Goal: Download file/media: Download file/media

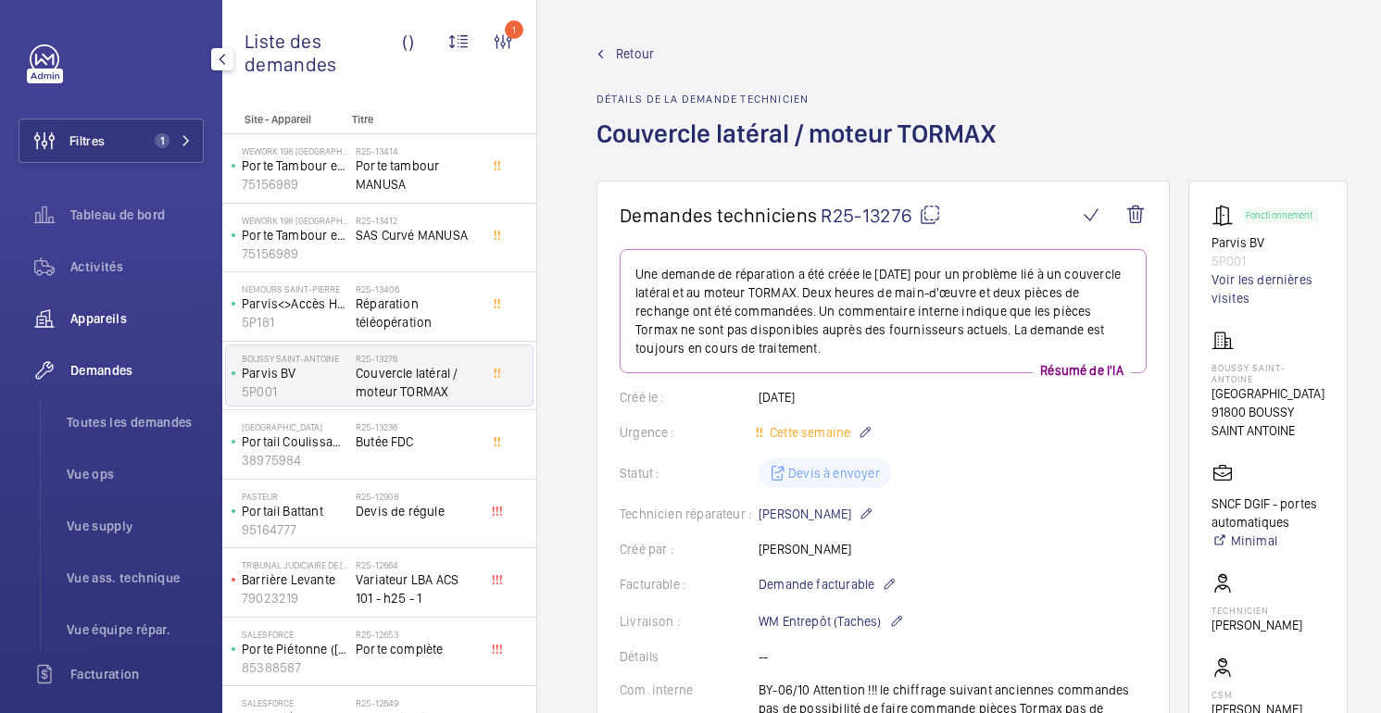
click at [94, 319] on font "Appareils" at bounding box center [98, 318] width 57 height 15
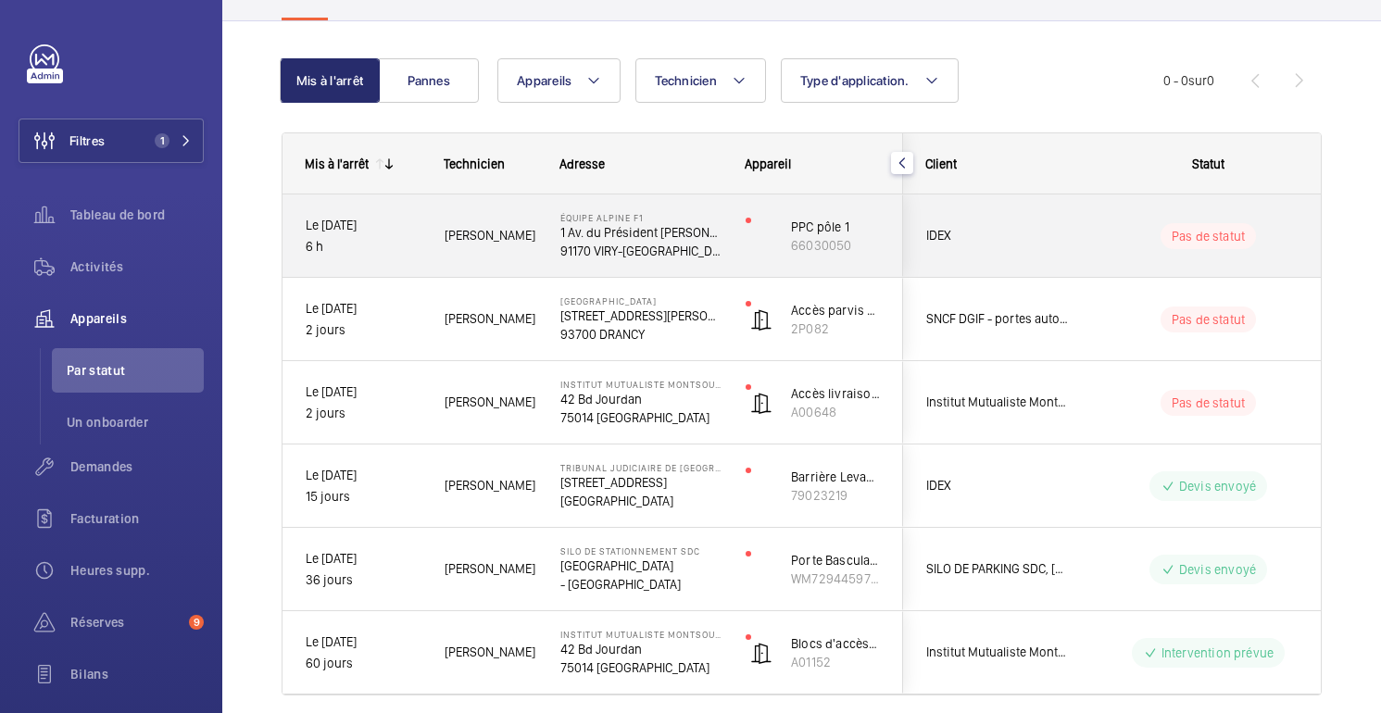
scroll to position [148, 0]
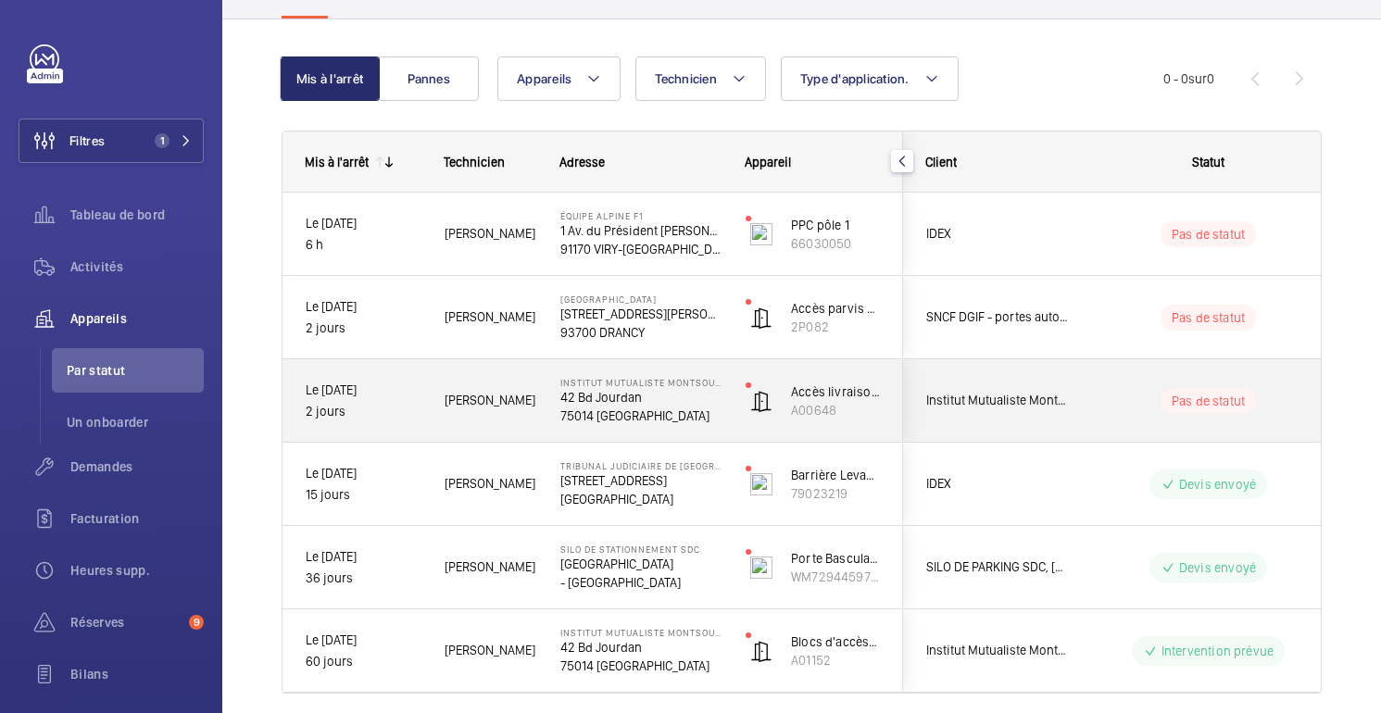
click at [1110, 421] on div "Pas de statut" at bounding box center [1197, 401] width 253 height 63
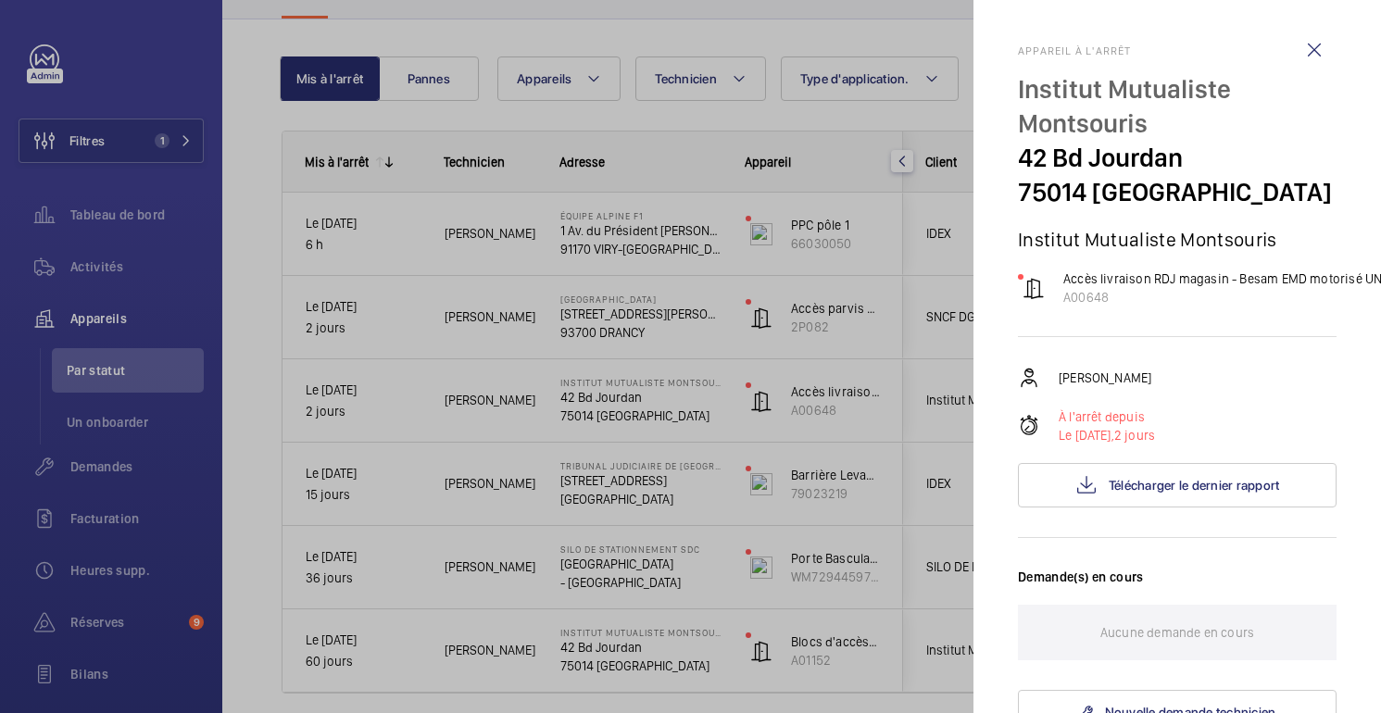
click at [915, 128] on div at bounding box center [690, 356] width 1381 height 713
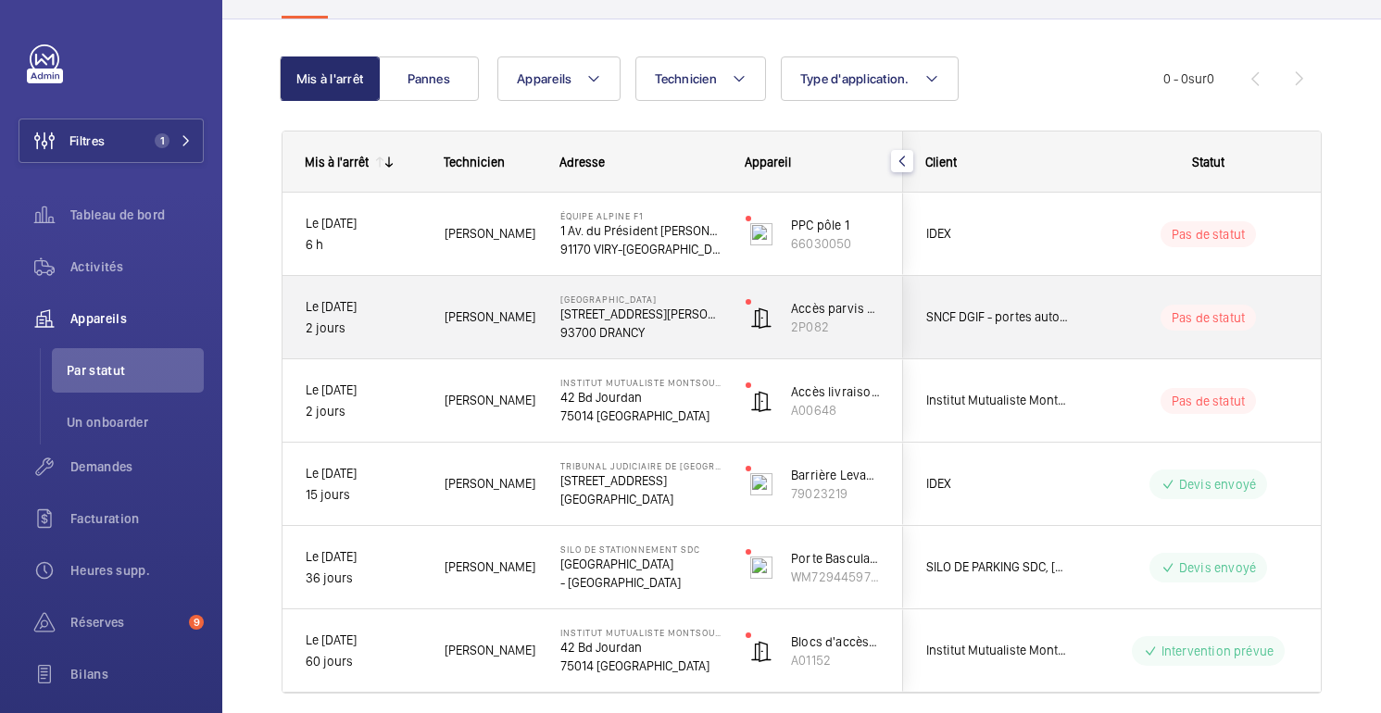
click at [1097, 322] on wm-front-pills-cell "Pas de statut" at bounding box center [1208, 318] width 231 height 26
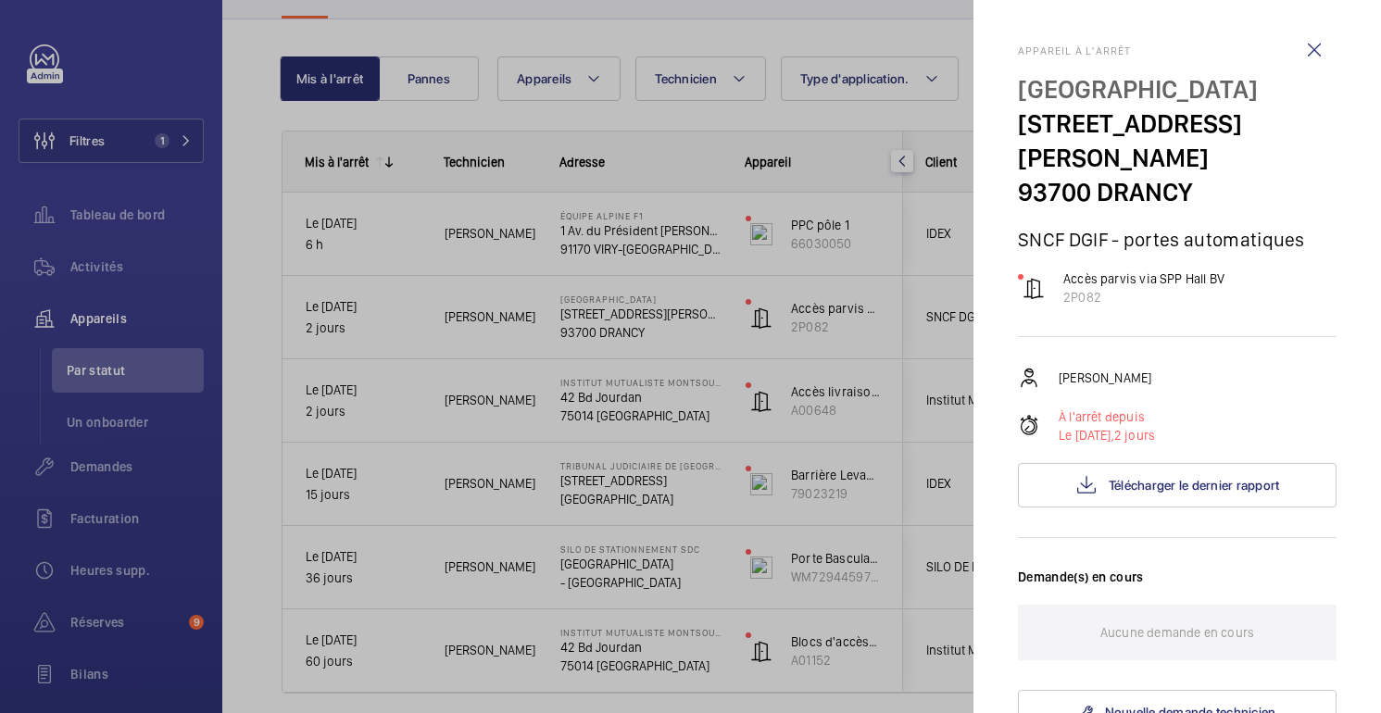
click at [941, 117] on div at bounding box center [690, 356] width 1381 height 713
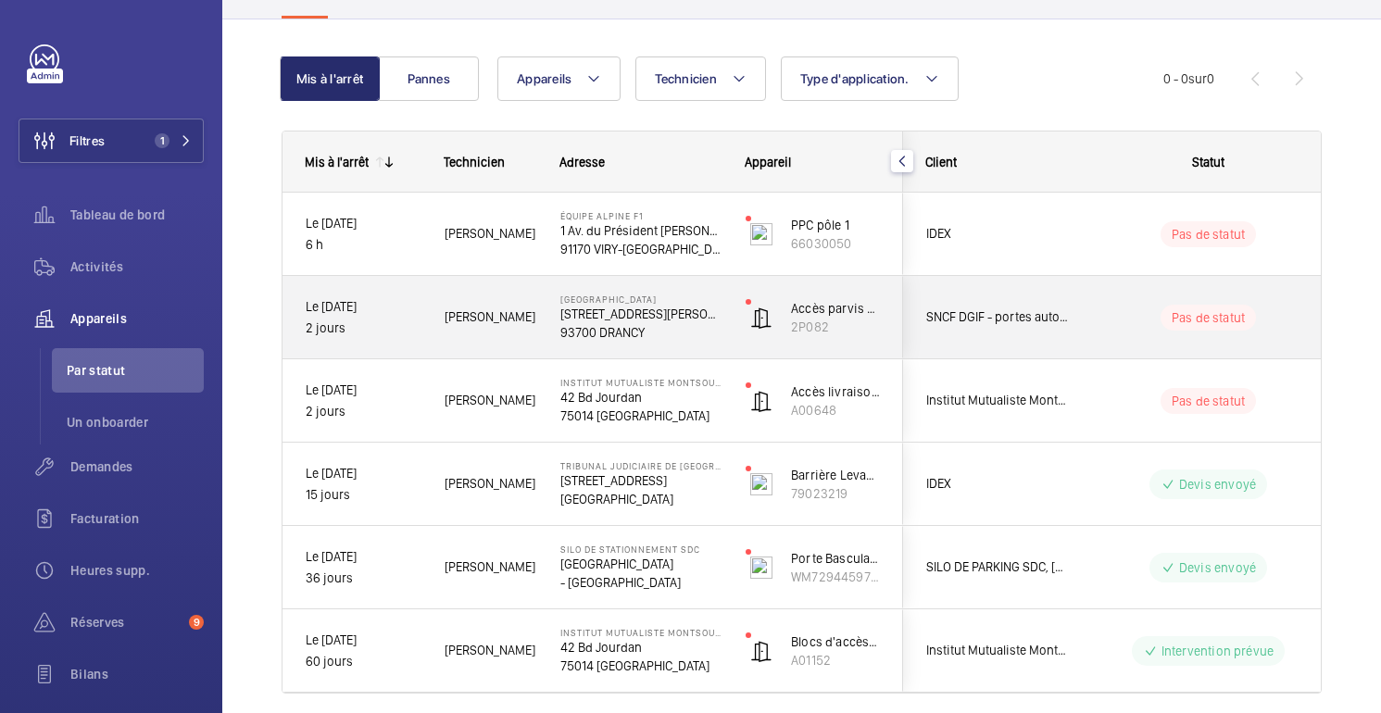
click at [1141, 308] on wm-front-pills-cell "Pas de statut" at bounding box center [1208, 318] width 231 height 26
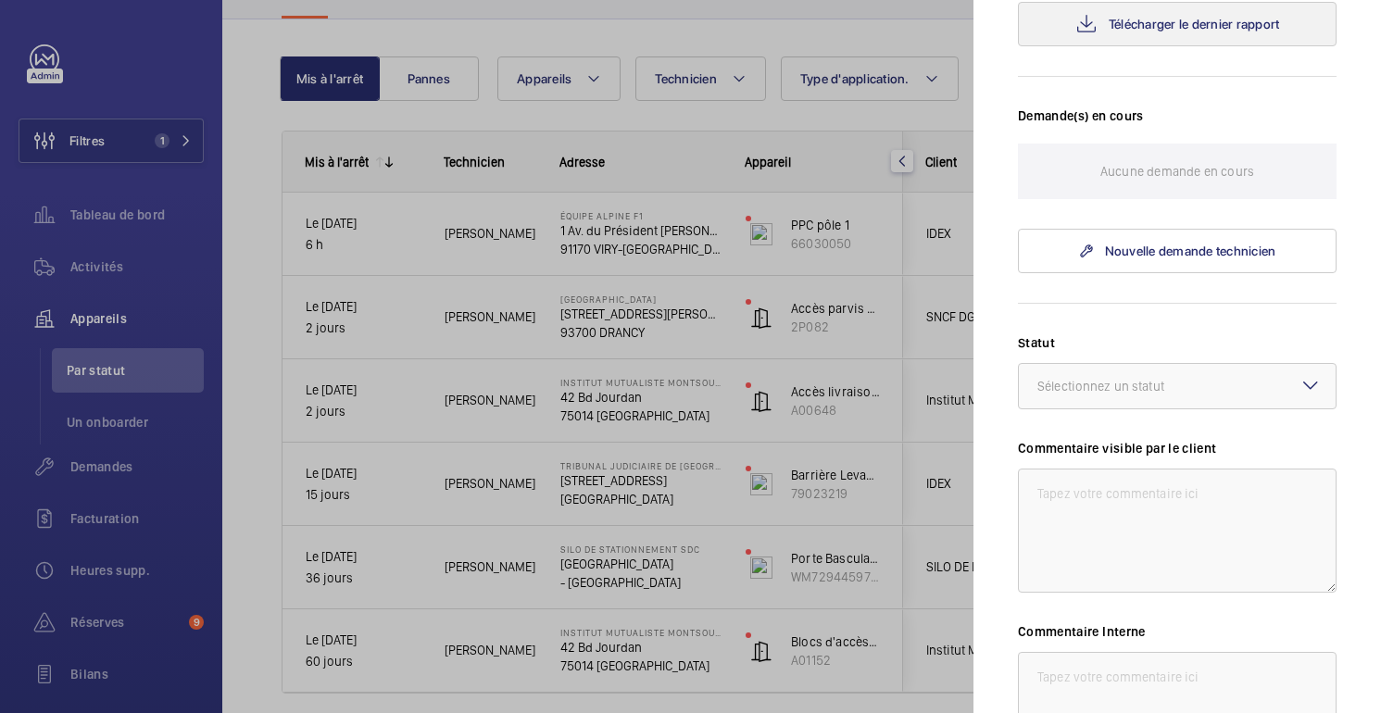
scroll to position [465, 0]
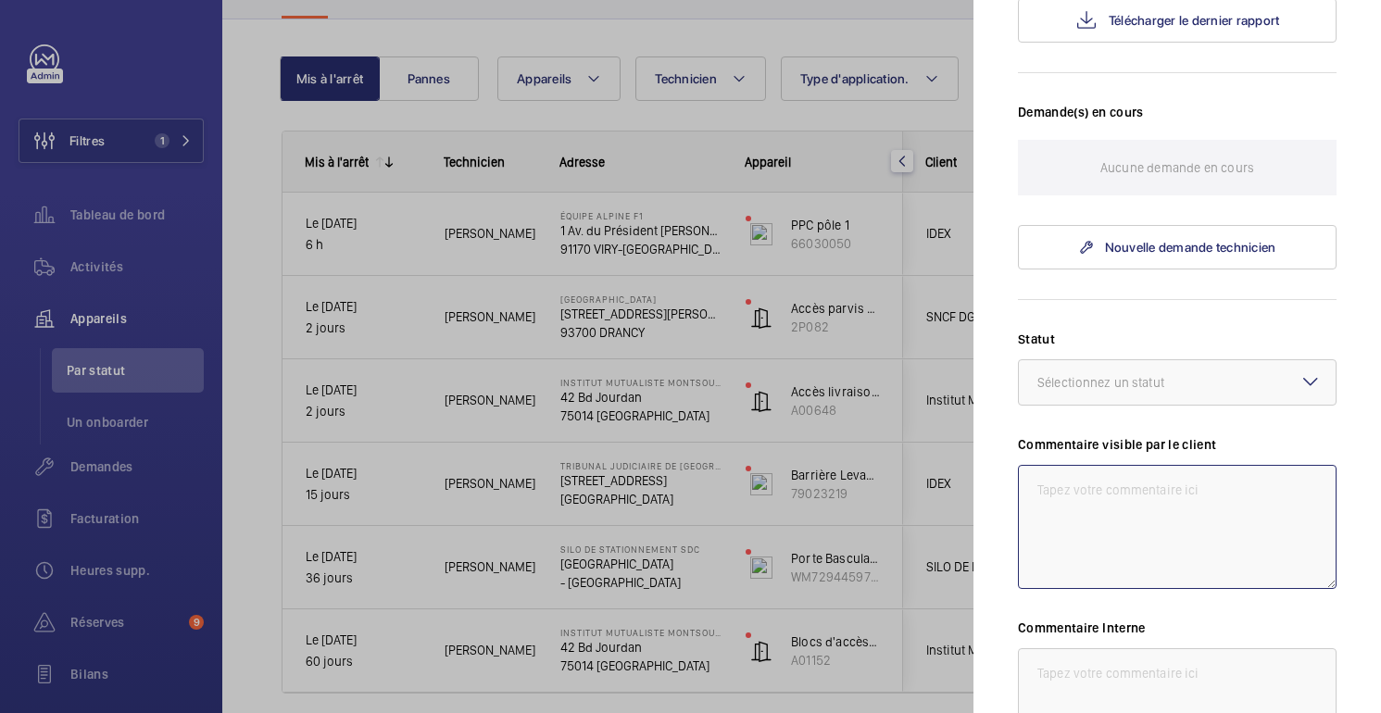
click at [1133, 465] on textarea at bounding box center [1177, 527] width 319 height 124
click at [1085, 648] on textarea at bounding box center [1177, 710] width 319 height 124
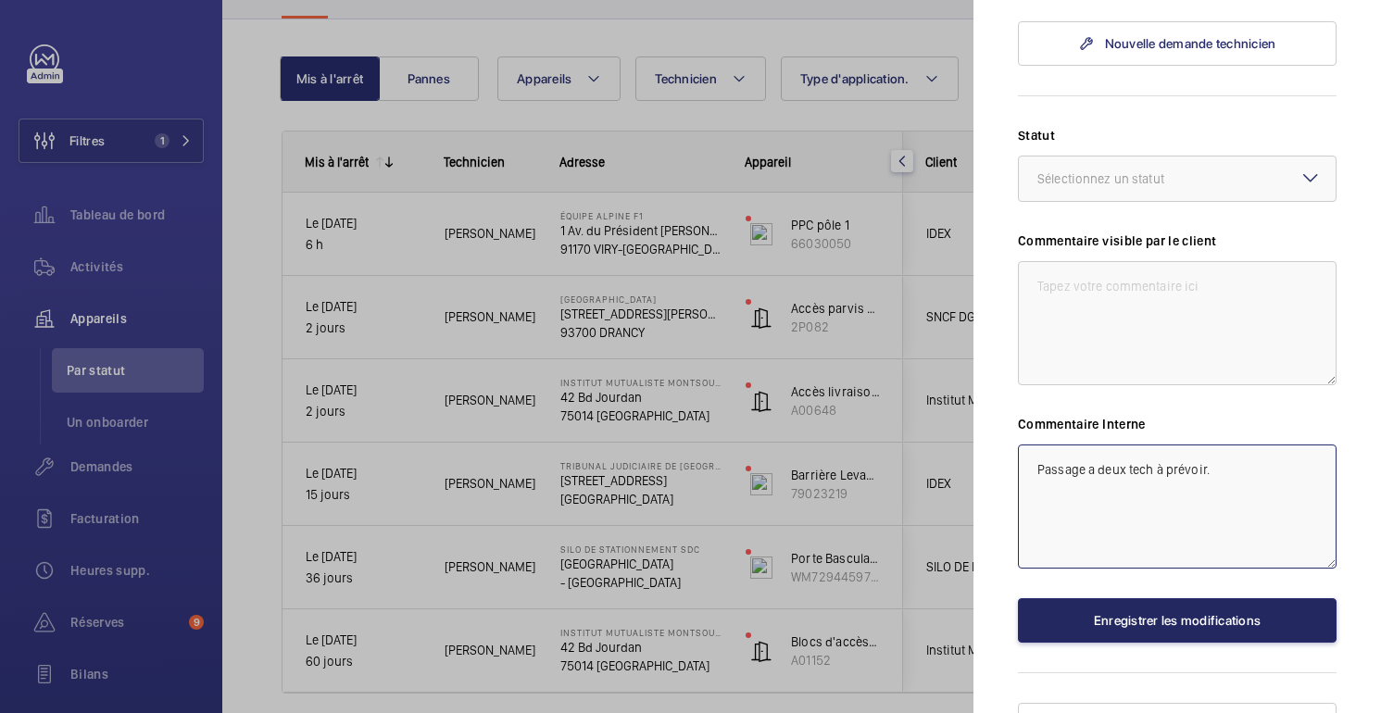
type textarea "Passage a deux tech à prévoir."
click at [1137, 613] on font "Enregistrer les modifications" at bounding box center [1177, 620] width 167 height 15
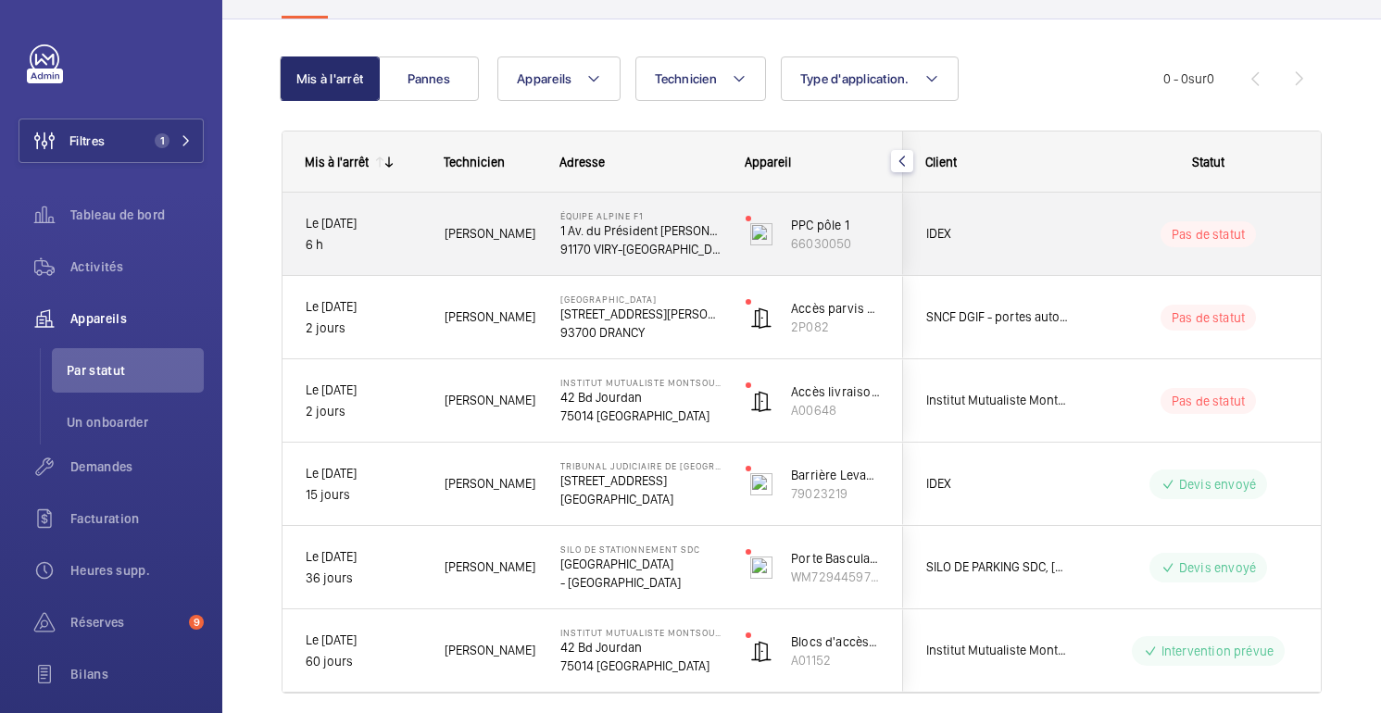
click at [1062, 234] on span "IDEX" at bounding box center [997, 233] width 143 height 21
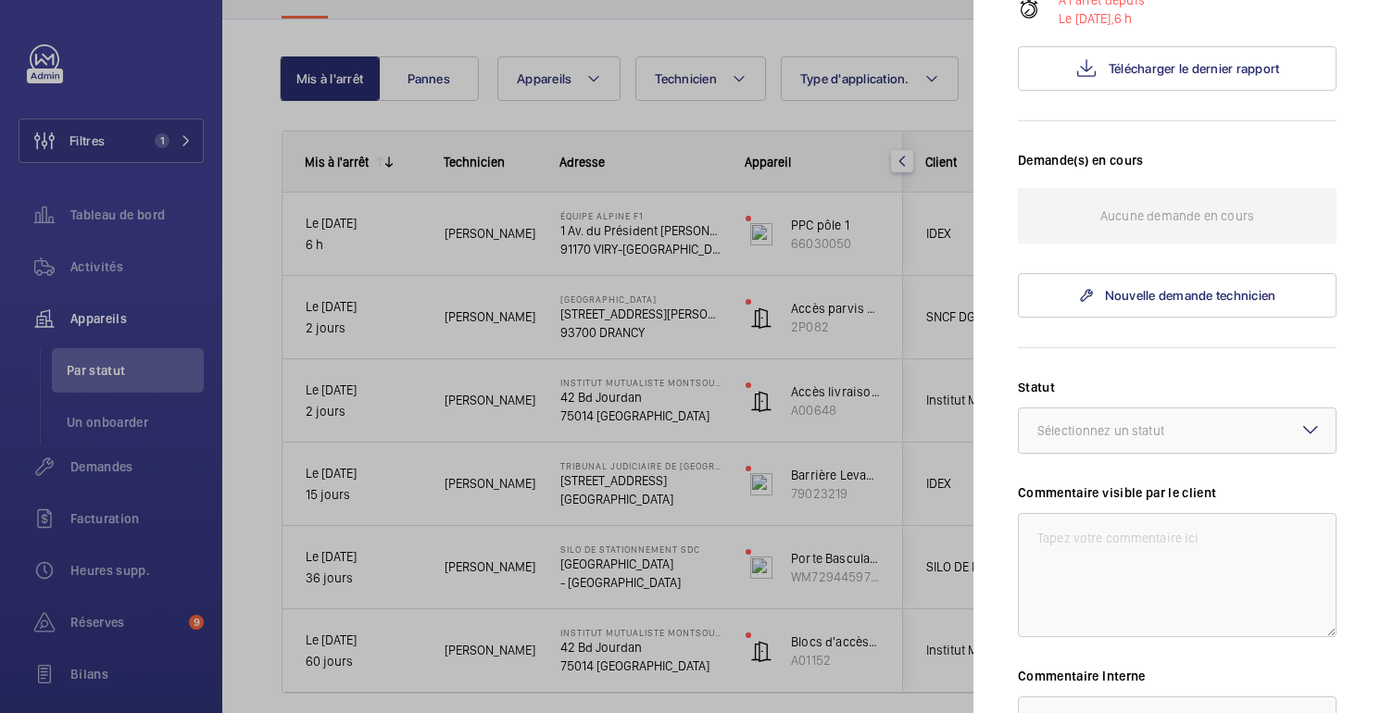
scroll to position [669, 0]
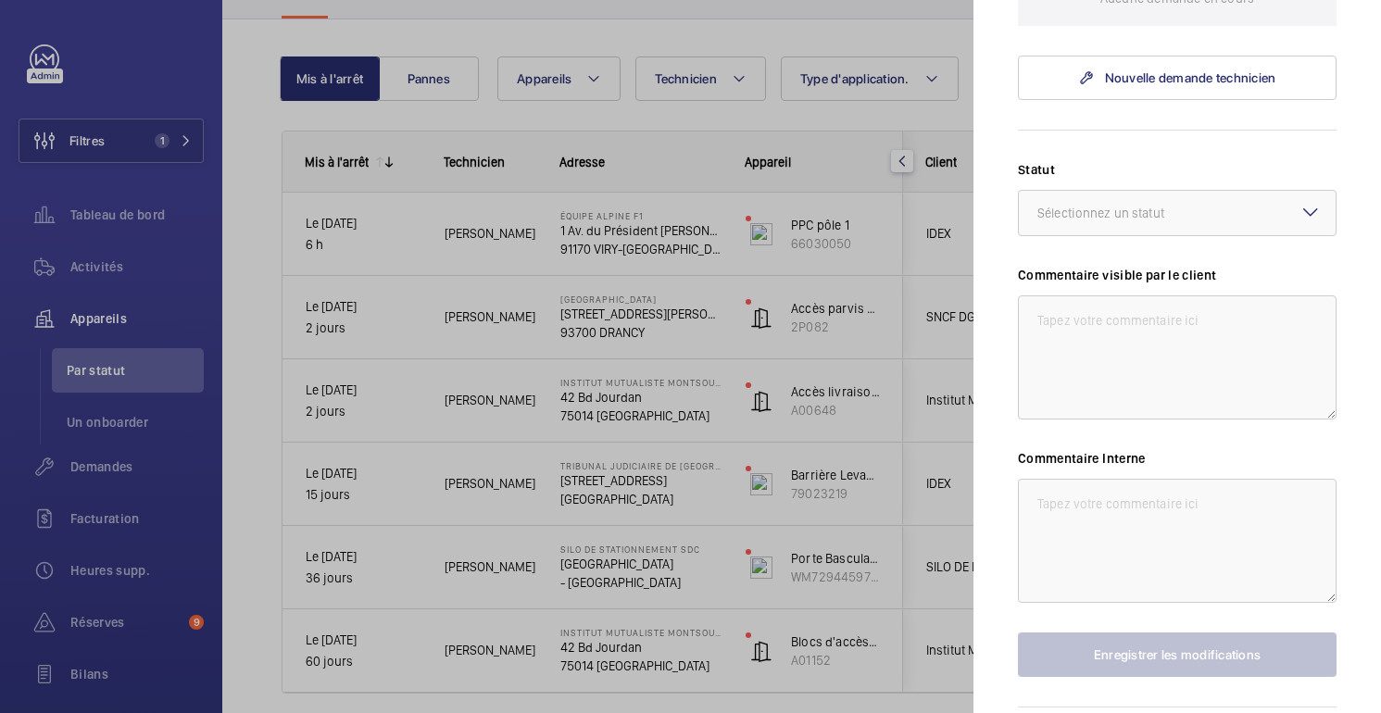
click at [940, 115] on div at bounding box center [690, 356] width 1381 height 713
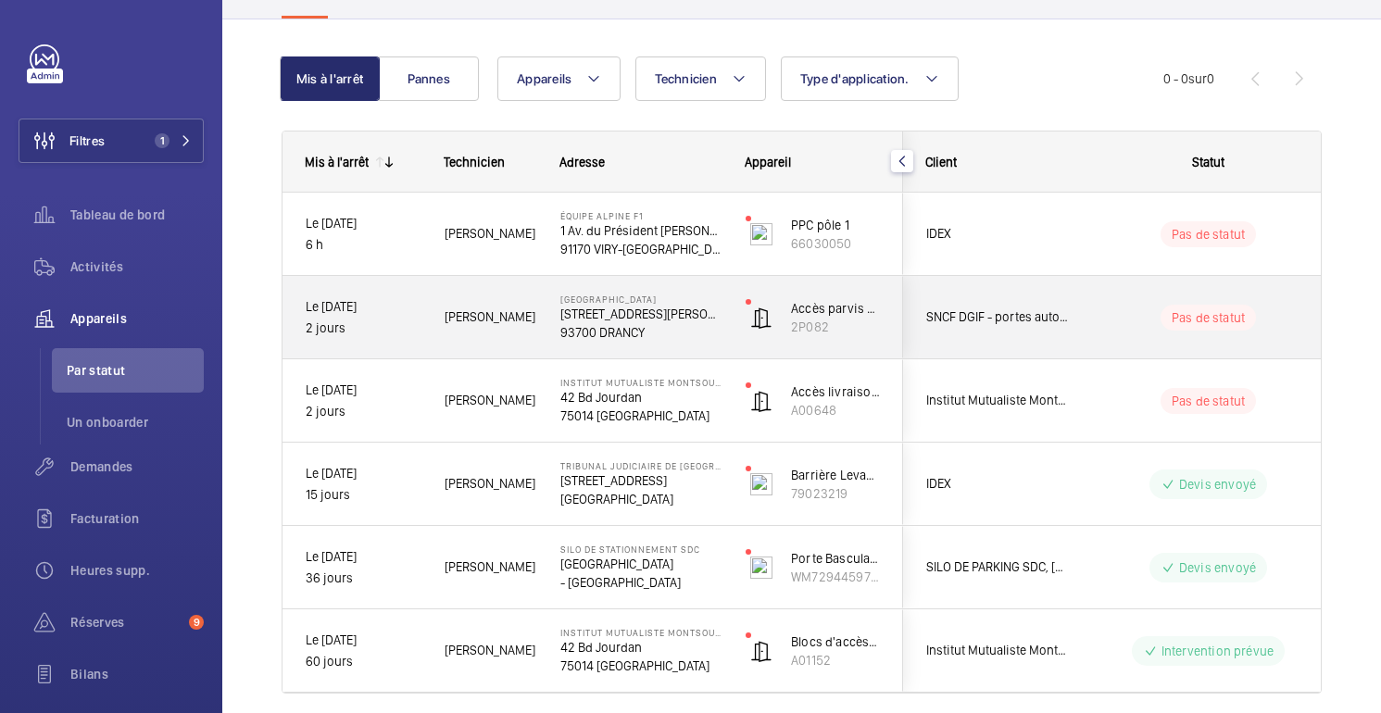
scroll to position [218, 0]
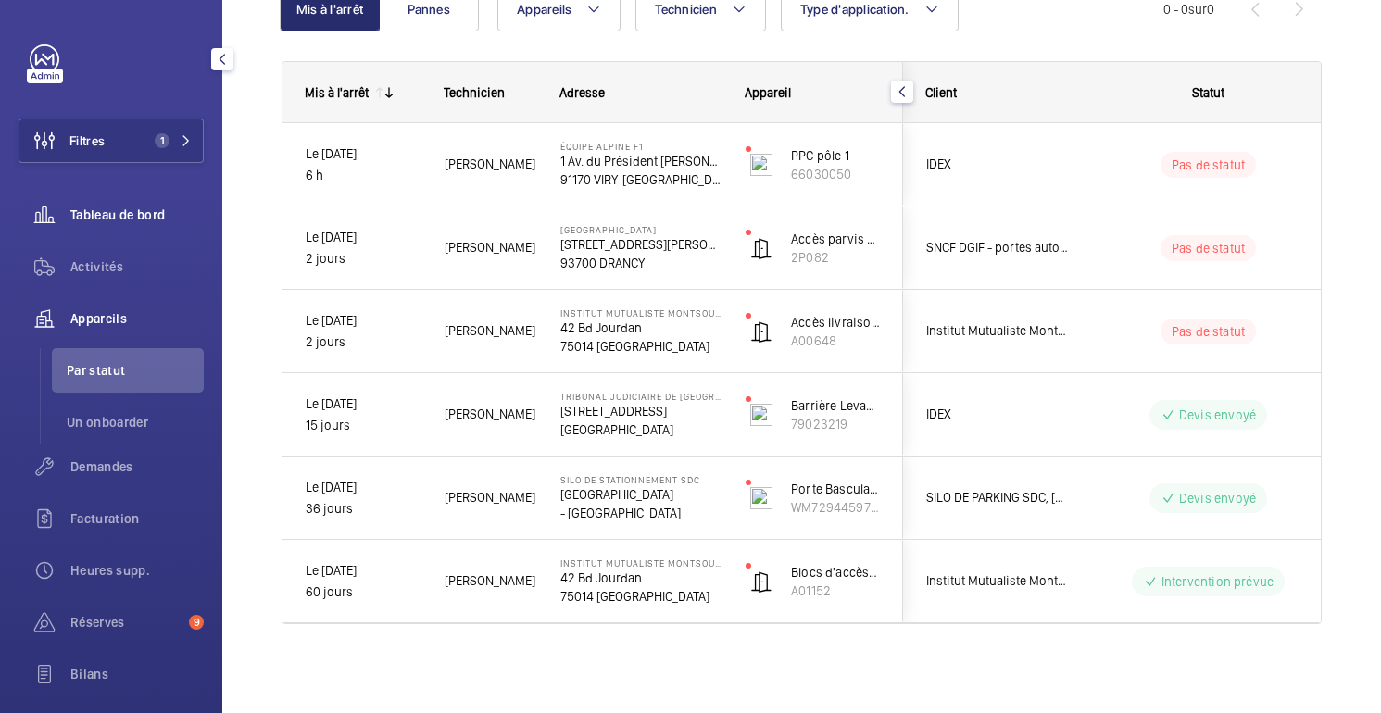
click at [165, 217] on font "Tableau de bord" at bounding box center [117, 214] width 94 height 15
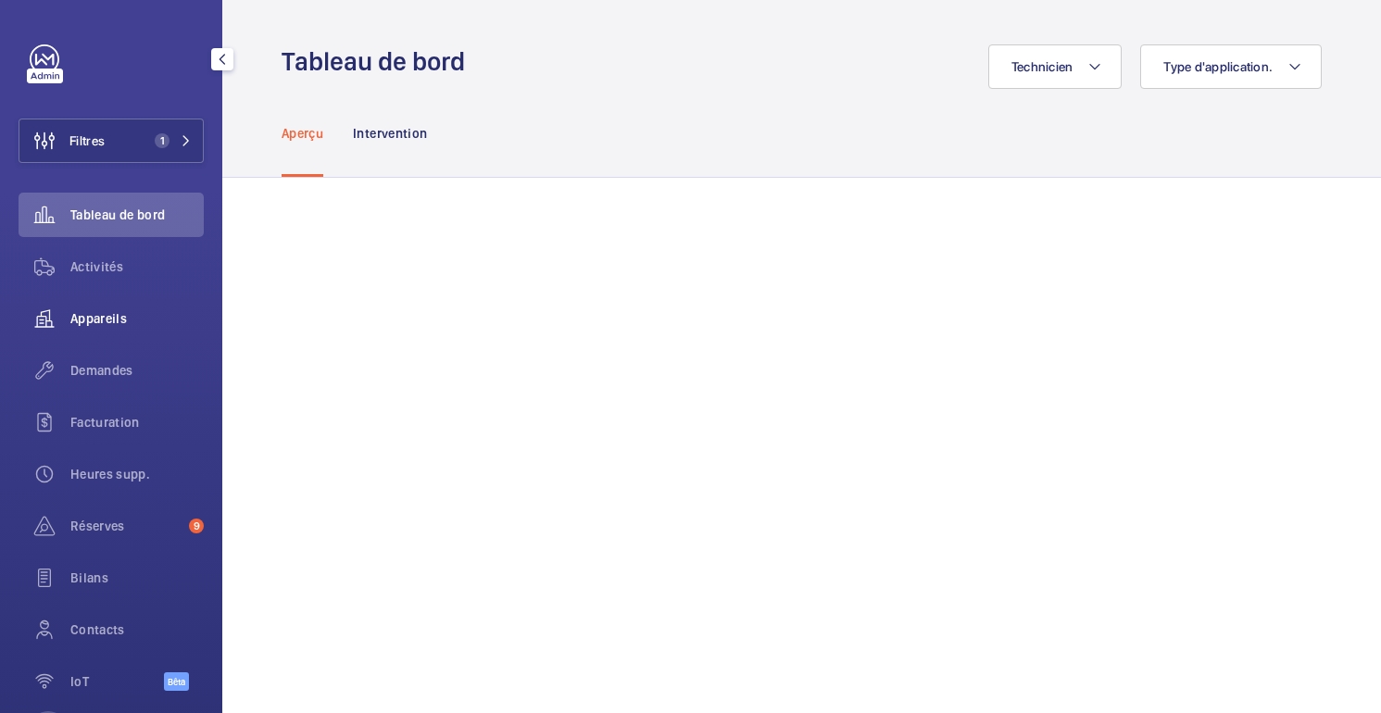
click at [121, 337] on div "Appareils" at bounding box center [111, 318] width 185 height 44
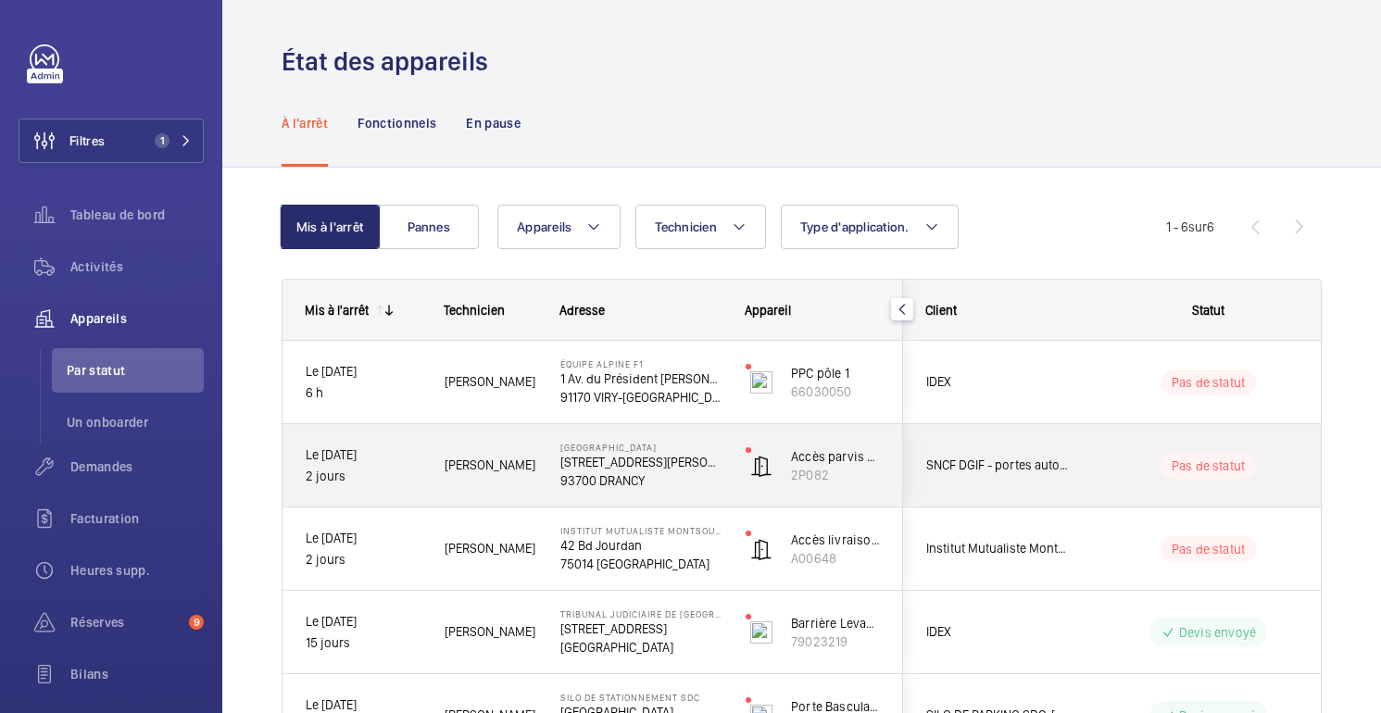
click at [1103, 460] on wm-front-pills-cell "Pas de statut" at bounding box center [1208, 466] width 231 height 26
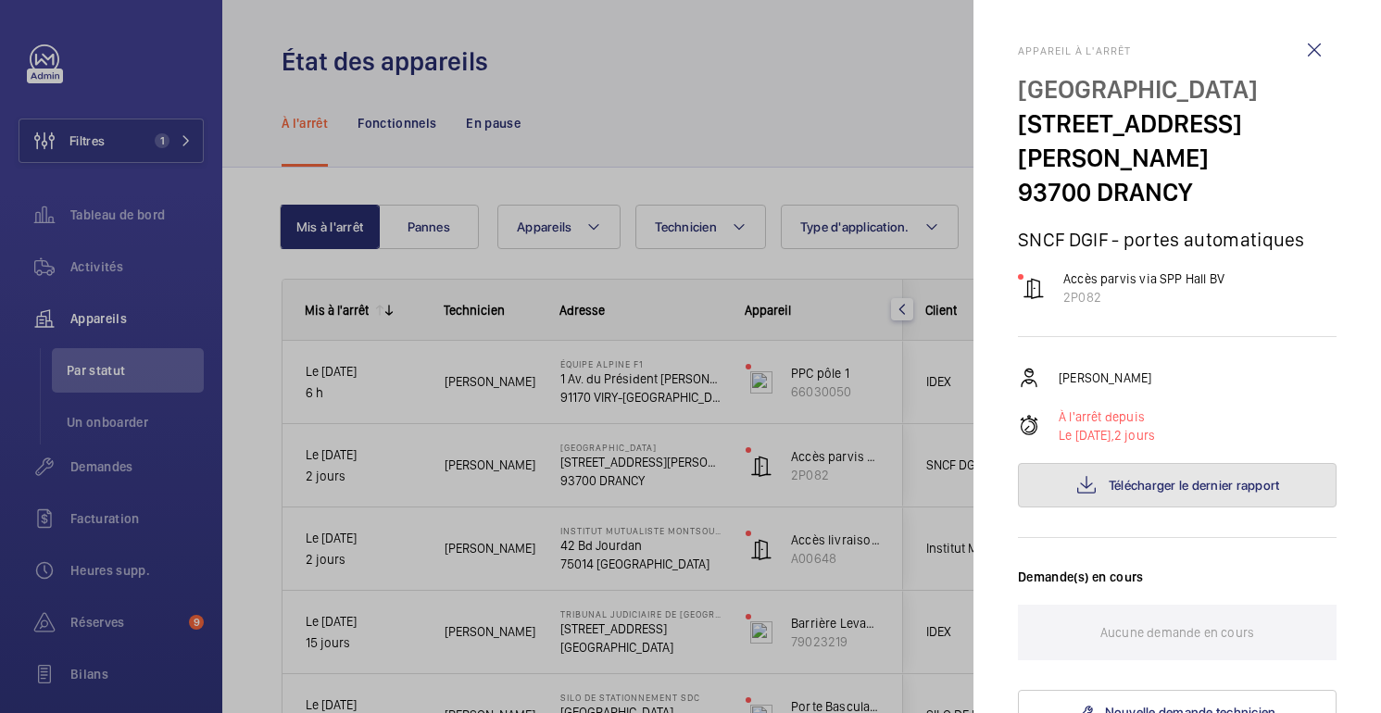
click at [1115, 463] on button "Télécharger le dernier rapport" at bounding box center [1177, 485] width 319 height 44
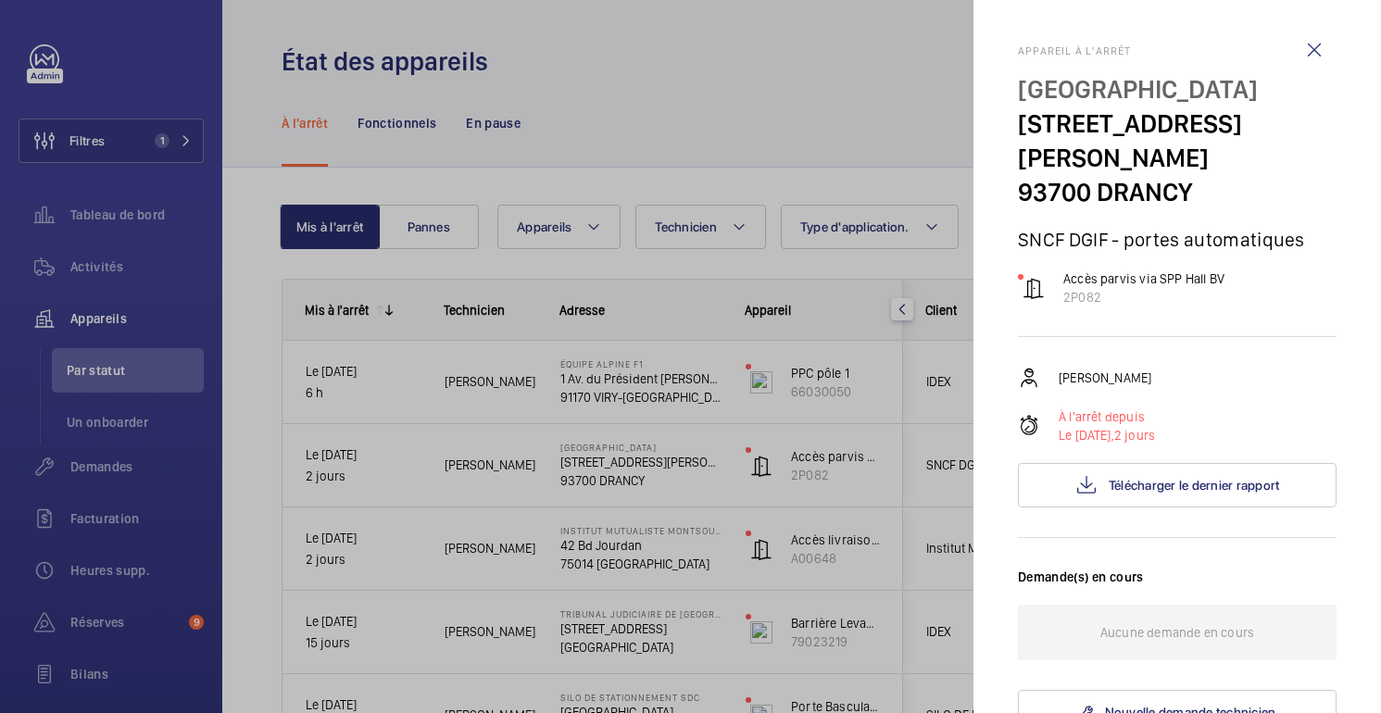
click at [806, 107] on div at bounding box center [690, 356] width 1381 height 713
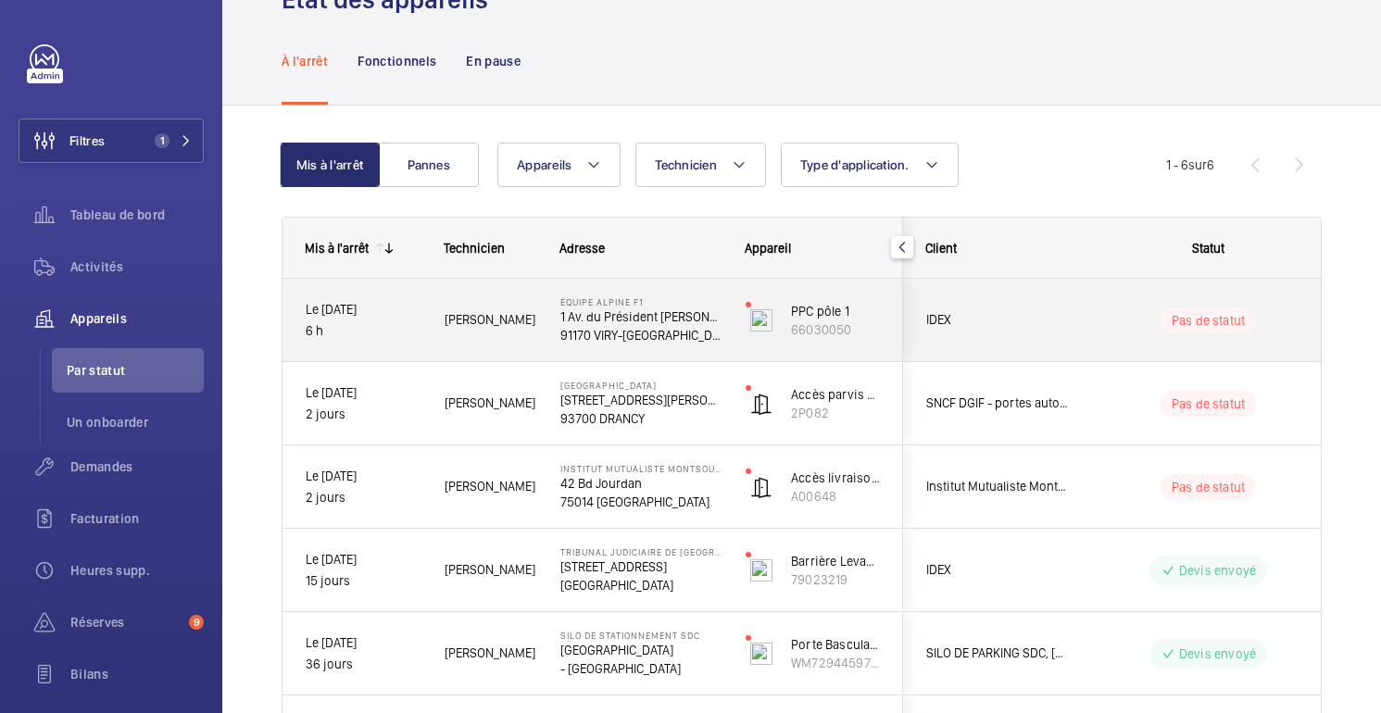
scroll to position [100, 0]
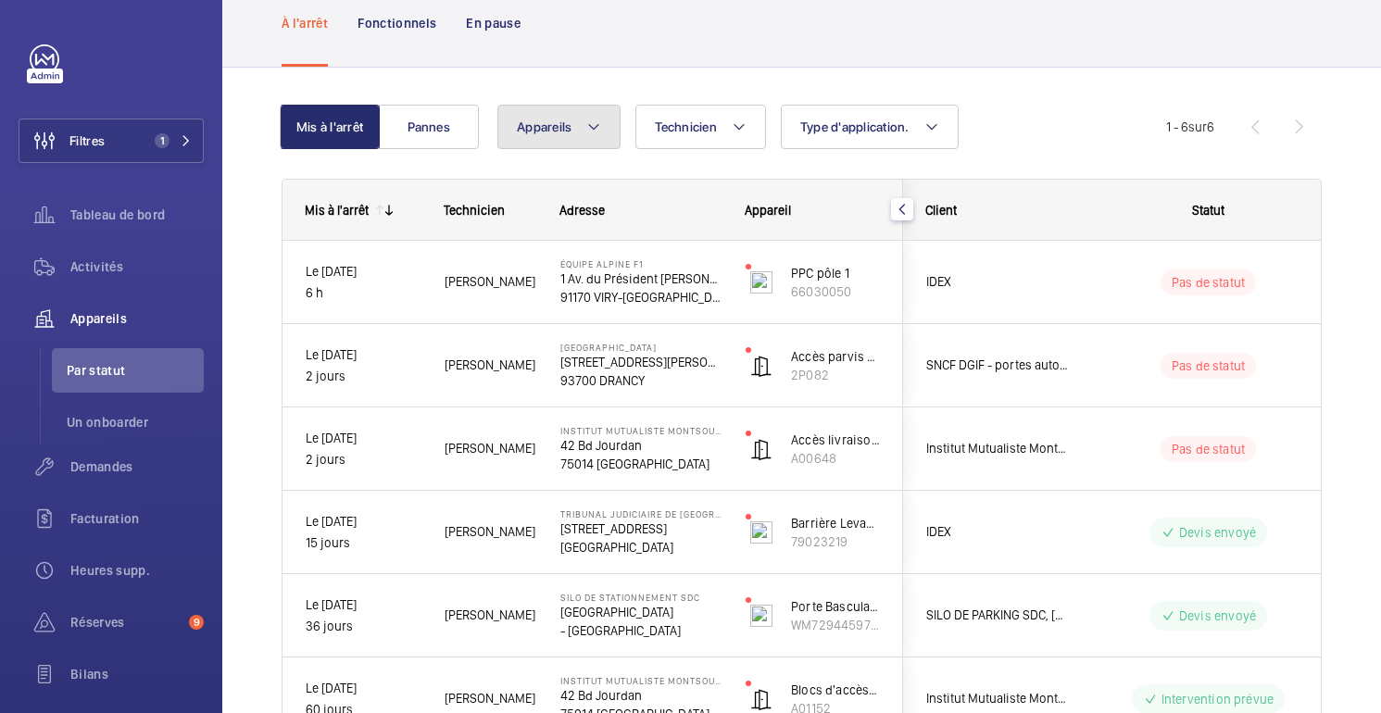
click at [540, 132] on font "Appareils" at bounding box center [544, 126] width 55 height 15
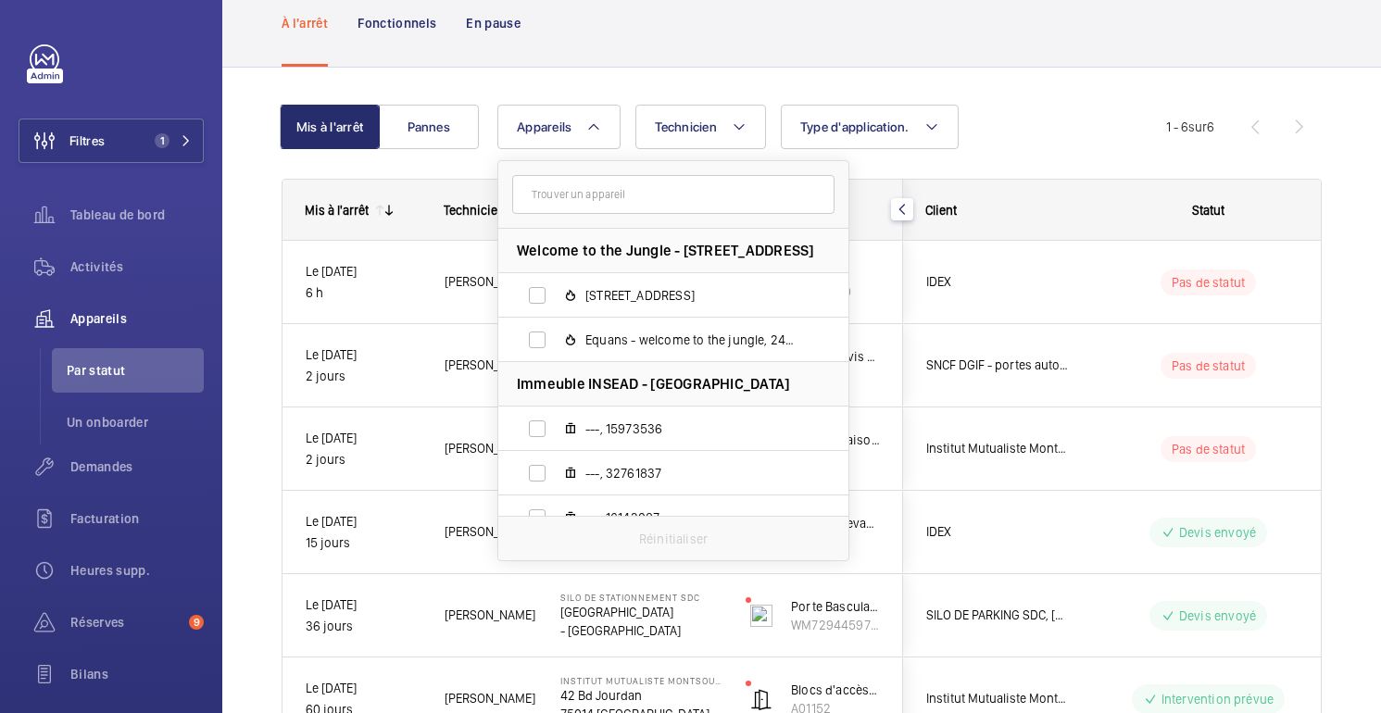
click at [658, 195] on input "text" at bounding box center [673, 194] width 322 height 39
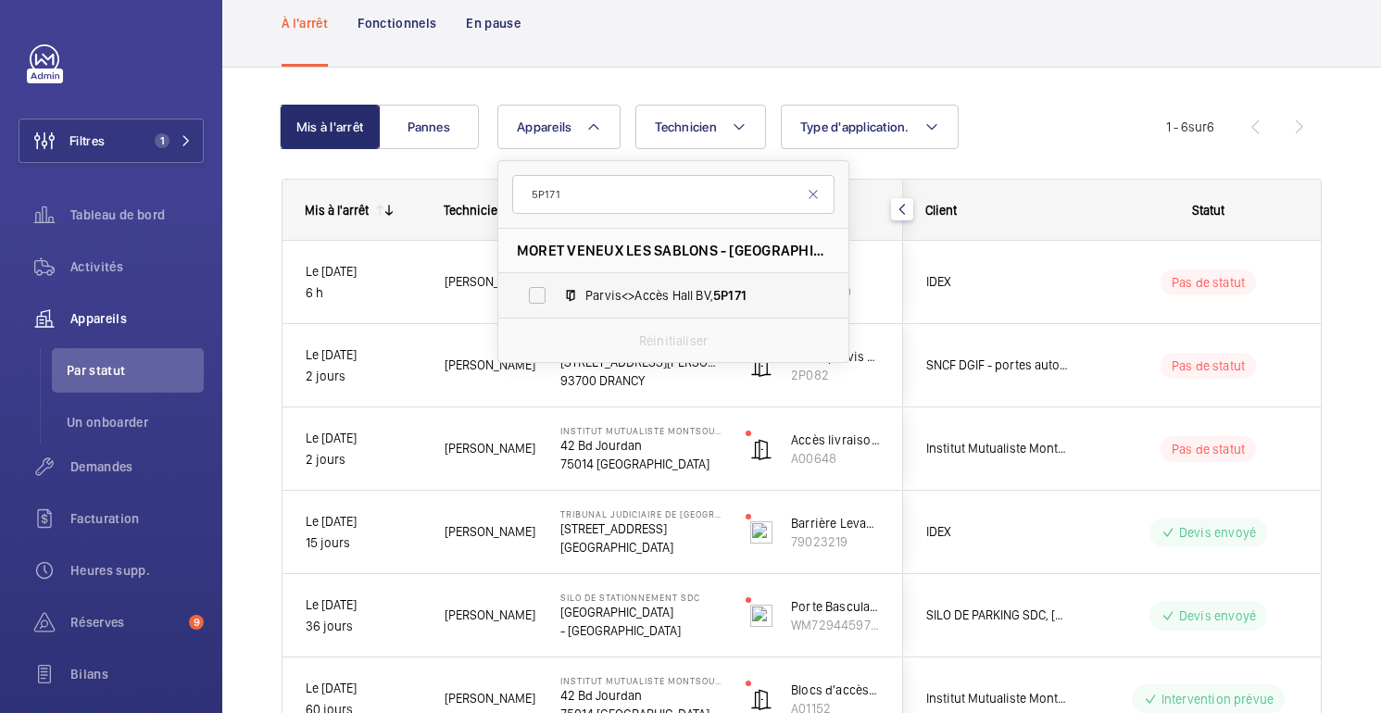
type input "5P171"
click at [626, 295] on font "Parvis<>Accès Hall BV," at bounding box center [649, 295] width 128 height 15
click at [556, 295] on input "Parvis<>Accès Hall BV, 5P171" at bounding box center [537, 295] width 37 height 37
checkbox input "true"
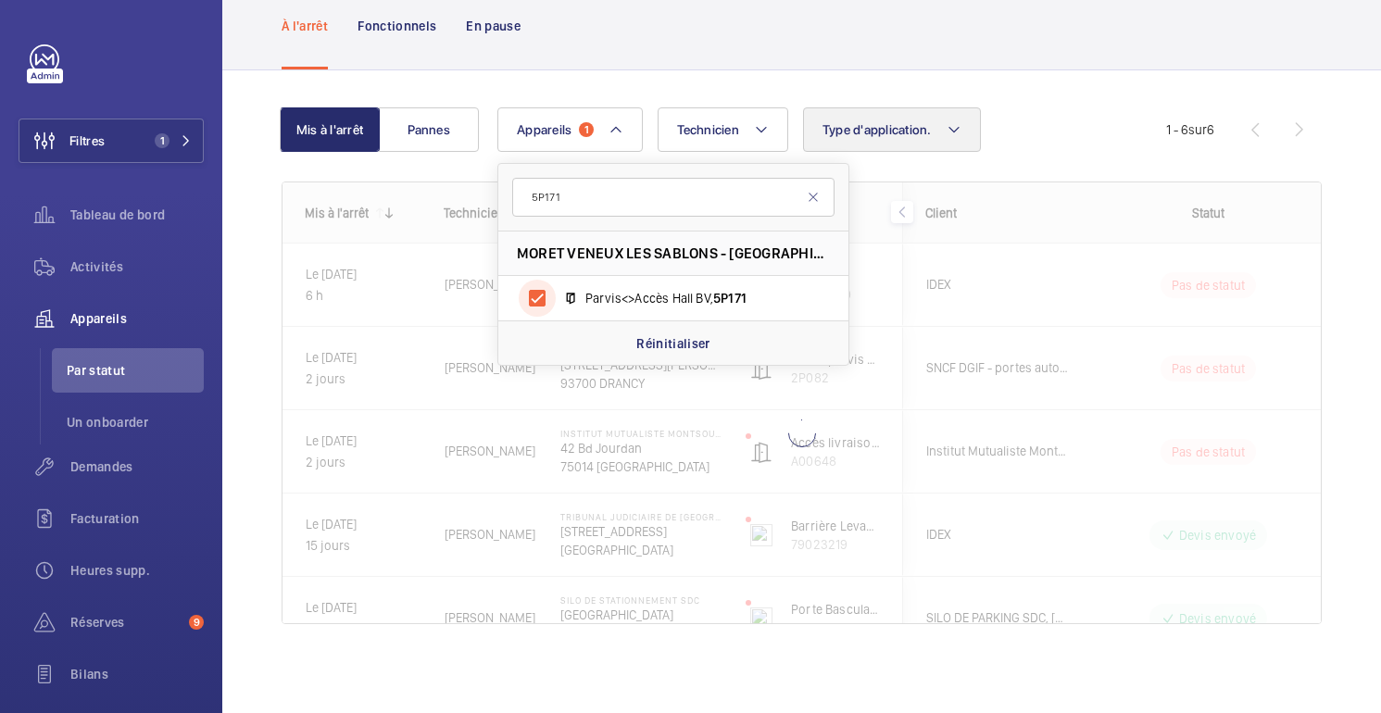
scroll to position [97, 0]
click at [1082, 87] on div "Mis à l'arrêt Pannes Appareils 1 5P171 MORET [GEOGRAPHIC_DATA], 77250 MORET-LOI…" at bounding box center [802, 373] width 1040 height 591
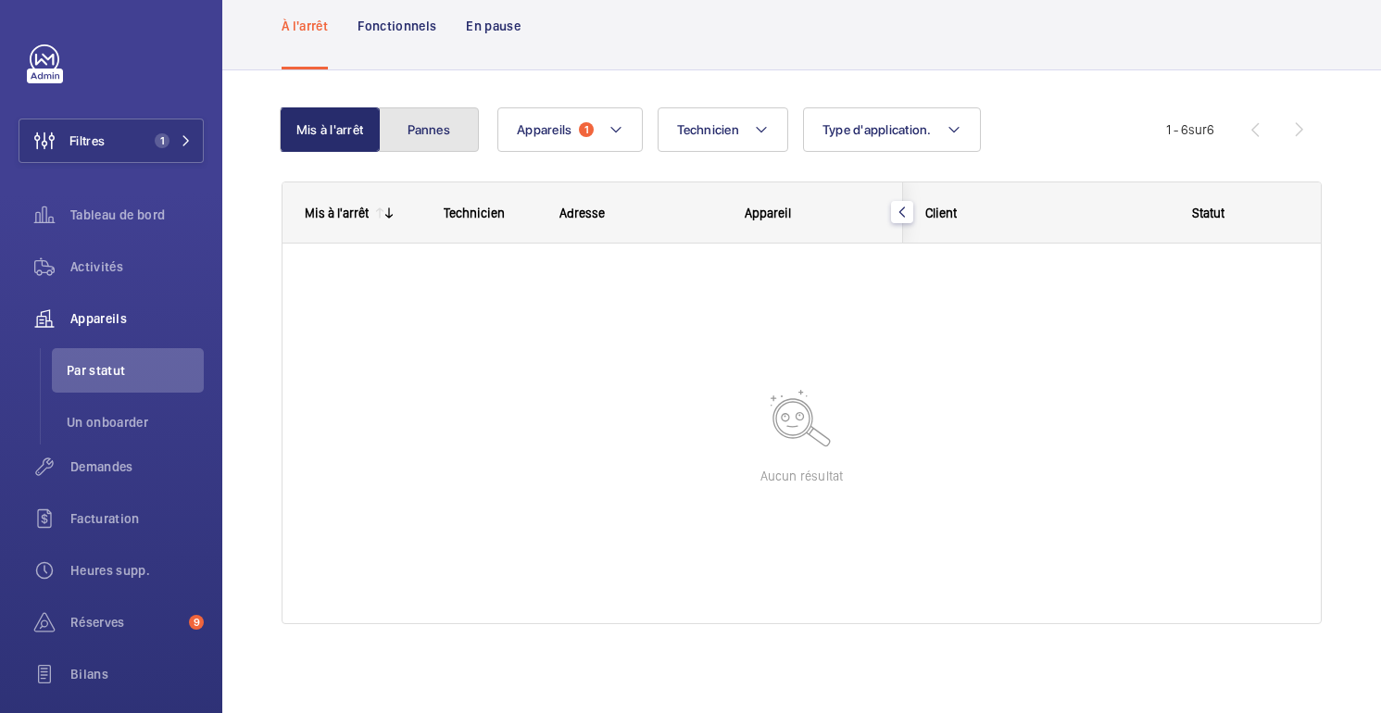
click at [418, 133] on font "Pannes" at bounding box center [429, 129] width 43 height 15
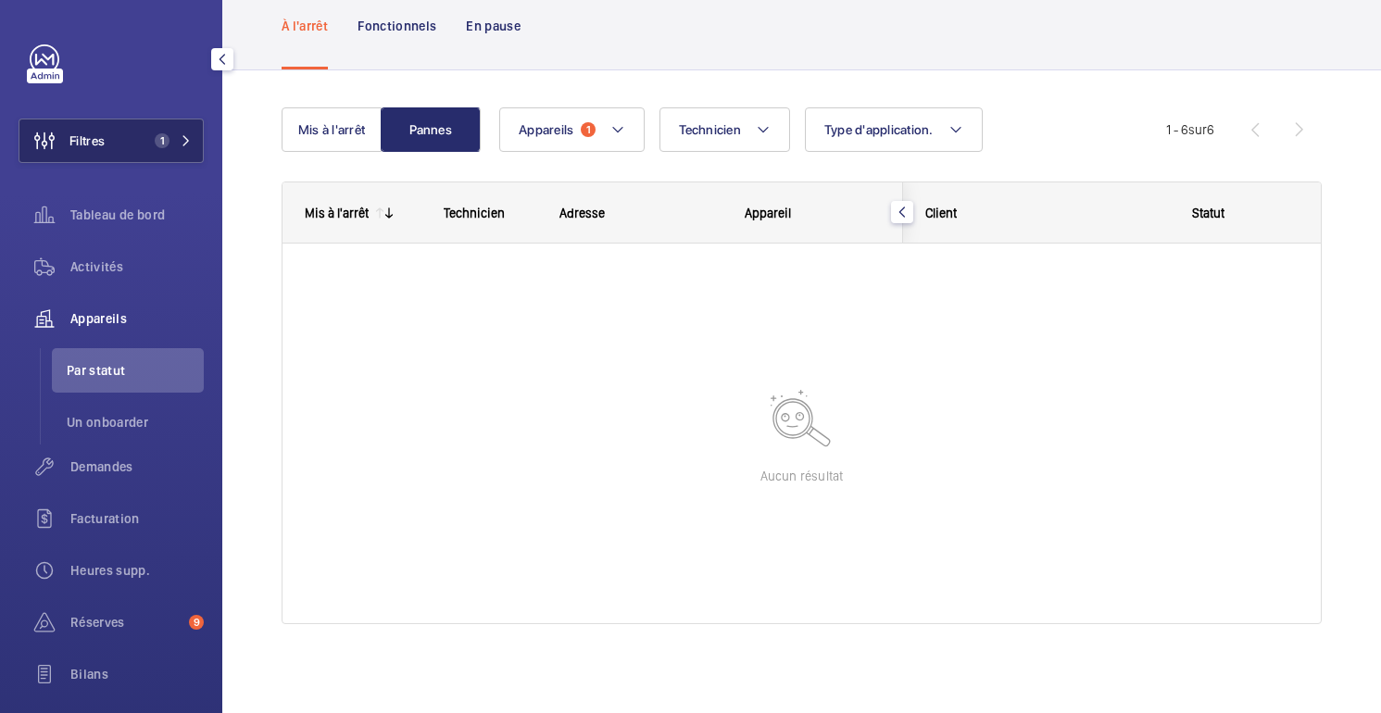
click at [111, 131] on button "Filtres 1" at bounding box center [111, 141] width 185 height 44
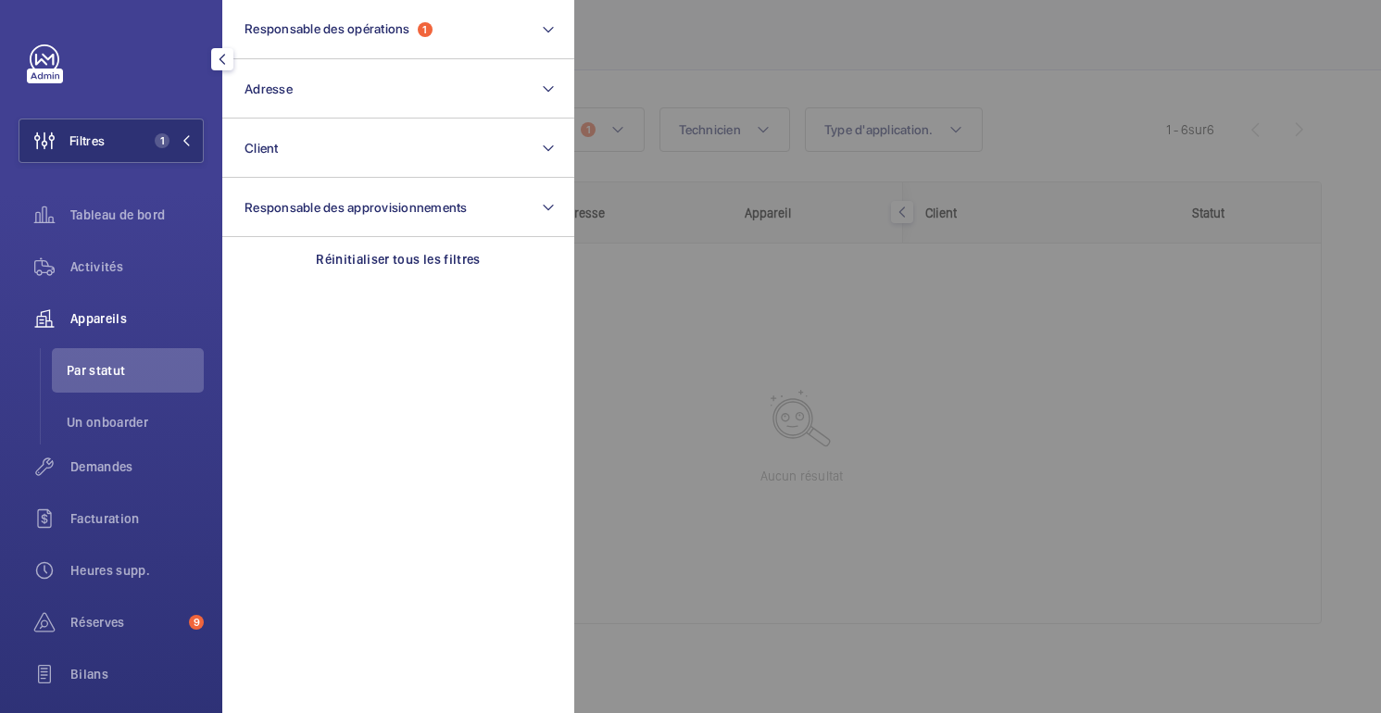
click at [634, 43] on div at bounding box center [1264, 356] width 1381 height 713
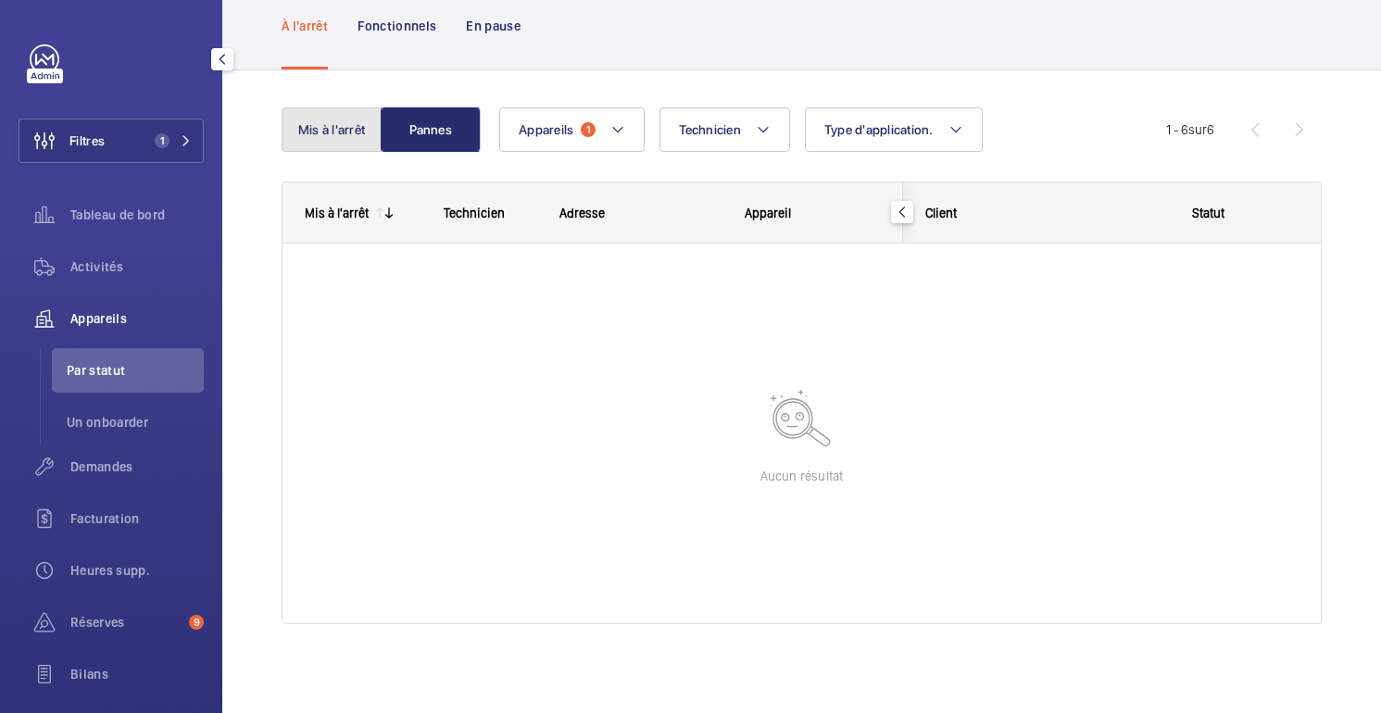
click at [349, 140] on button "Mis à l'arrêt" at bounding box center [332, 129] width 100 height 44
click at [89, 270] on font "Activités" at bounding box center [96, 266] width 53 height 15
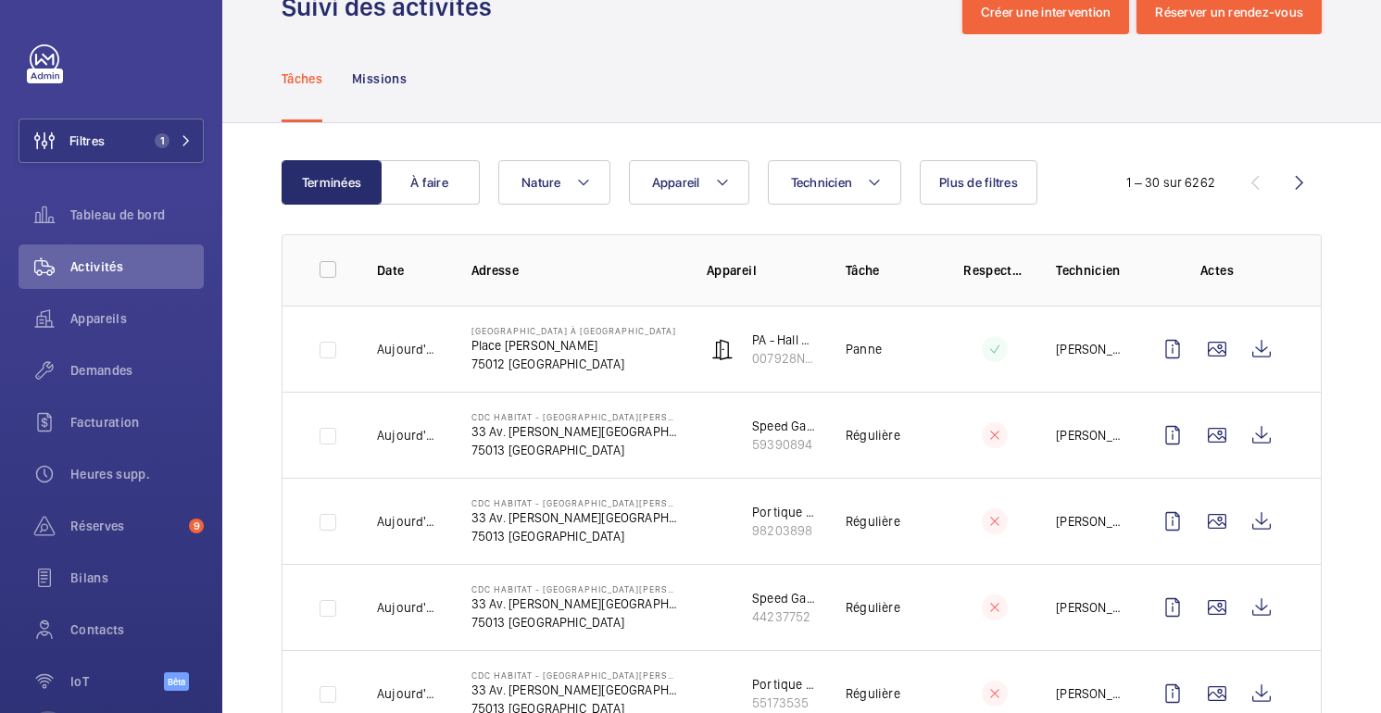
scroll to position [62, 0]
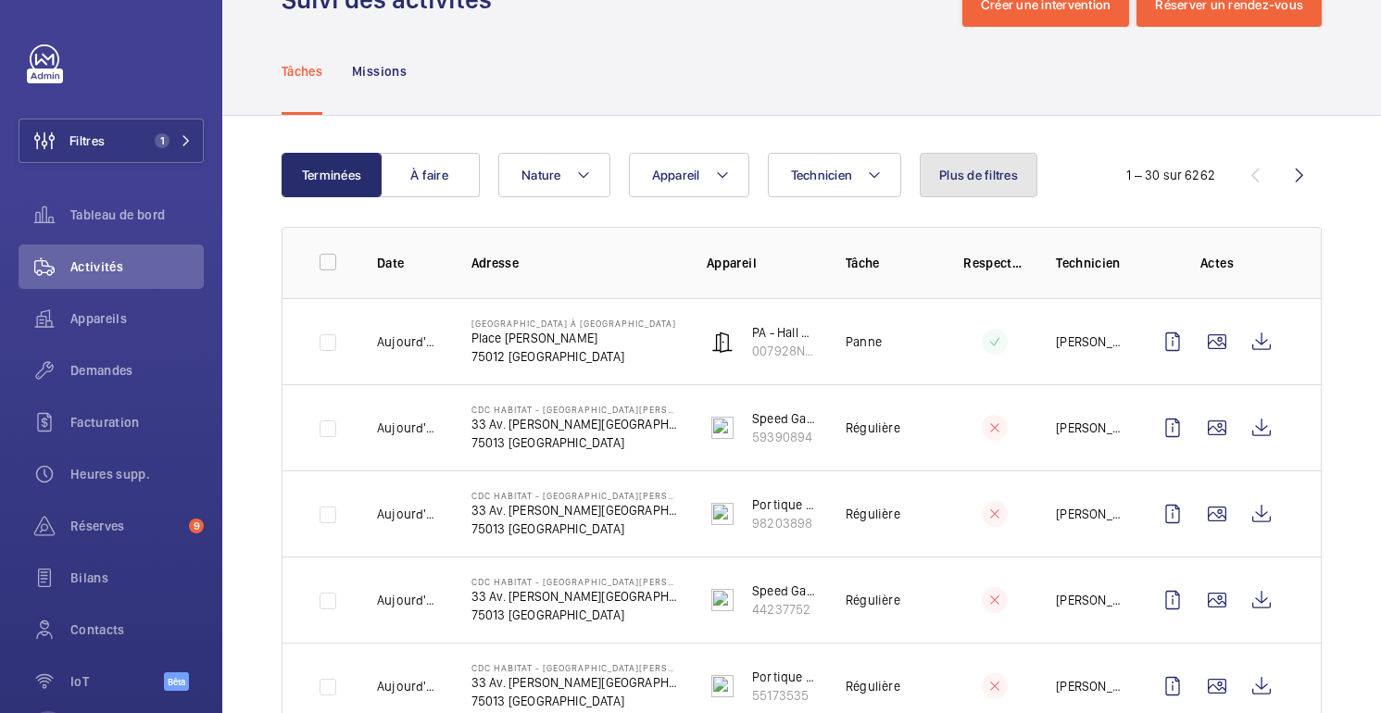
click at [971, 177] on font "Plus de filtres" at bounding box center [978, 175] width 79 height 15
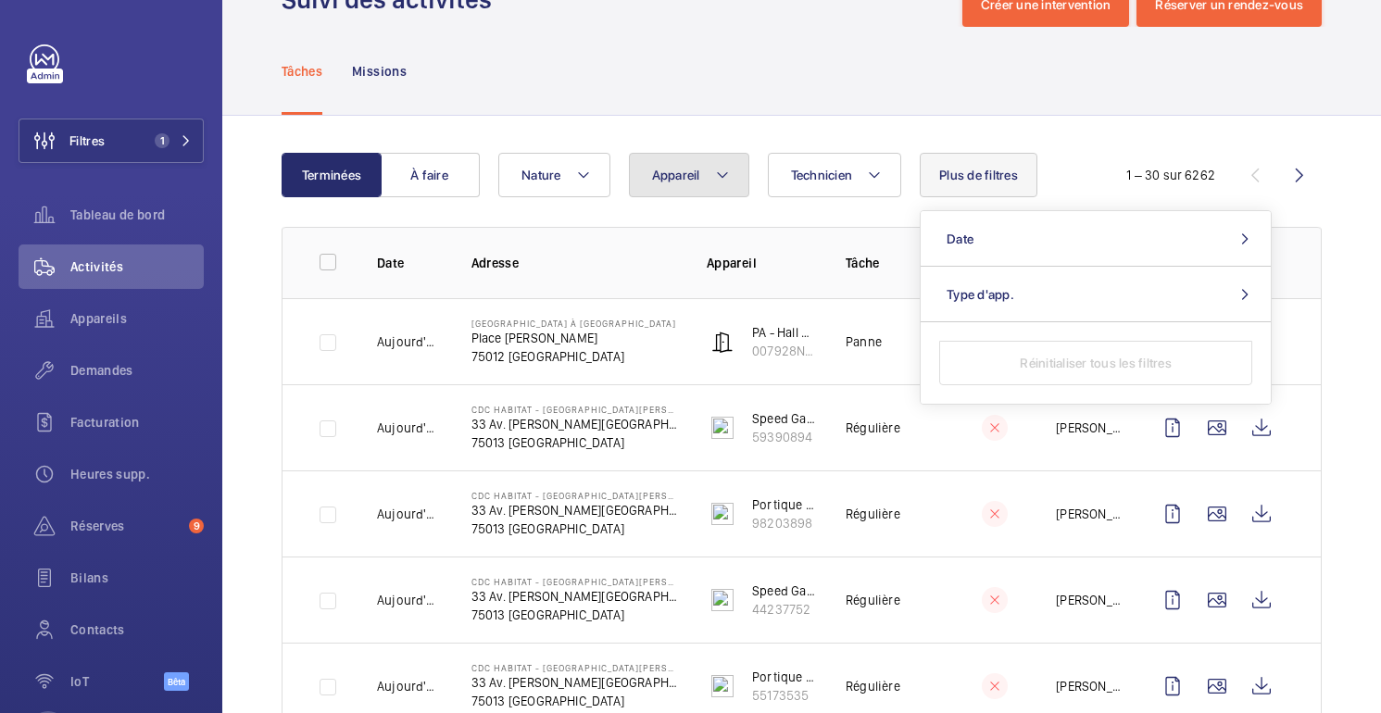
click at [701, 173] on button "Appareil" at bounding box center [689, 175] width 120 height 44
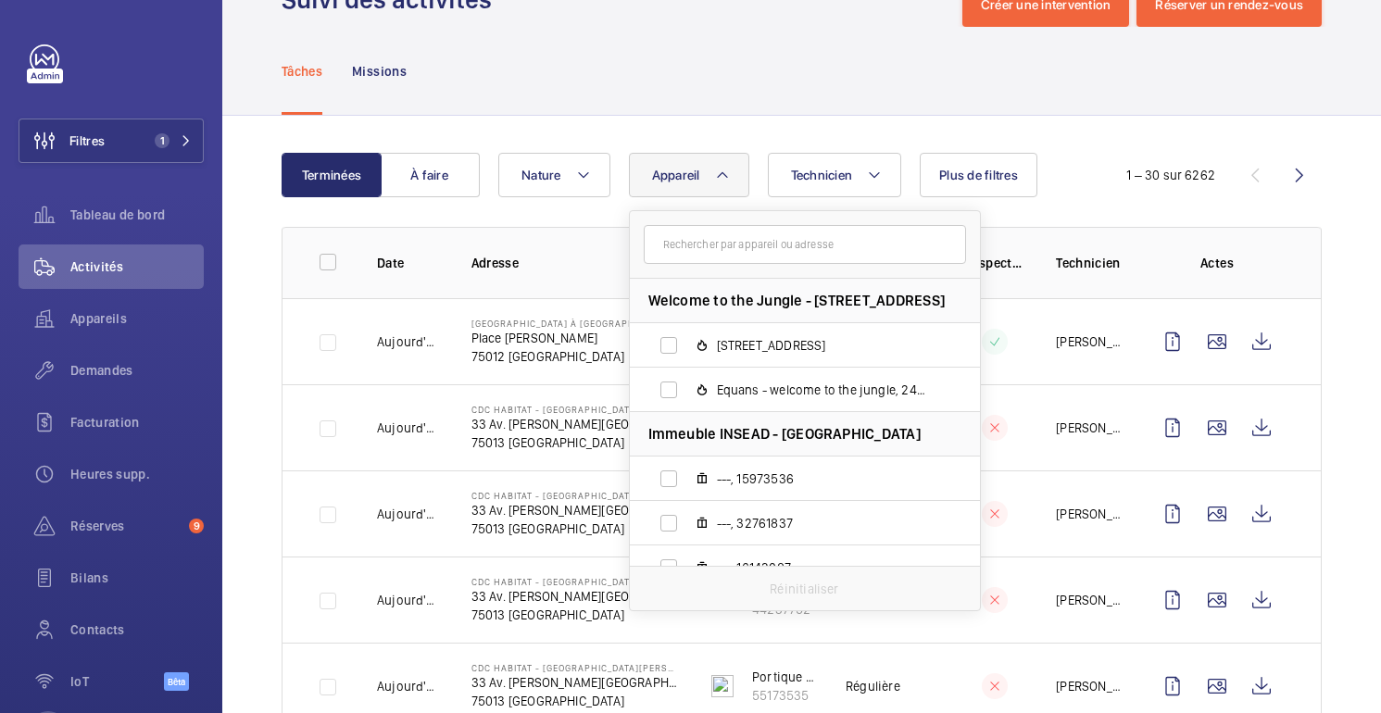
click at [709, 246] on input "text" at bounding box center [805, 244] width 322 height 39
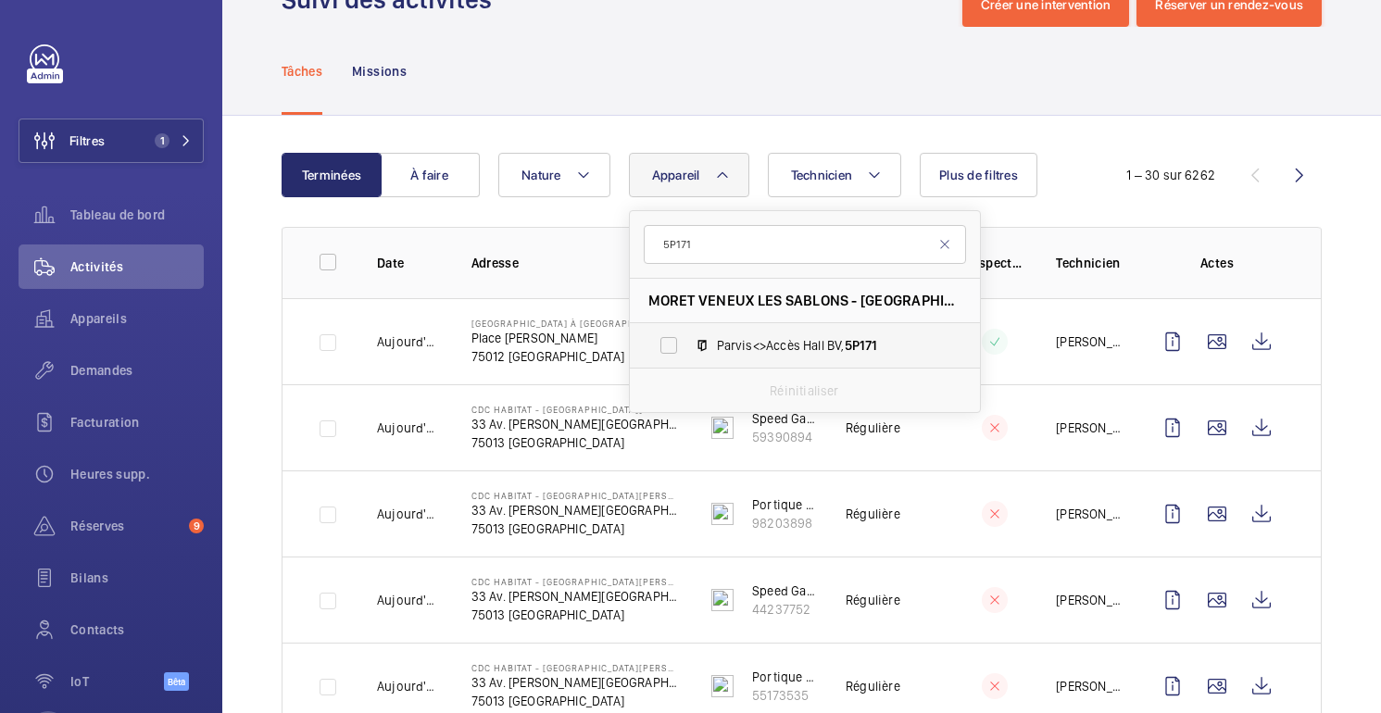
type input "5P171"
click at [786, 348] on span "Parvis<>Accès Hall BV, 5P171" at bounding box center [824, 345] width 215 height 19
click at [687, 348] on input "Parvis<>Accès Hall BV, 5P171" at bounding box center [668, 345] width 37 height 37
checkbox input "true"
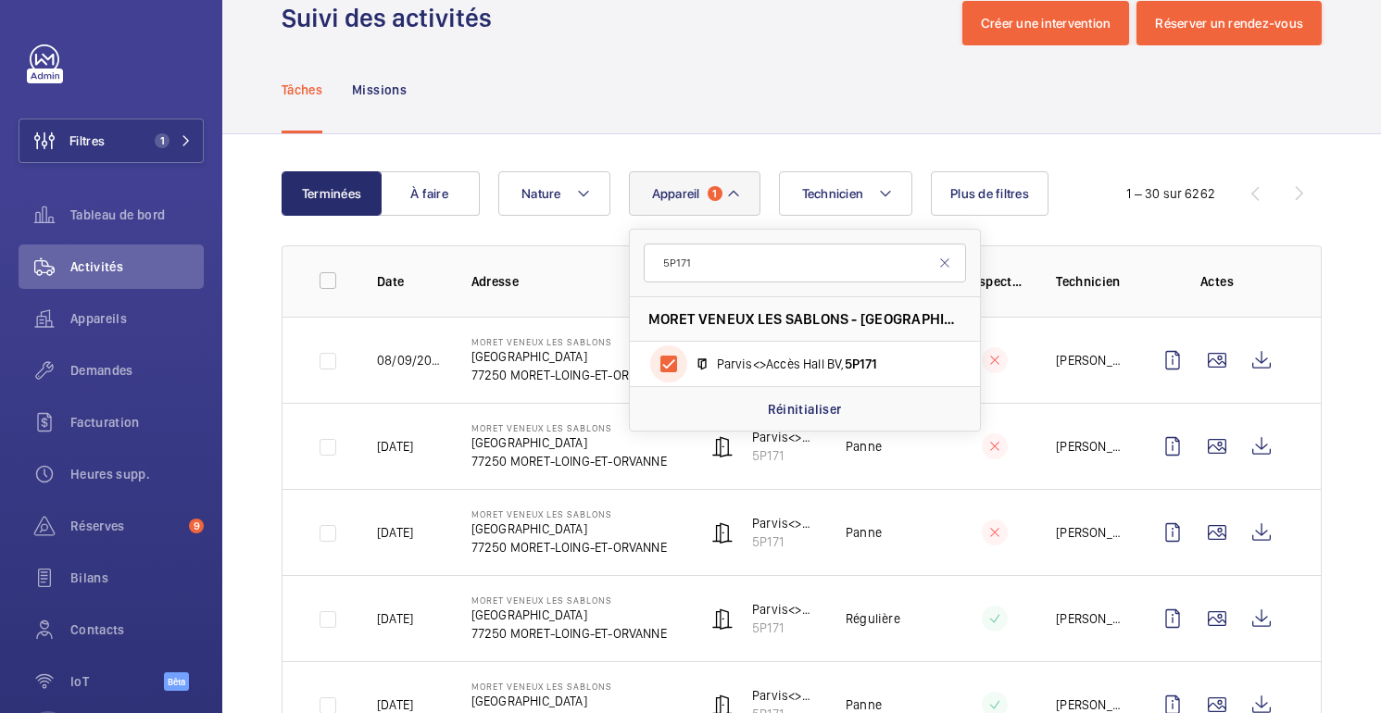
scroll to position [62, 0]
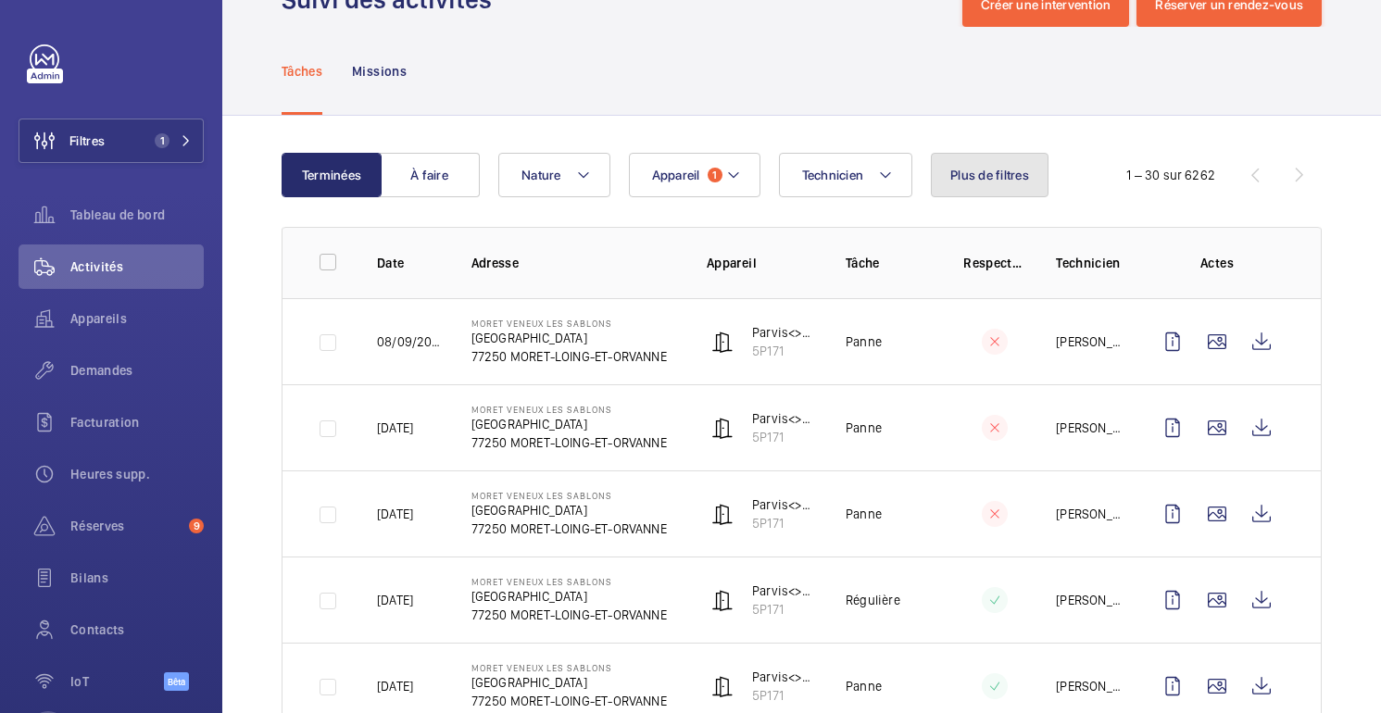
click at [1010, 181] on font "Plus de filtres" at bounding box center [989, 175] width 79 height 15
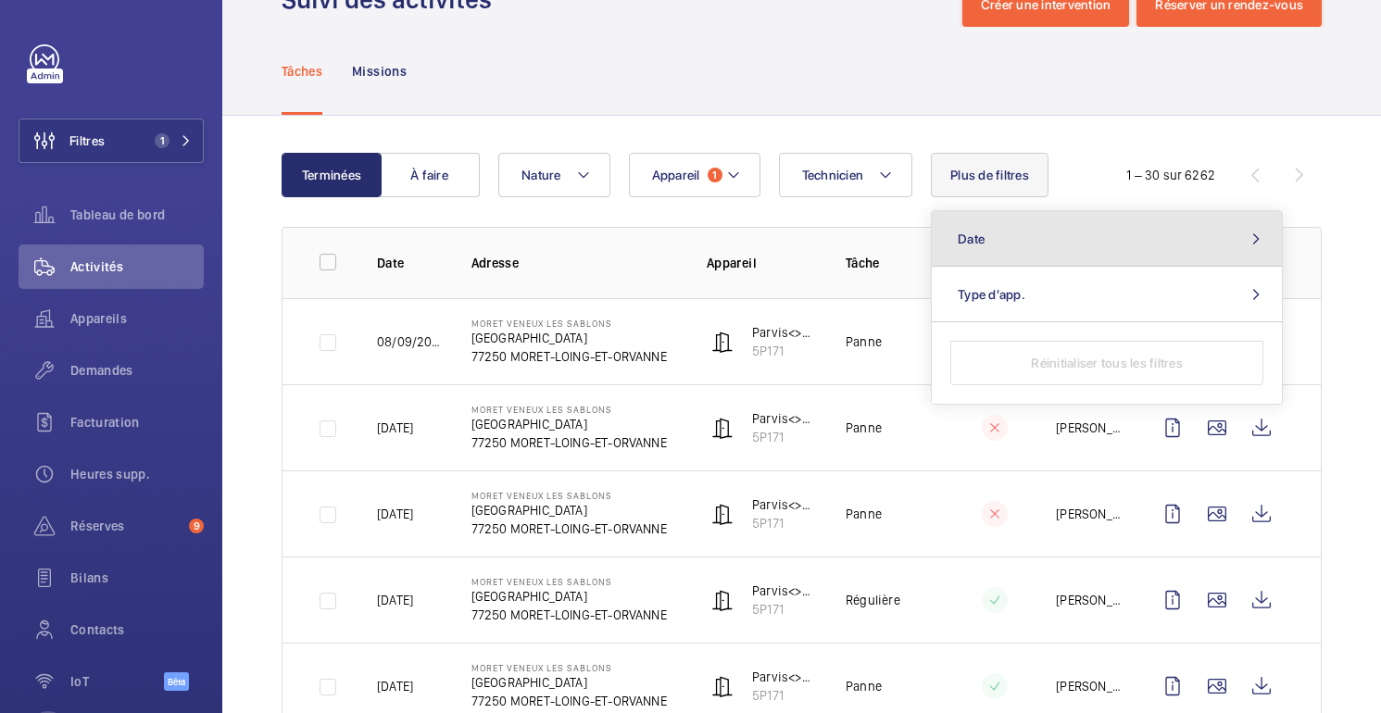
click at [982, 239] on span "Date" at bounding box center [971, 239] width 27 height 15
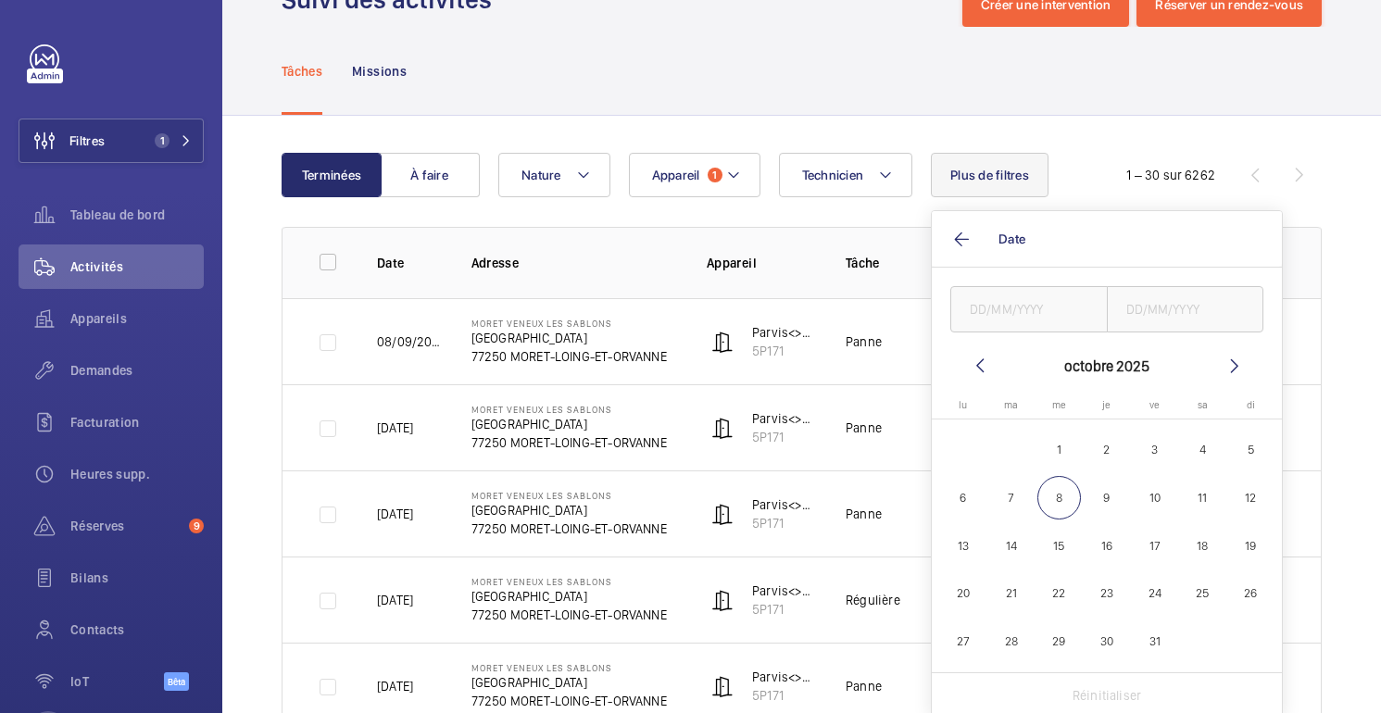
click at [978, 371] on mat-icon at bounding box center [980, 366] width 22 height 22
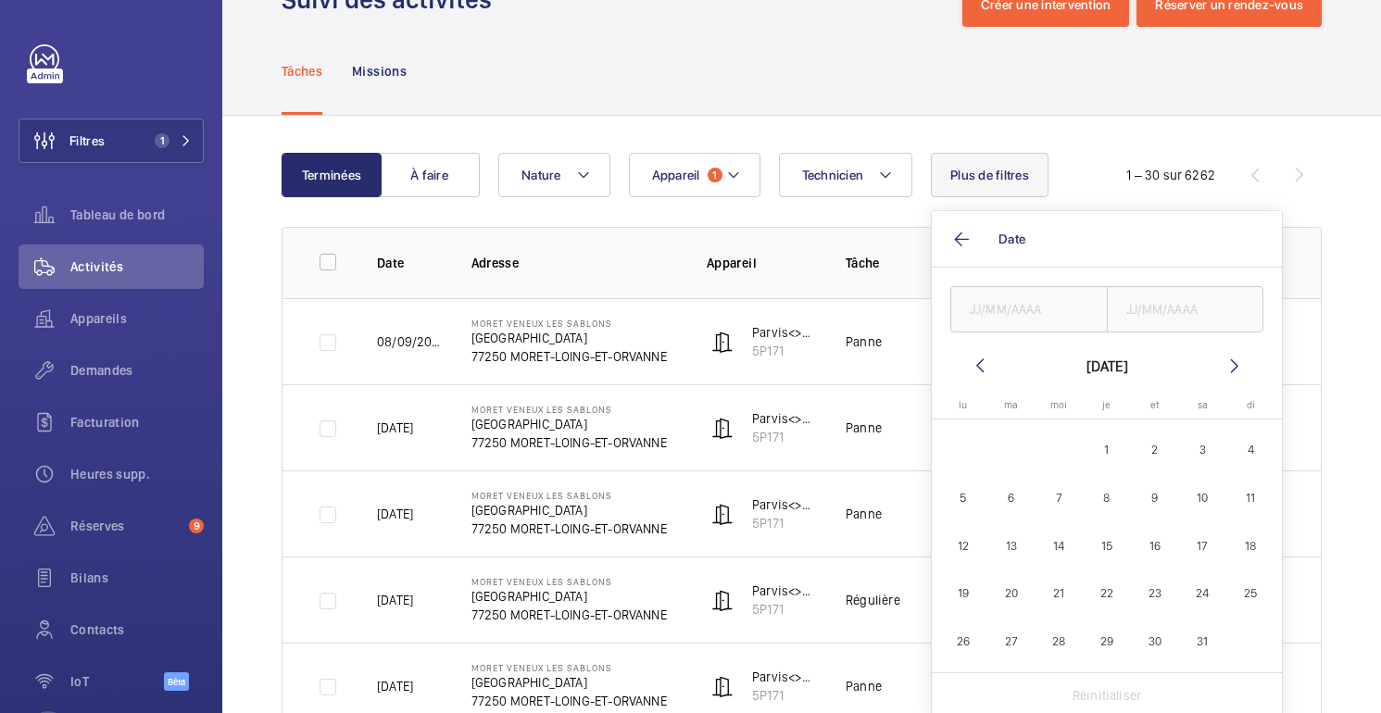
click at [977, 363] on mat-icon at bounding box center [980, 366] width 22 height 22
click at [966, 348] on div "[DATE] [DATE] lu [DATE] ma [DATE] moi [DATE] je [DATE] et [DATE] sa [DATE] [DAT…" at bounding box center [1107, 492] width 350 height 449
click at [1238, 362] on mat-icon at bounding box center [1235, 366] width 22 height 22
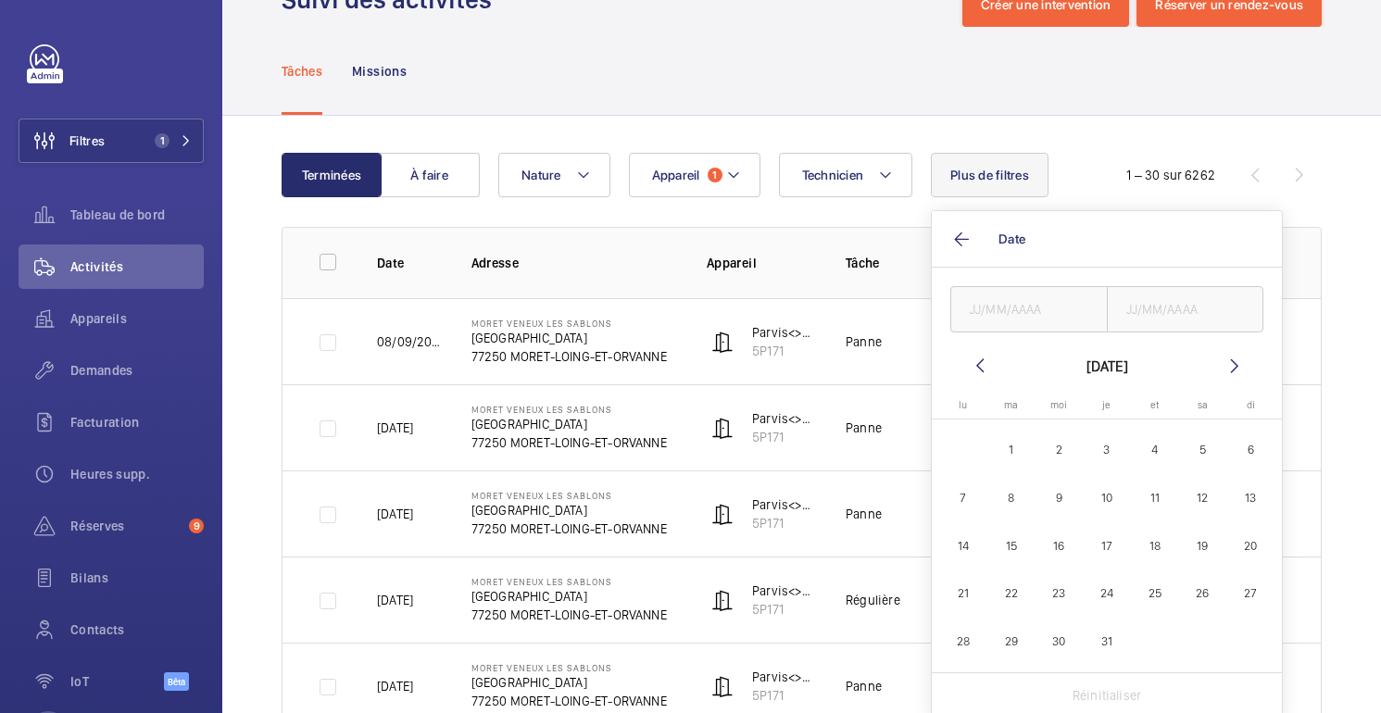
click at [1238, 362] on mat-icon at bounding box center [1235, 366] width 22 height 22
click at [1110, 170] on div "1 – 30 sur 6262" at bounding box center [1174, 175] width 141 height 19
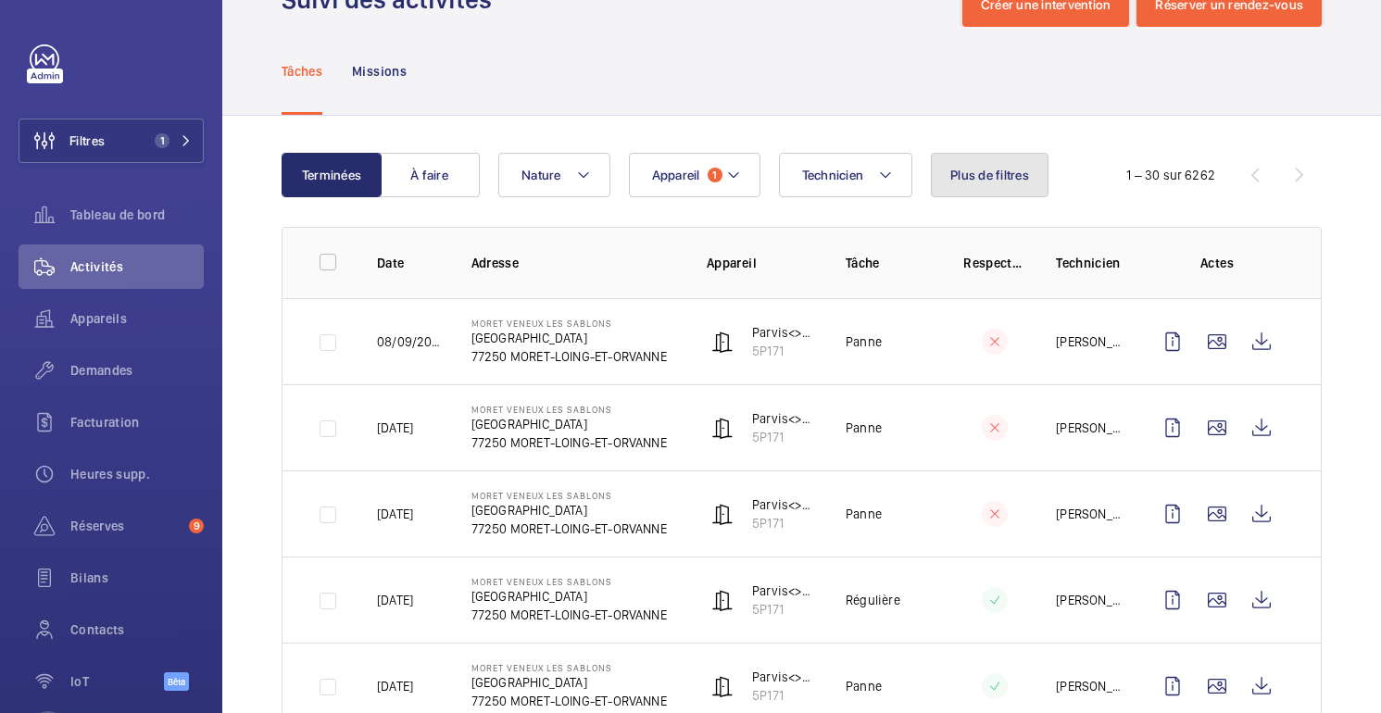
click at [1014, 173] on font "Plus de filtres" at bounding box center [989, 175] width 79 height 15
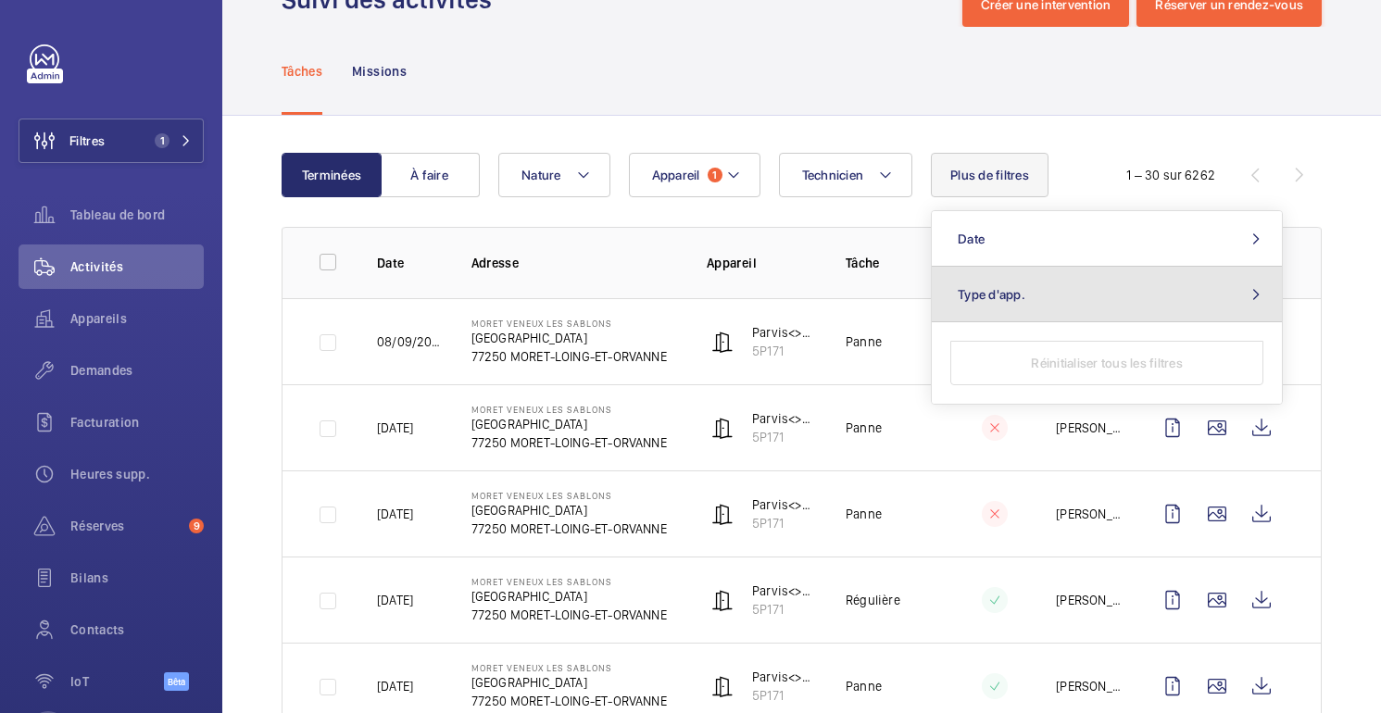
click at [1053, 297] on button "Type d'app." at bounding box center [1107, 295] width 350 height 56
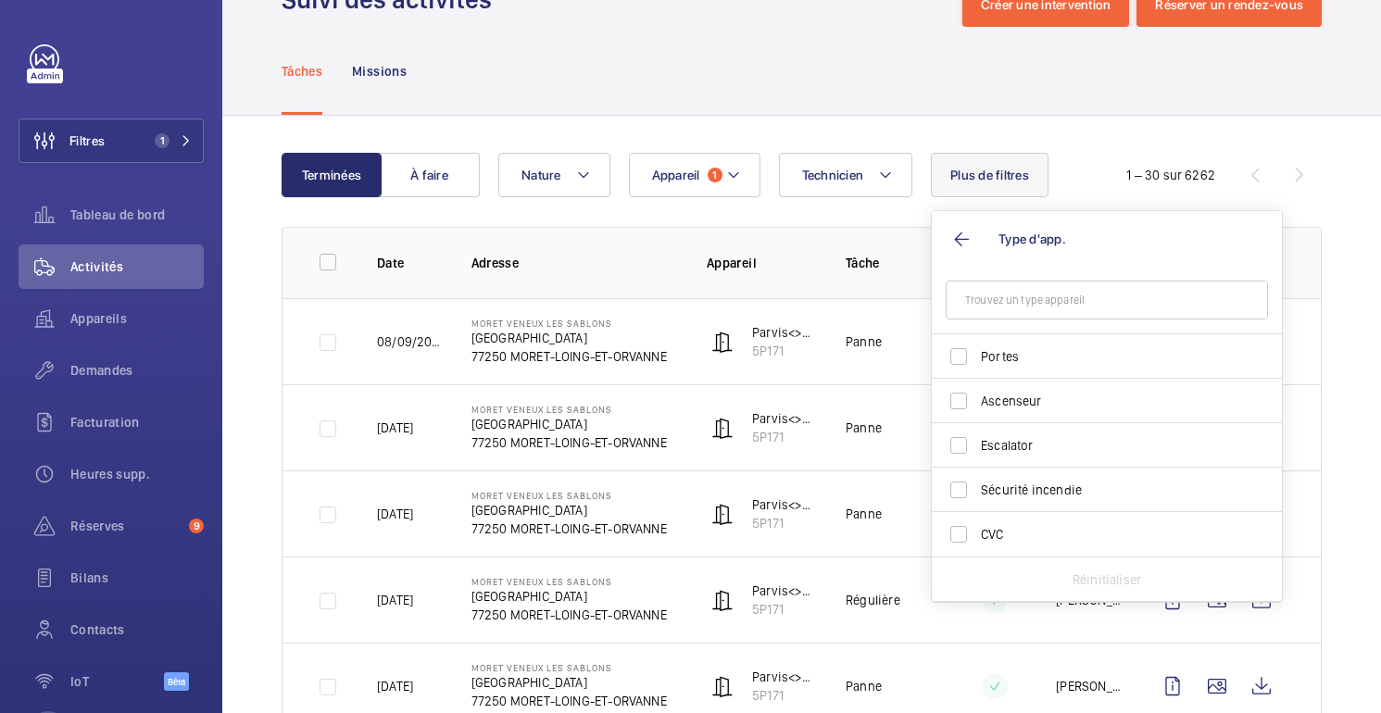
click at [1087, 159] on div "Technicien Appareil 1 Nature Plus de filtres Type d'app. Portes Ascenseur Escal…" at bounding box center [797, 175] width 598 height 44
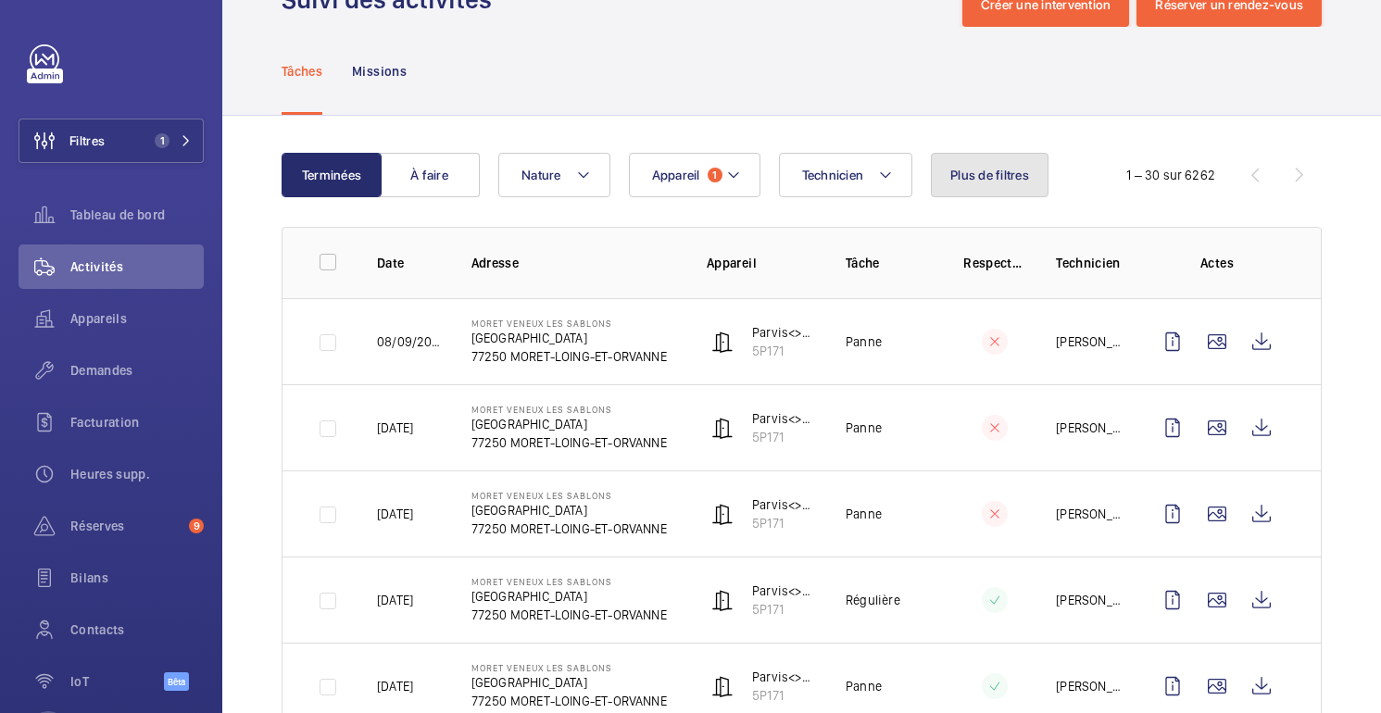
click at [1011, 182] on font "Plus de filtres" at bounding box center [989, 175] width 79 height 15
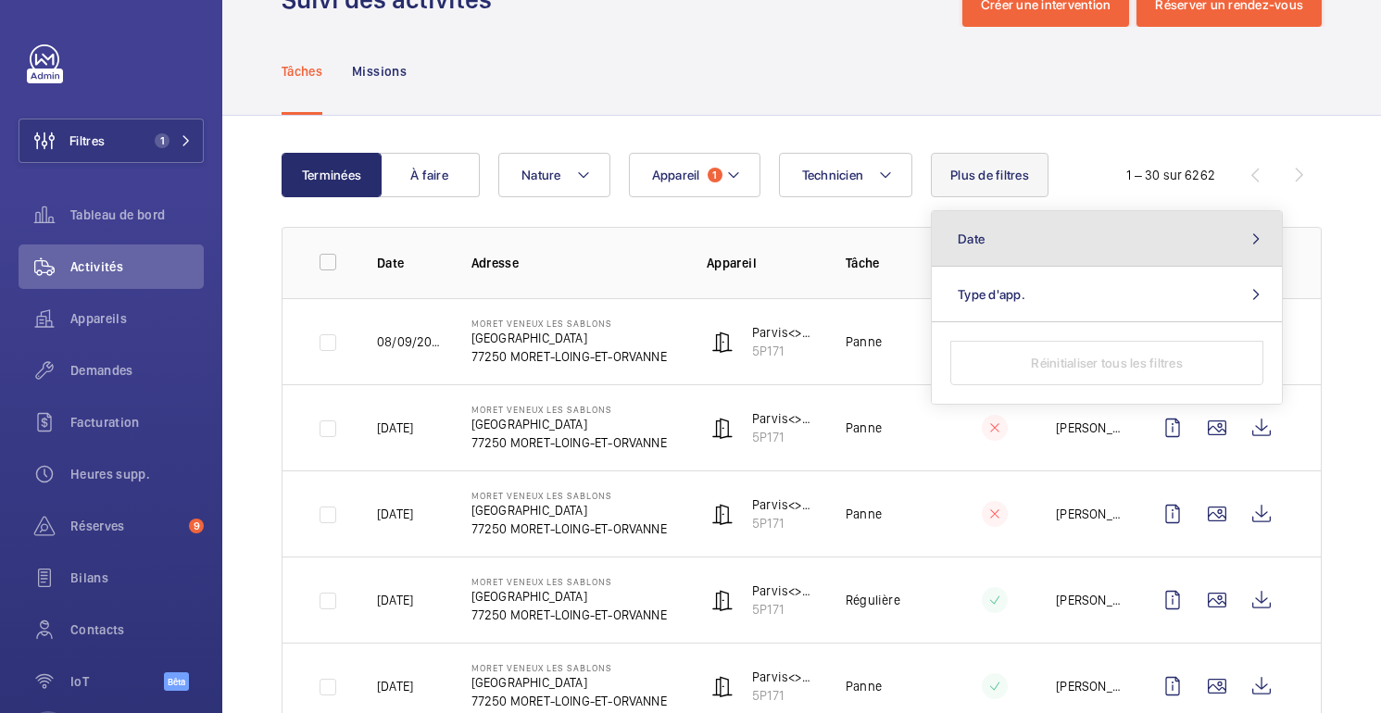
click at [1009, 239] on button "Date" at bounding box center [1107, 239] width 350 height 56
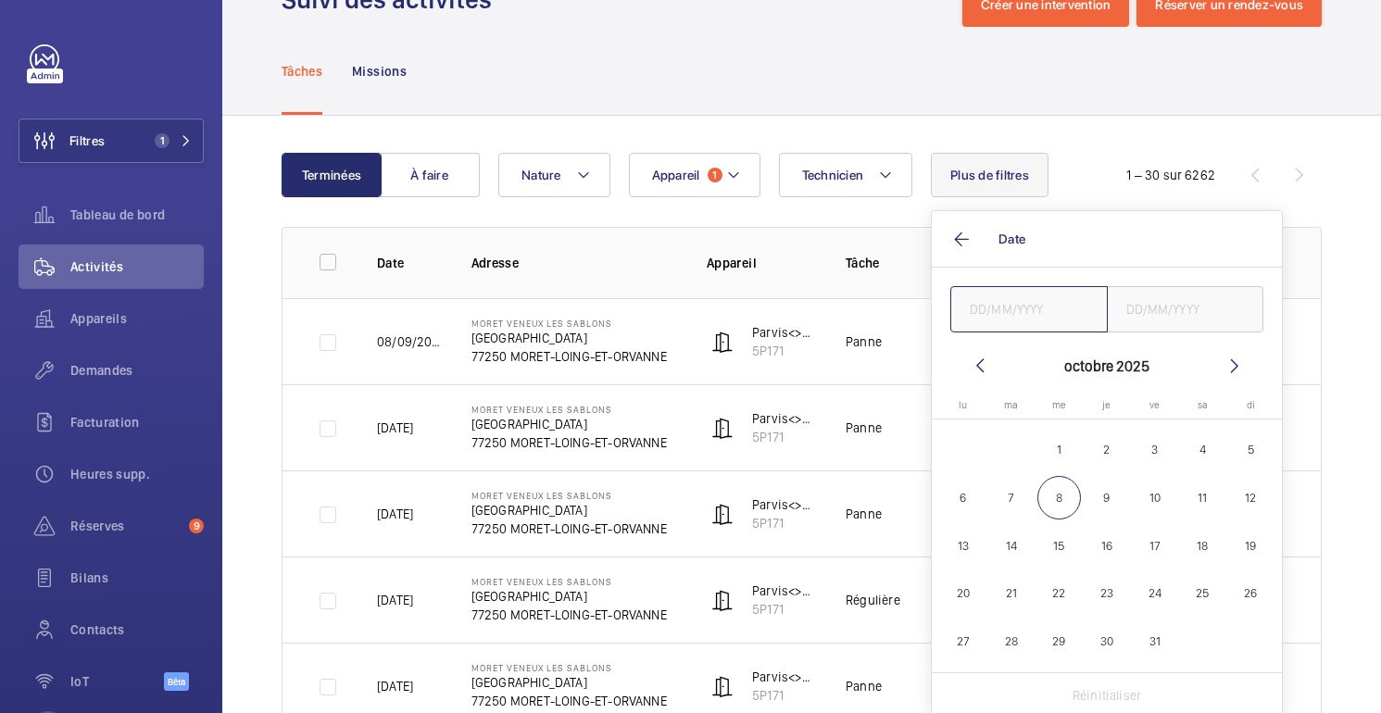
click at [1033, 315] on input "text" at bounding box center [1028, 309] width 157 height 46
type input "01/07/202"
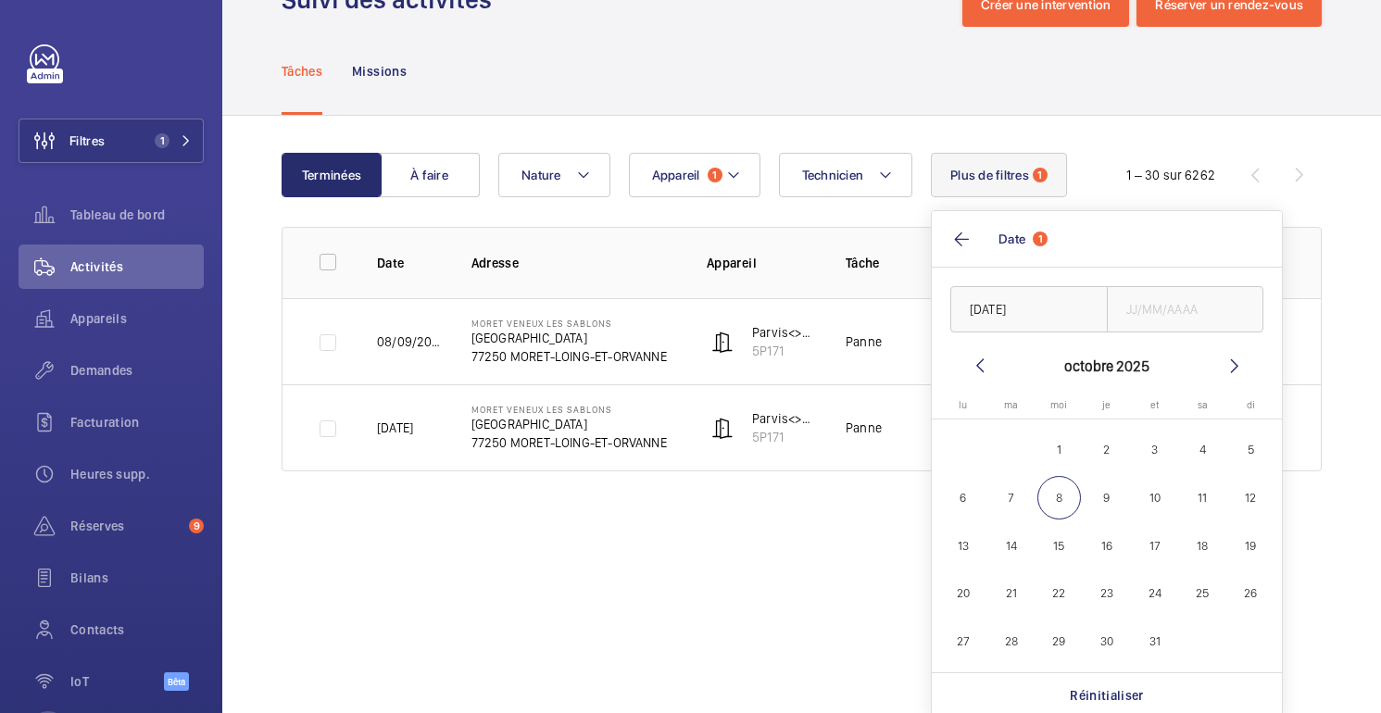
click at [622, 519] on wm-front-admin-operations-monitoring "Suivi des activités Créer une intervention Réserver un rendez-vous Tâches Missi…" at bounding box center [801, 294] width 1159 height 713
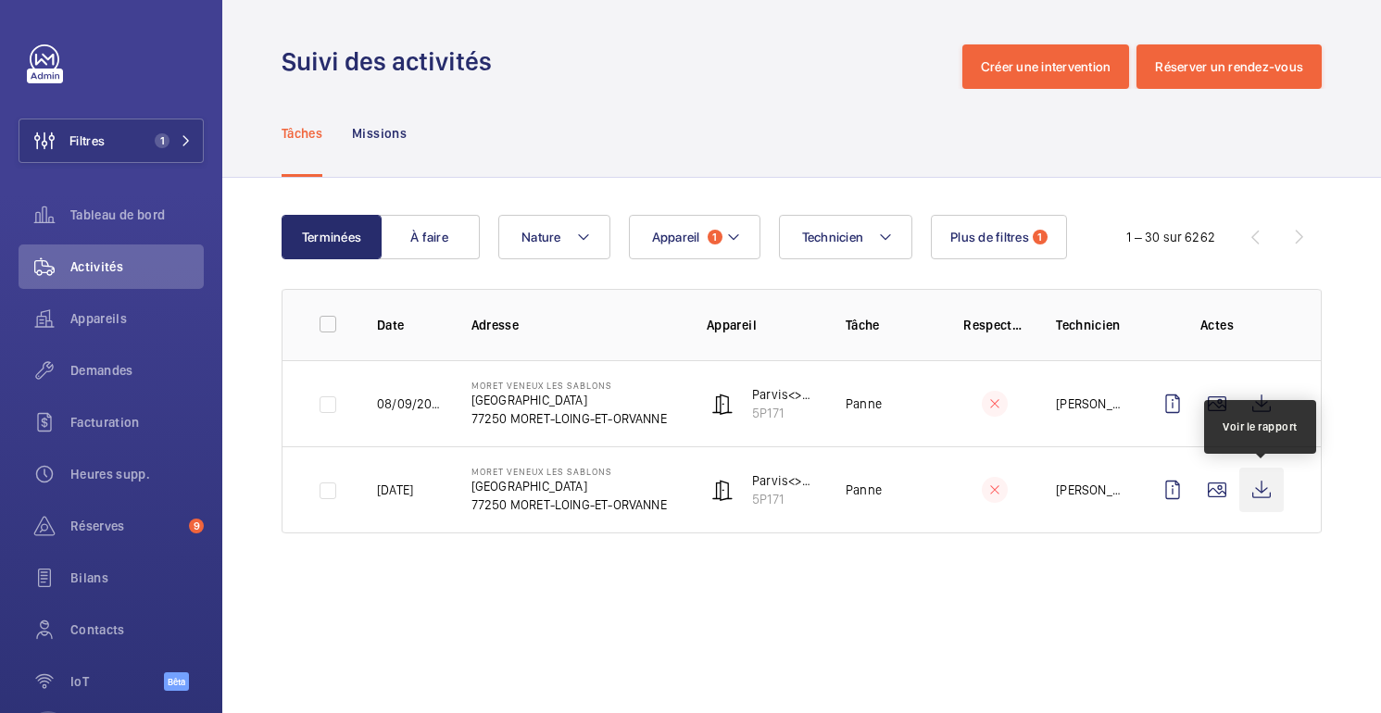
click at [1260, 494] on wm-front-icon-button at bounding box center [1261, 490] width 44 height 44
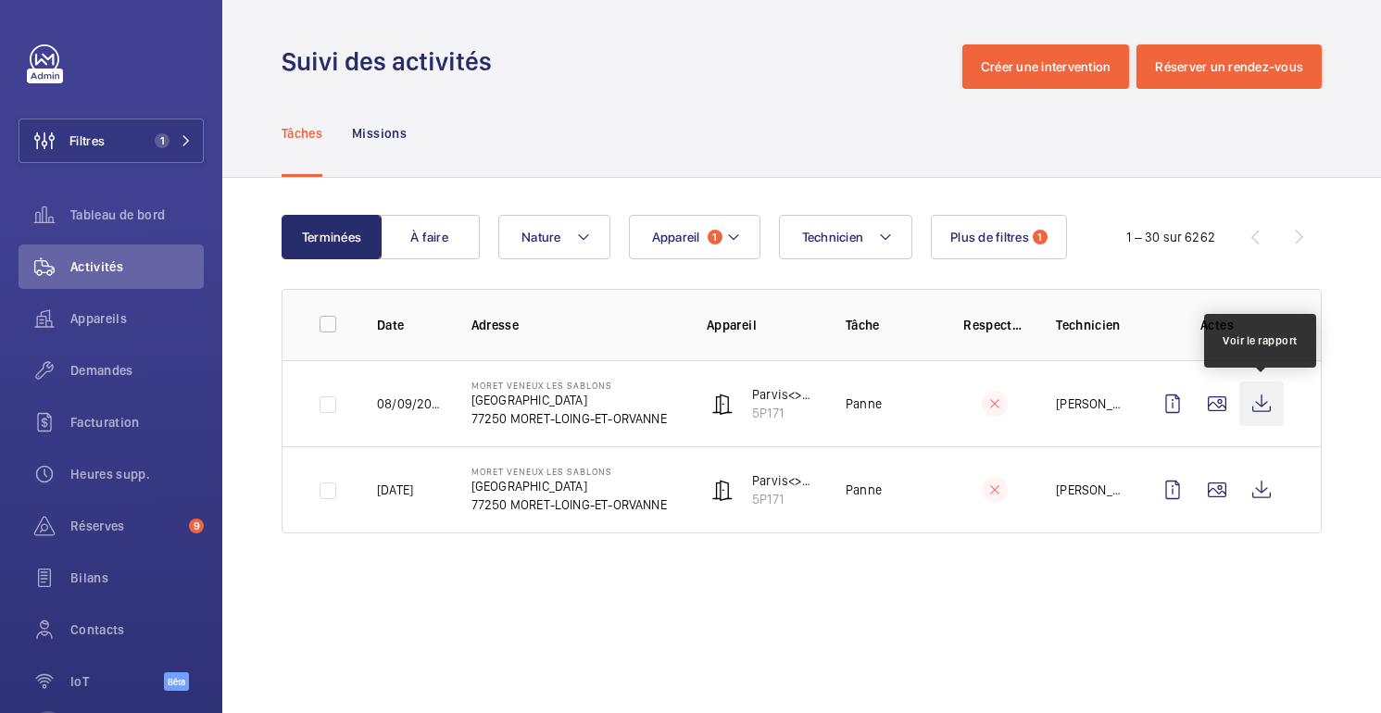
click at [1277, 410] on wm-front-icon-button at bounding box center [1261, 404] width 44 height 44
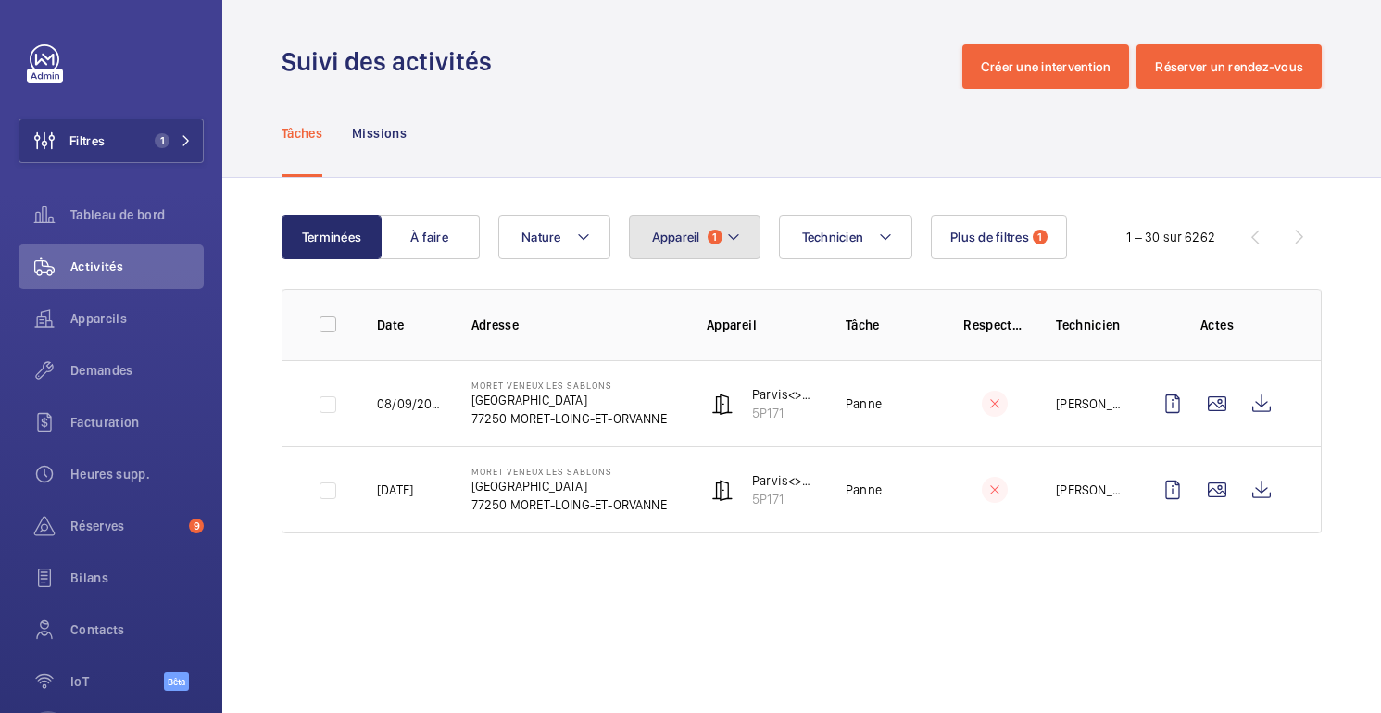
click at [710, 248] on button "Appareil 1" at bounding box center [695, 237] width 132 height 44
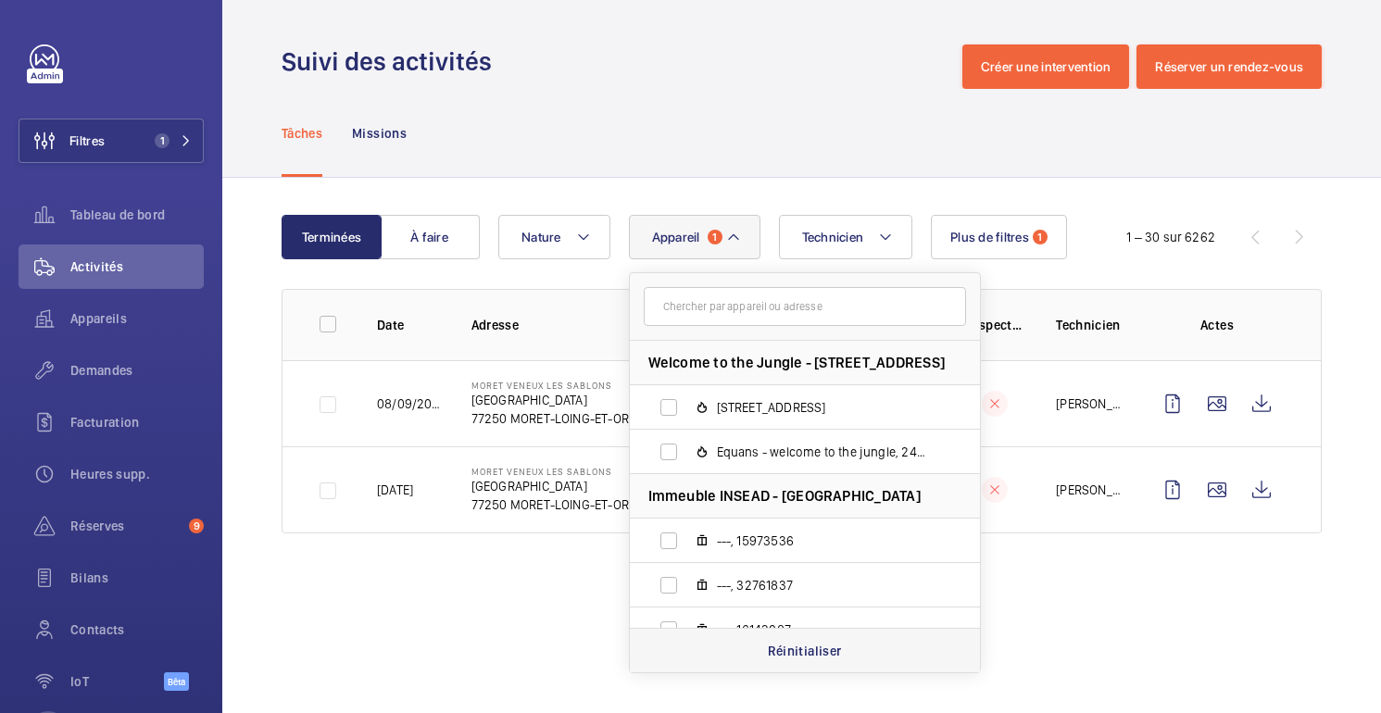
click at [758, 666] on div "Réinitialiser" at bounding box center [805, 650] width 350 height 44
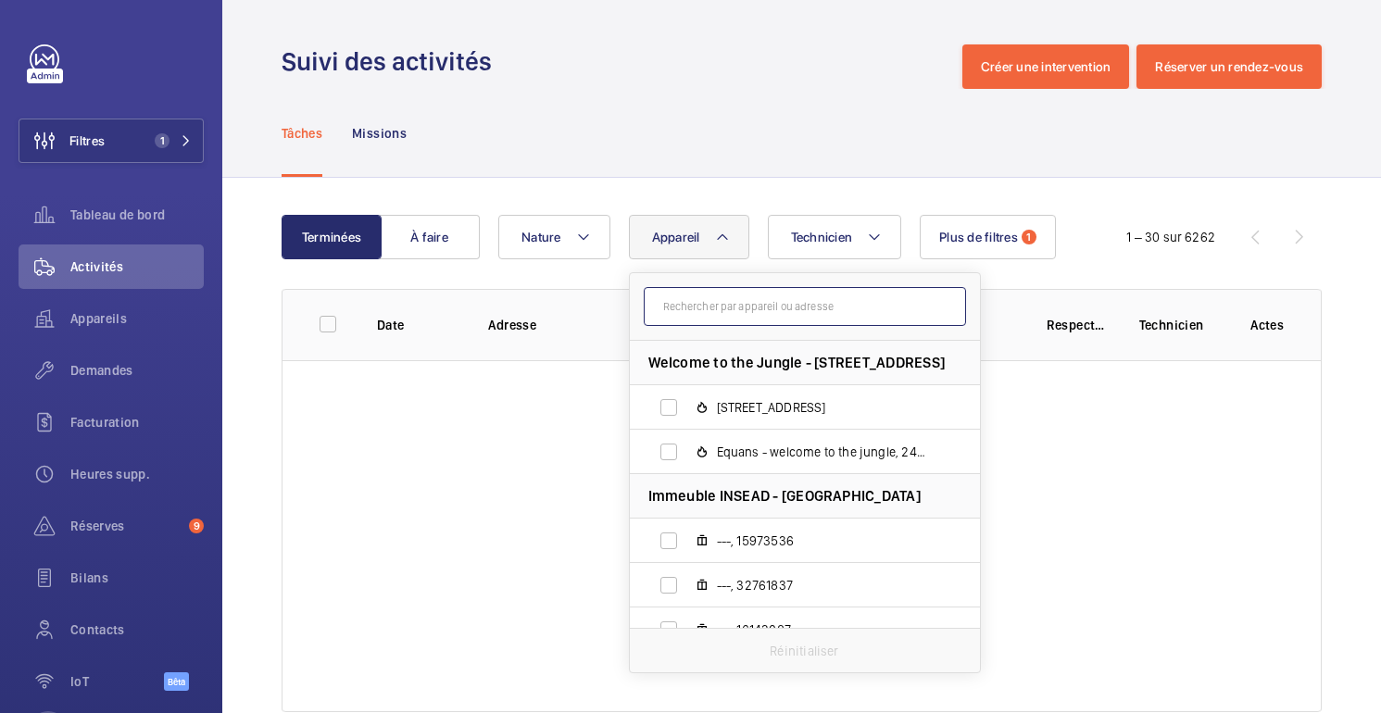
click at [701, 299] on input "text" at bounding box center [805, 306] width 322 height 39
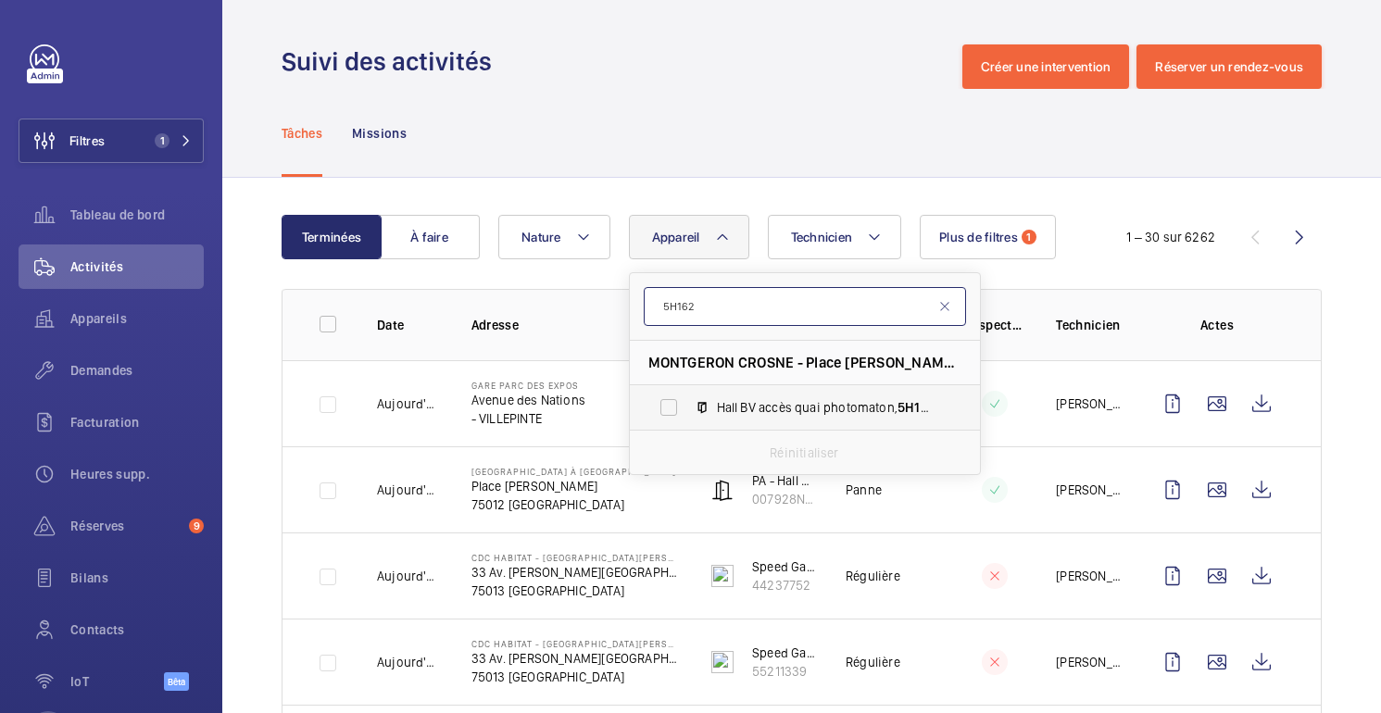
type input "5H162"
click at [804, 412] on span "Hall BV accès quai photomaton, 5H162" at bounding box center [824, 407] width 215 height 19
click at [687, 412] on input "Hall BV accès quai photomaton, 5H162" at bounding box center [668, 407] width 37 height 37
checkbox input "true"
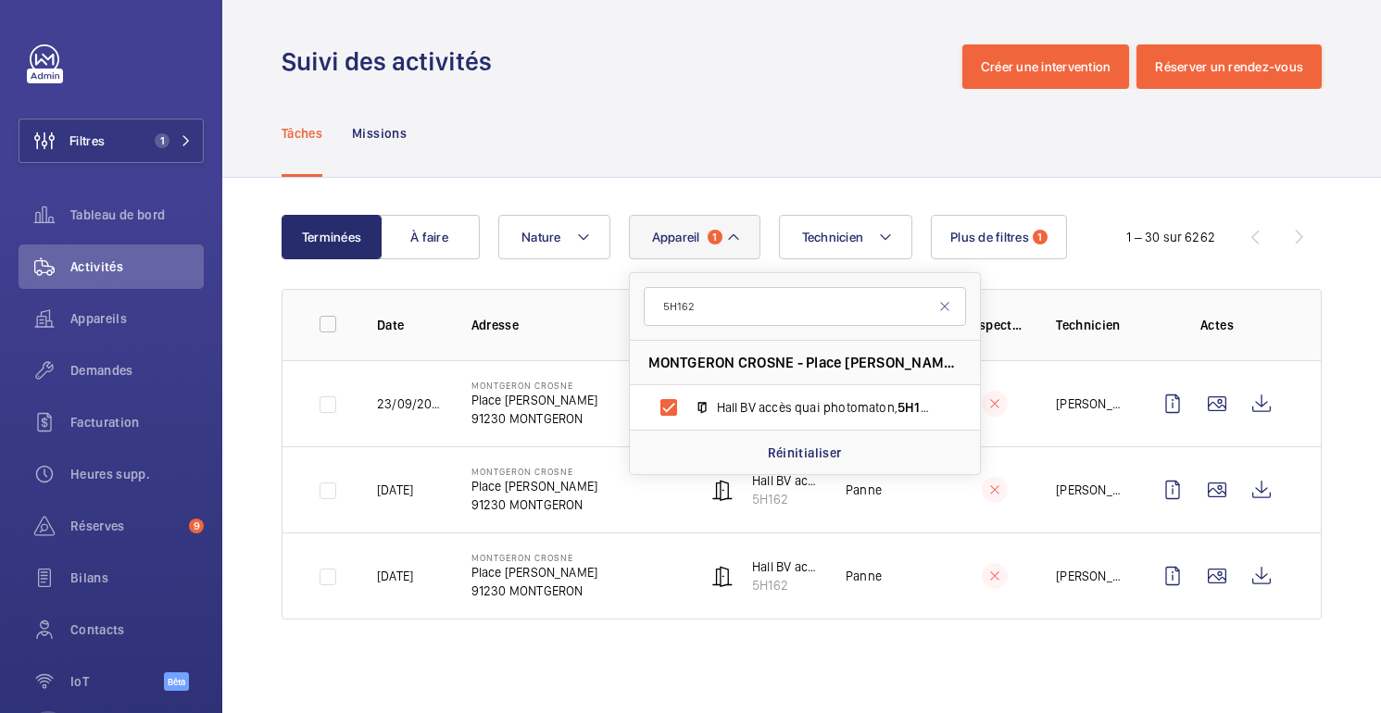
click at [783, 152] on div "Tâches Missions" at bounding box center [802, 133] width 1040 height 88
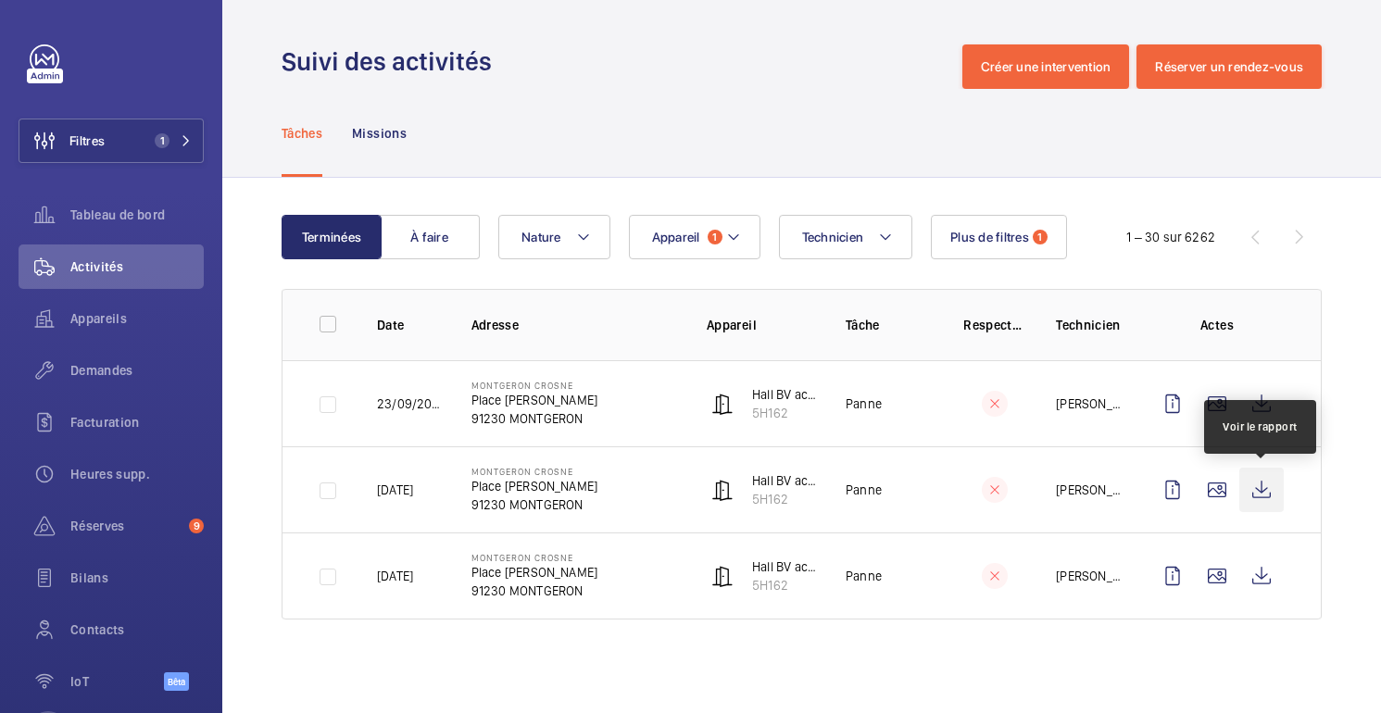
click at [1260, 493] on wm-front-icon-button at bounding box center [1261, 490] width 44 height 44
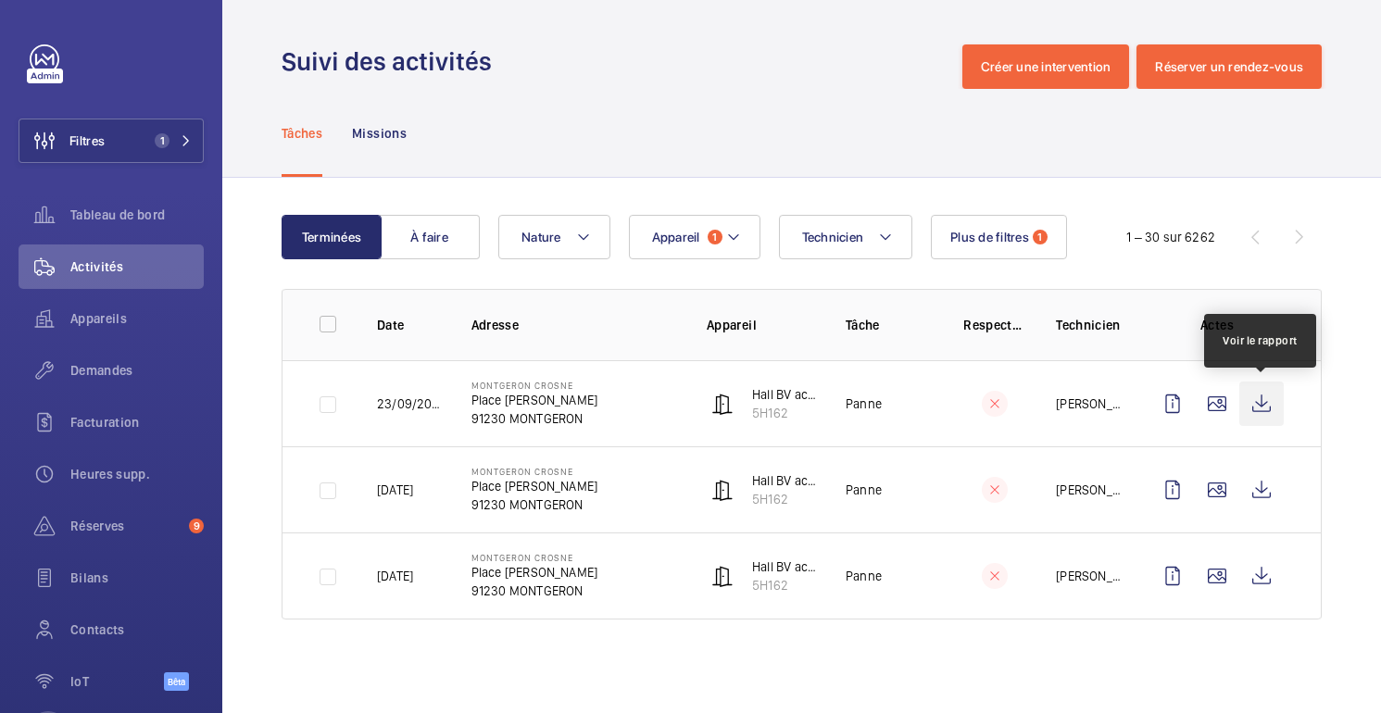
click at [1268, 409] on wm-front-icon-button at bounding box center [1261, 404] width 44 height 44
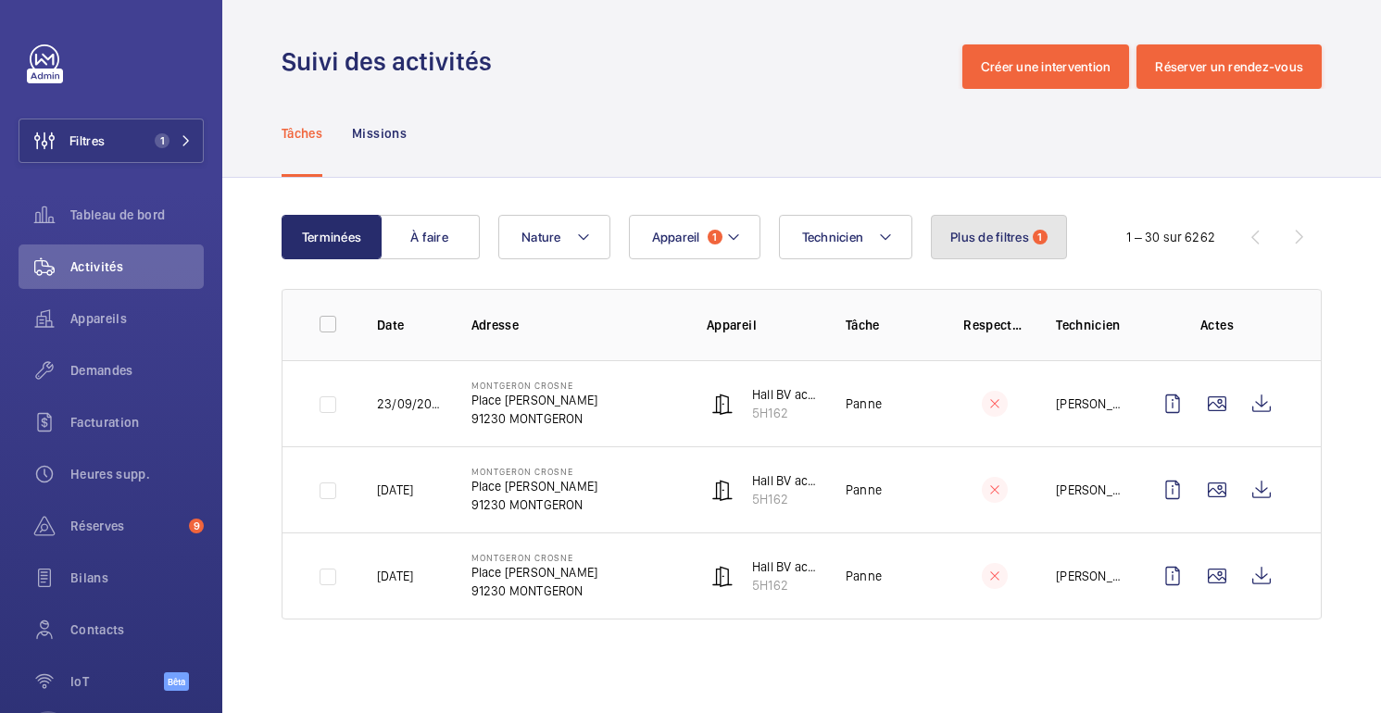
click at [993, 237] on font "Plus de filtres" at bounding box center [989, 237] width 79 height 15
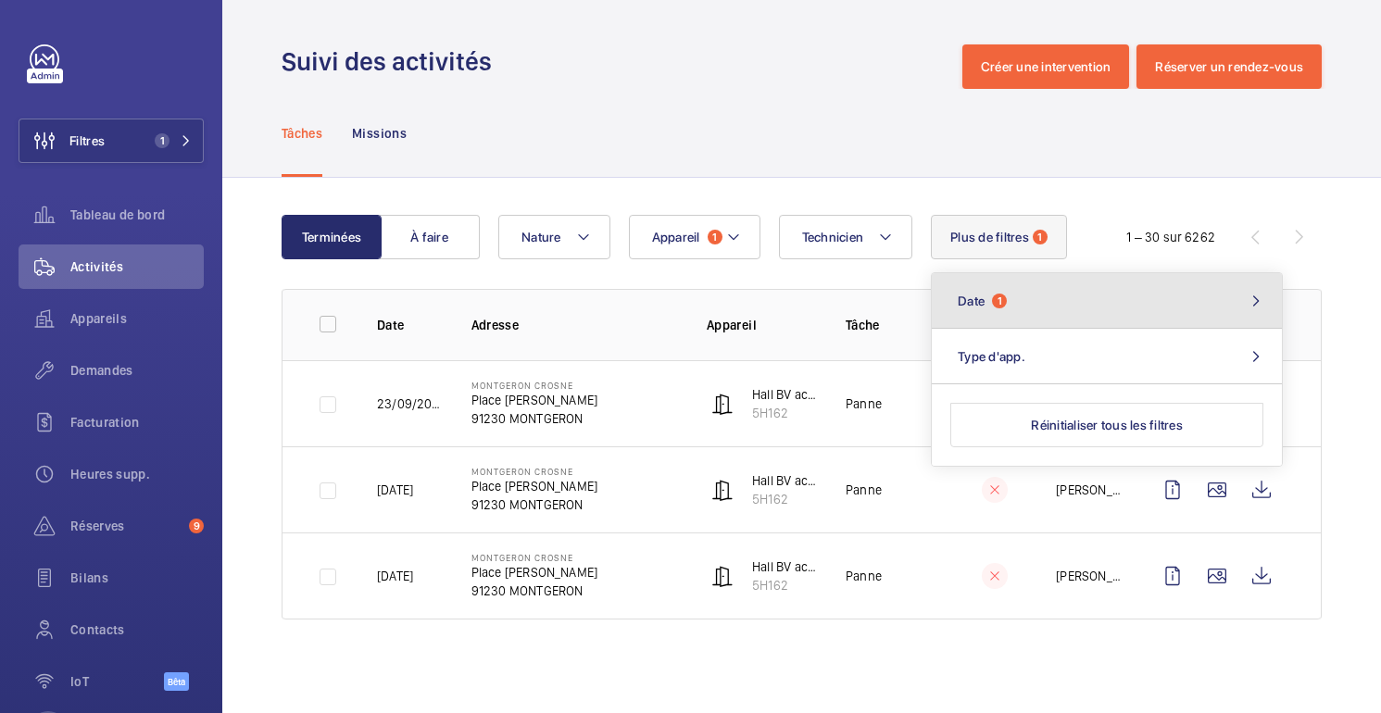
click at [1014, 313] on button "Date 1" at bounding box center [1107, 301] width 350 height 56
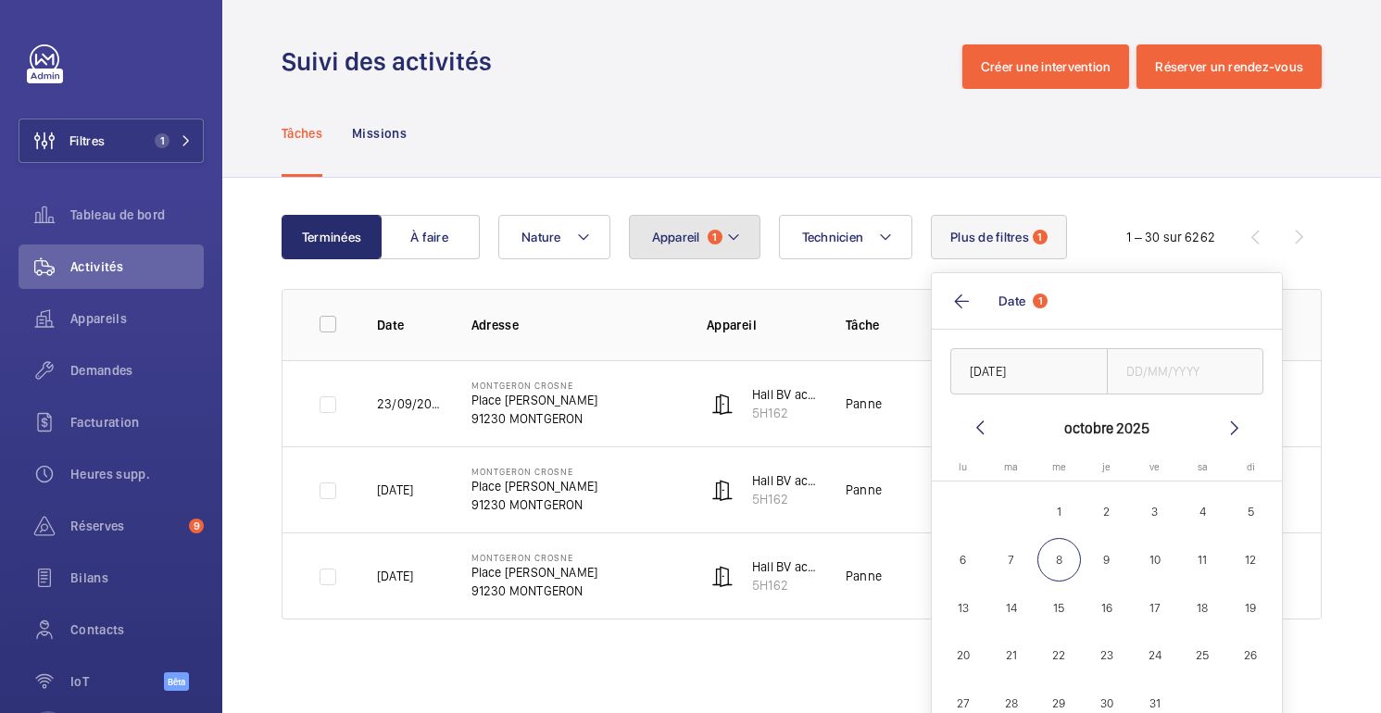
click at [737, 243] on mat-icon at bounding box center [733, 237] width 15 height 22
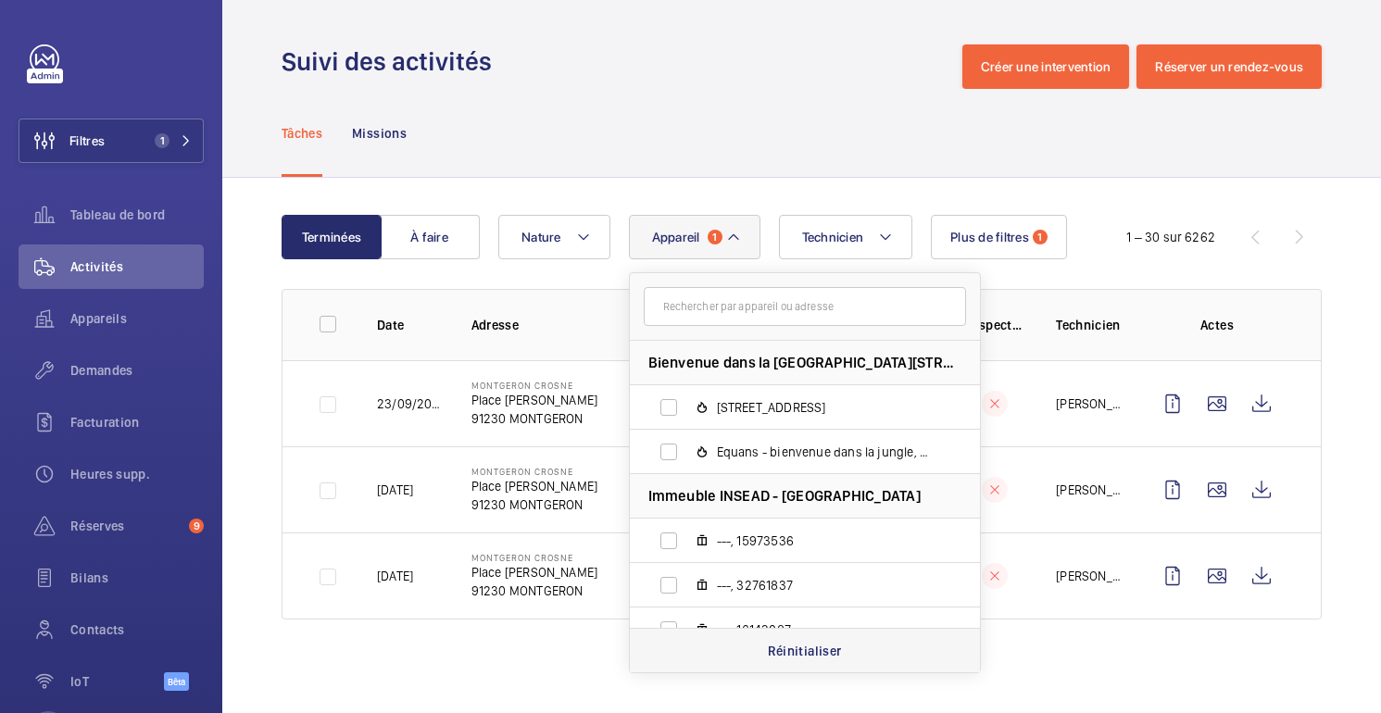
click at [780, 661] on div "Réinitialiser" at bounding box center [805, 650] width 350 height 44
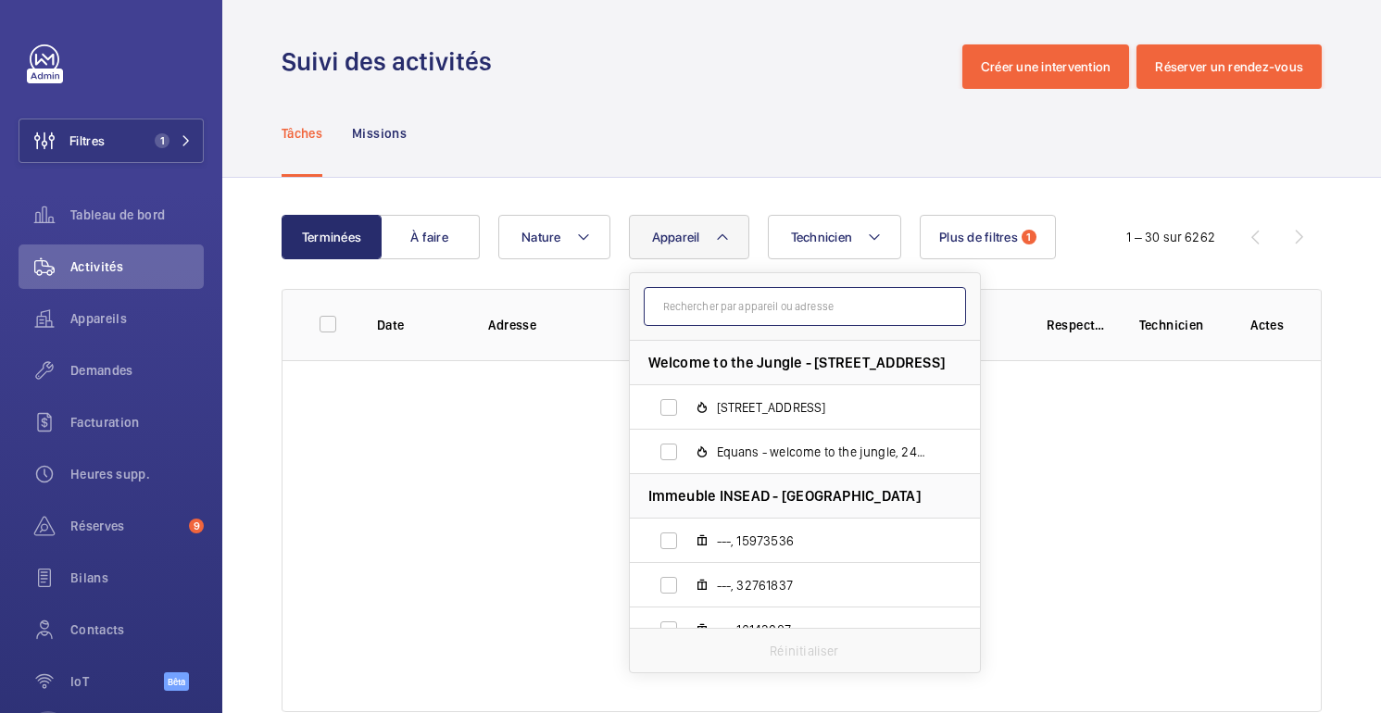
click at [689, 319] on input "text" at bounding box center [805, 306] width 322 height 39
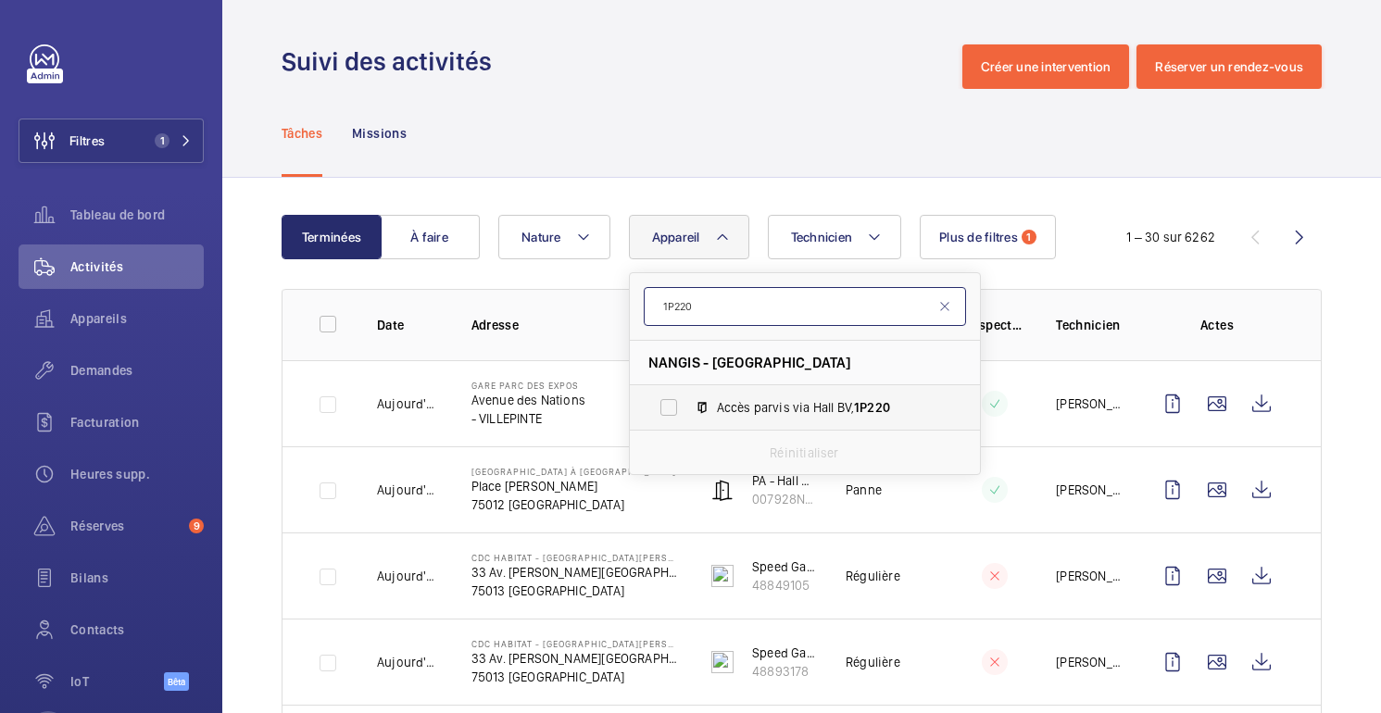
type input "1P220"
click at [803, 402] on span "Accès parvis via Hall BV, 1P220" at bounding box center [824, 407] width 215 height 19
click at [687, 402] on input "Accès parvis via Hall BV, 1P220" at bounding box center [668, 407] width 37 height 37
checkbox input "true"
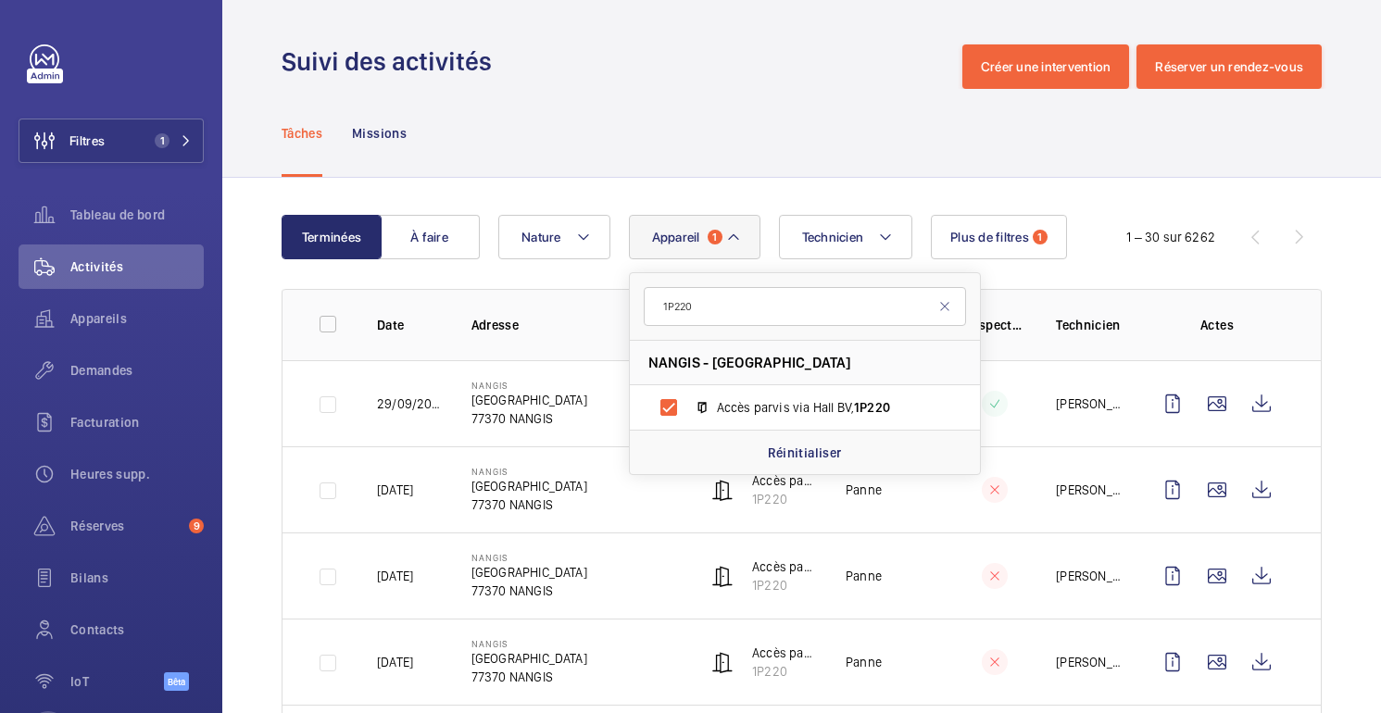
click at [768, 141] on div "Tâches Missions" at bounding box center [802, 133] width 1040 height 88
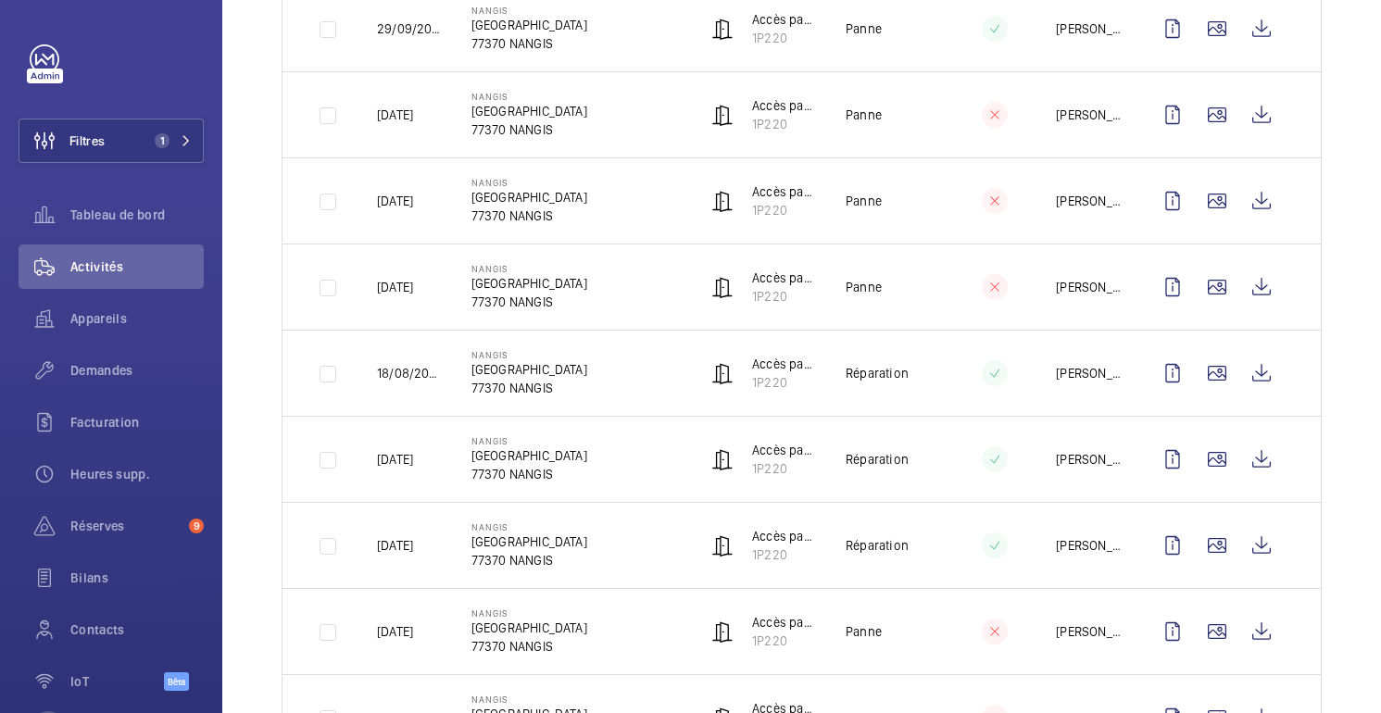
scroll to position [468, 0]
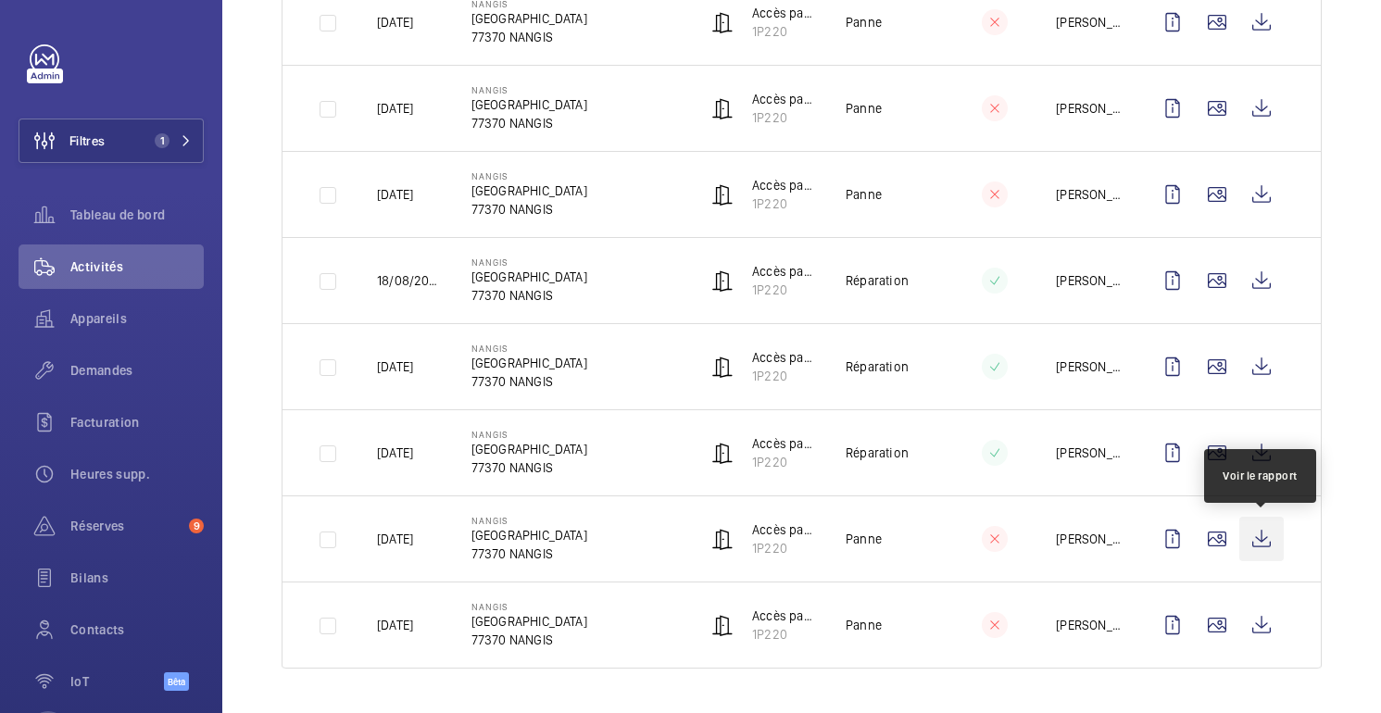
click at [1273, 547] on wm-front-icon-button at bounding box center [1261, 539] width 44 height 44
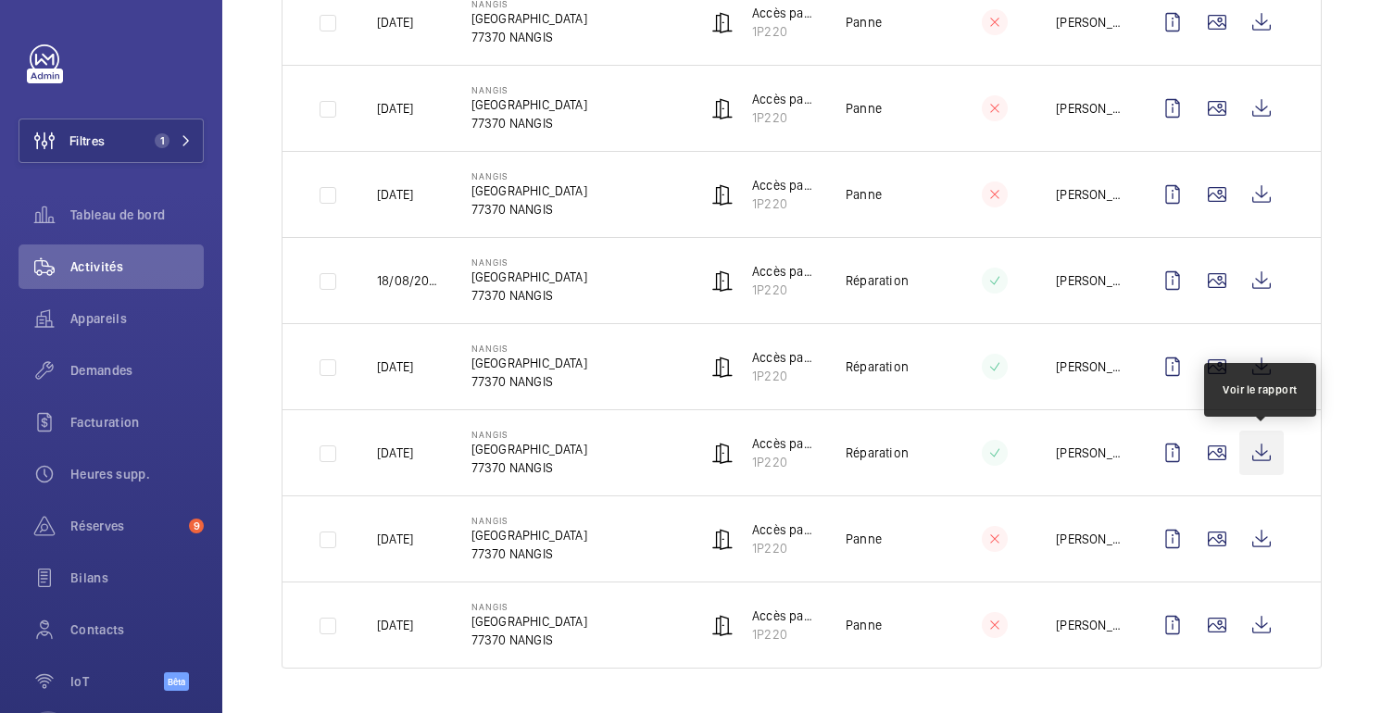
click at [1265, 455] on wm-front-icon-button at bounding box center [1261, 453] width 44 height 44
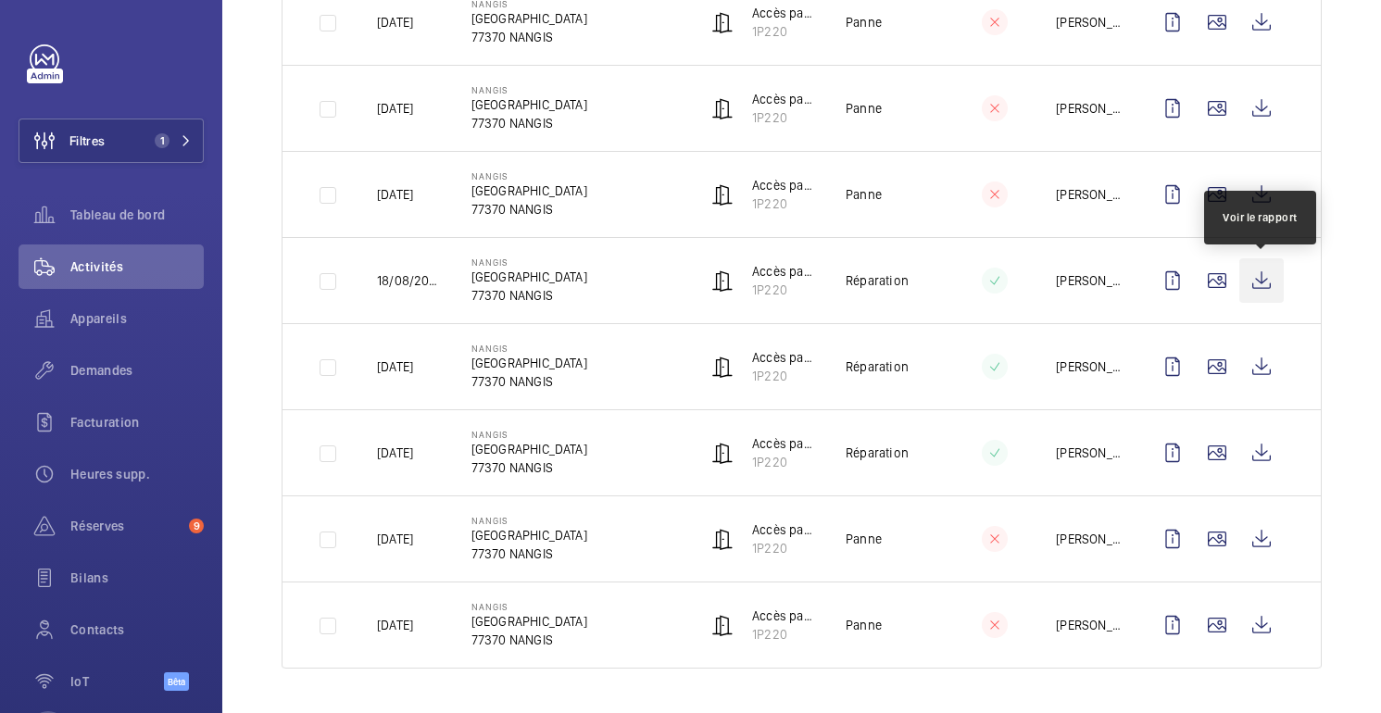
click at [1265, 284] on wm-front-icon-button at bounding box center [1261, 280] width 44 height 44
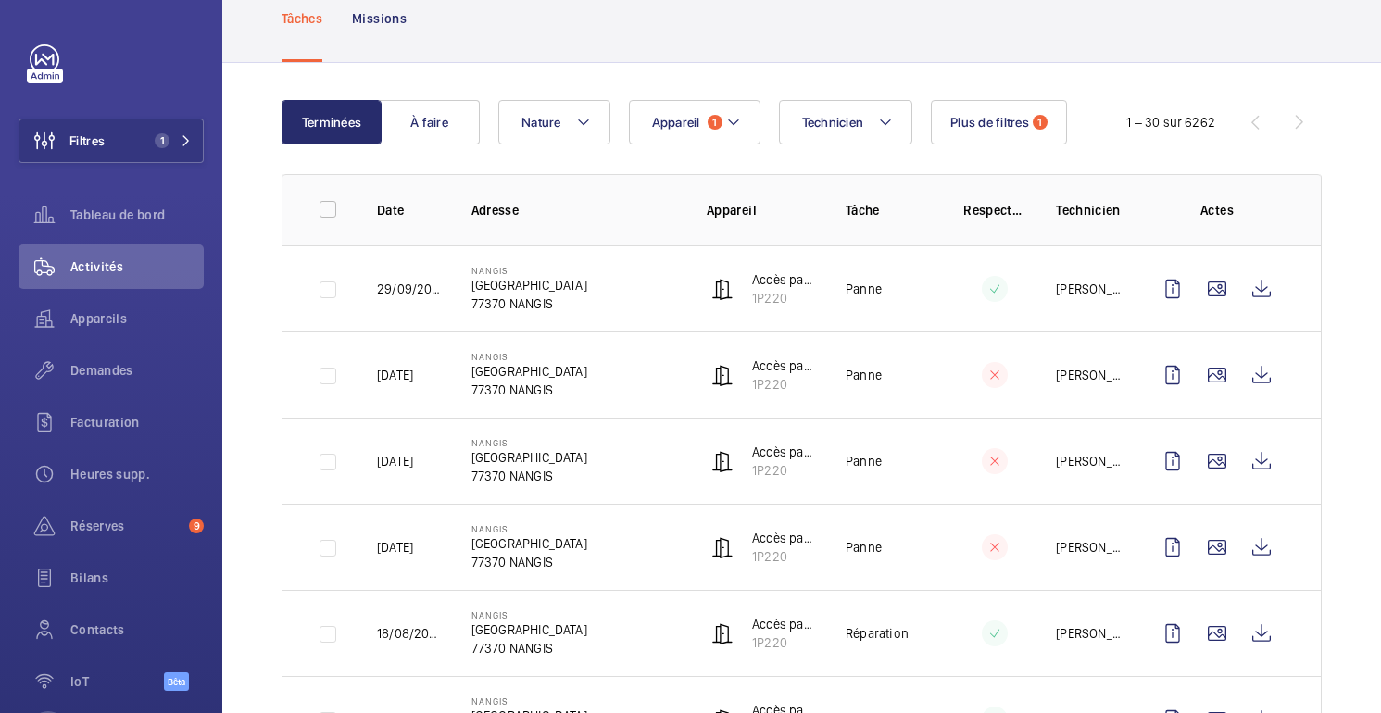
scroll to position [0, 0]
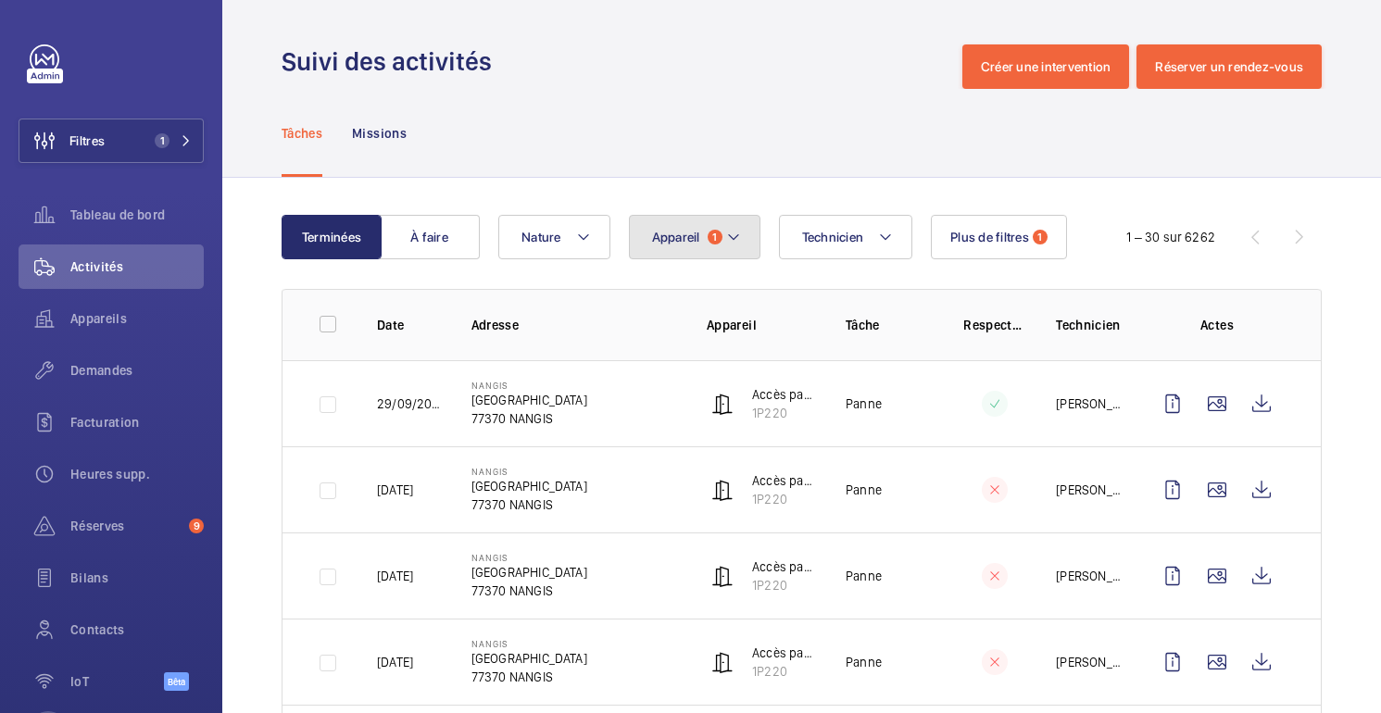
click at [695, 256] on button "Appareil 1" at bounding box center [695, 237] width 132 height 44
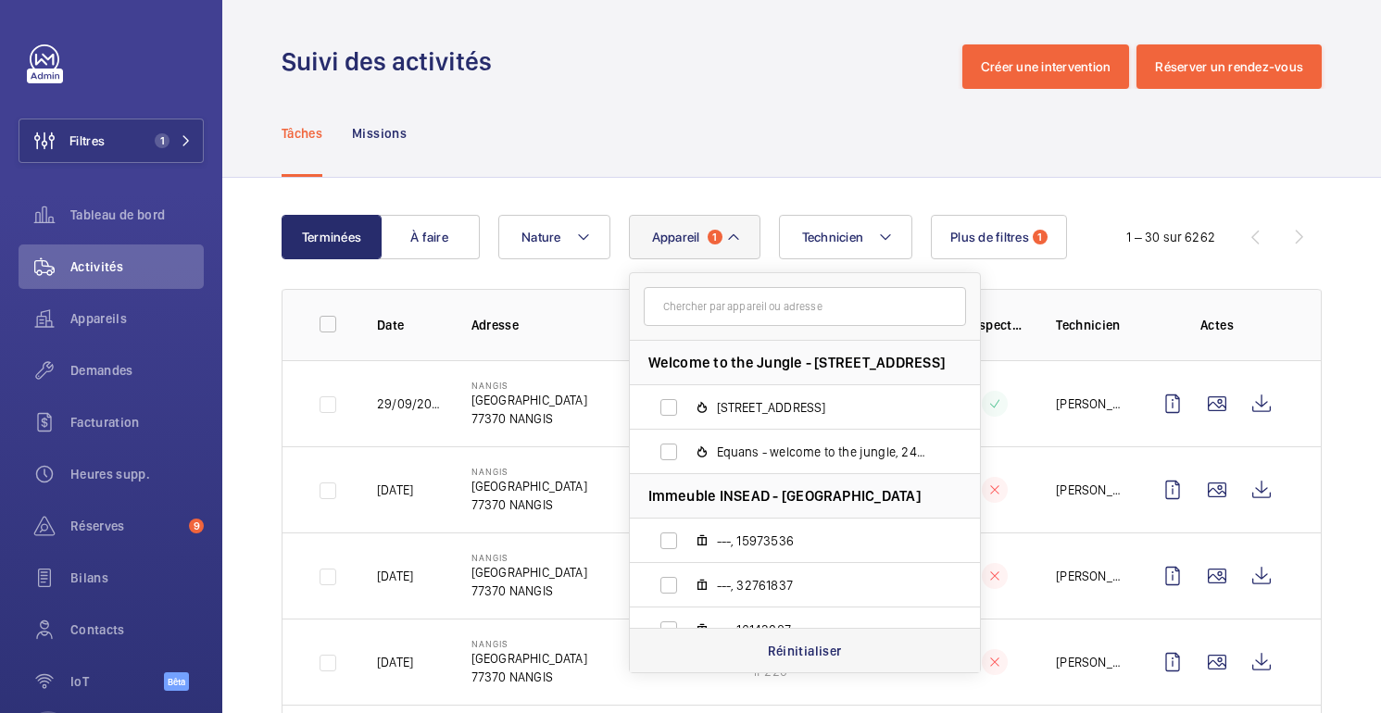
click at [764, 647] on div "Réinitialiser" at bounding box center [805, 650] width 350 height 44
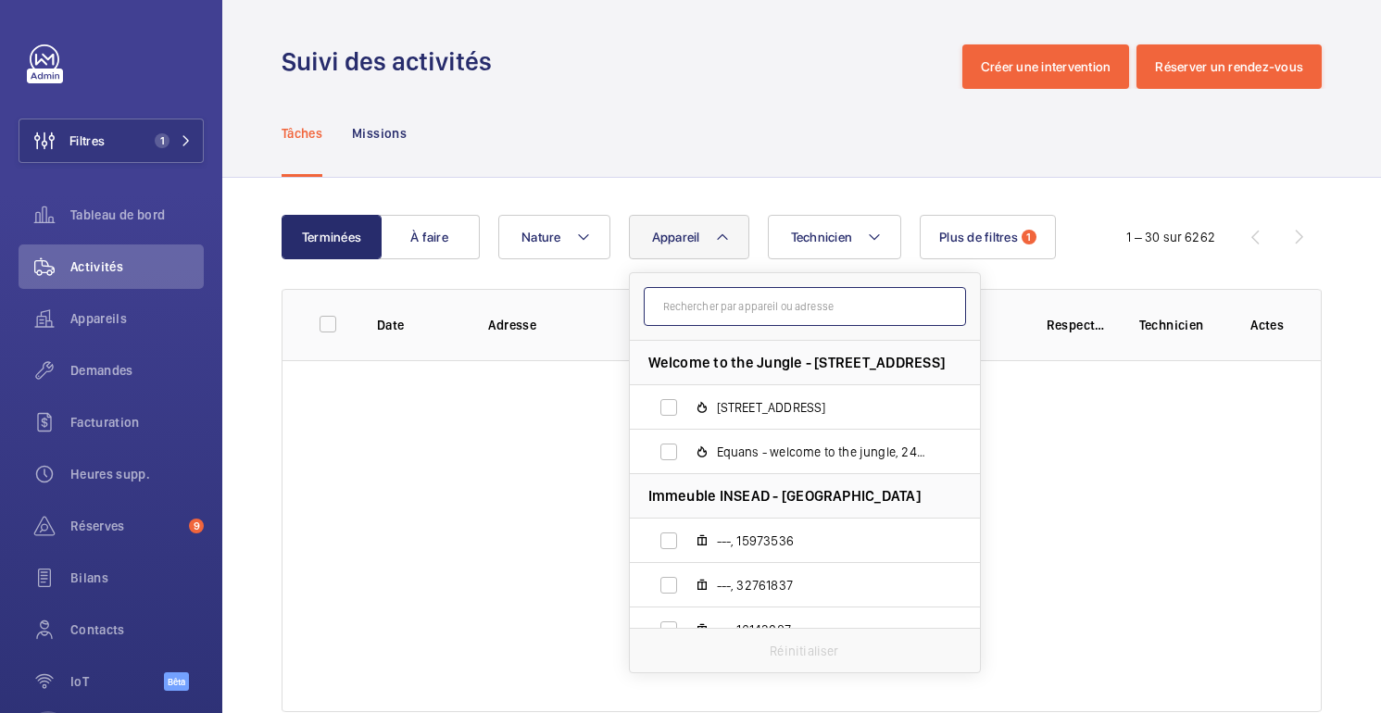
click at [735, 307] on input "text" at bounding box center [805, 306] width 322 height 39
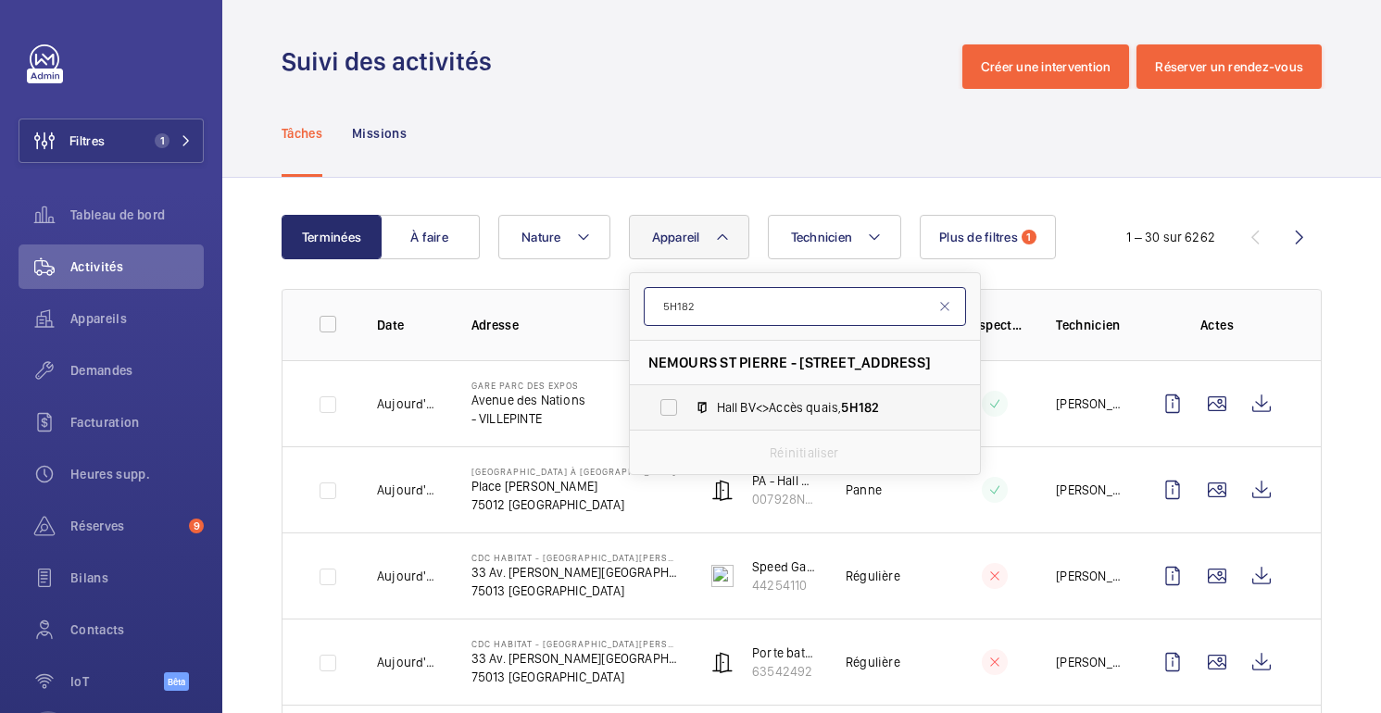
type input "5H182"
click at [773, 398] on span "Hall BV<>Accès quais, 5H182" at bounding box center [824, 407] width 215 height 19
click at [687, 398] on input "Hall BV<>Accès quais, 5H182" at bounding box center [668, 407] width 37 height 37
checkbox input "true"
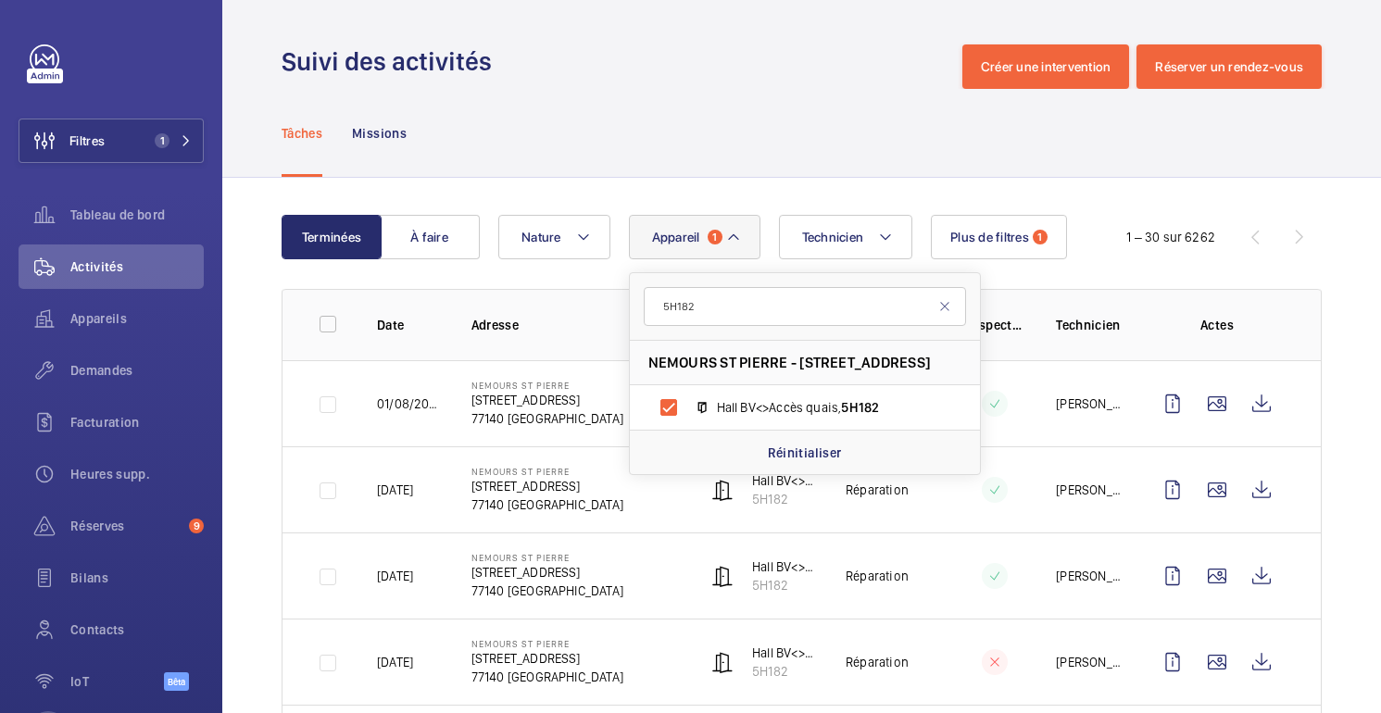
click at [783, 143] on div "Tâches Missions" at bounding box center [802, 133] width 1040 height 88
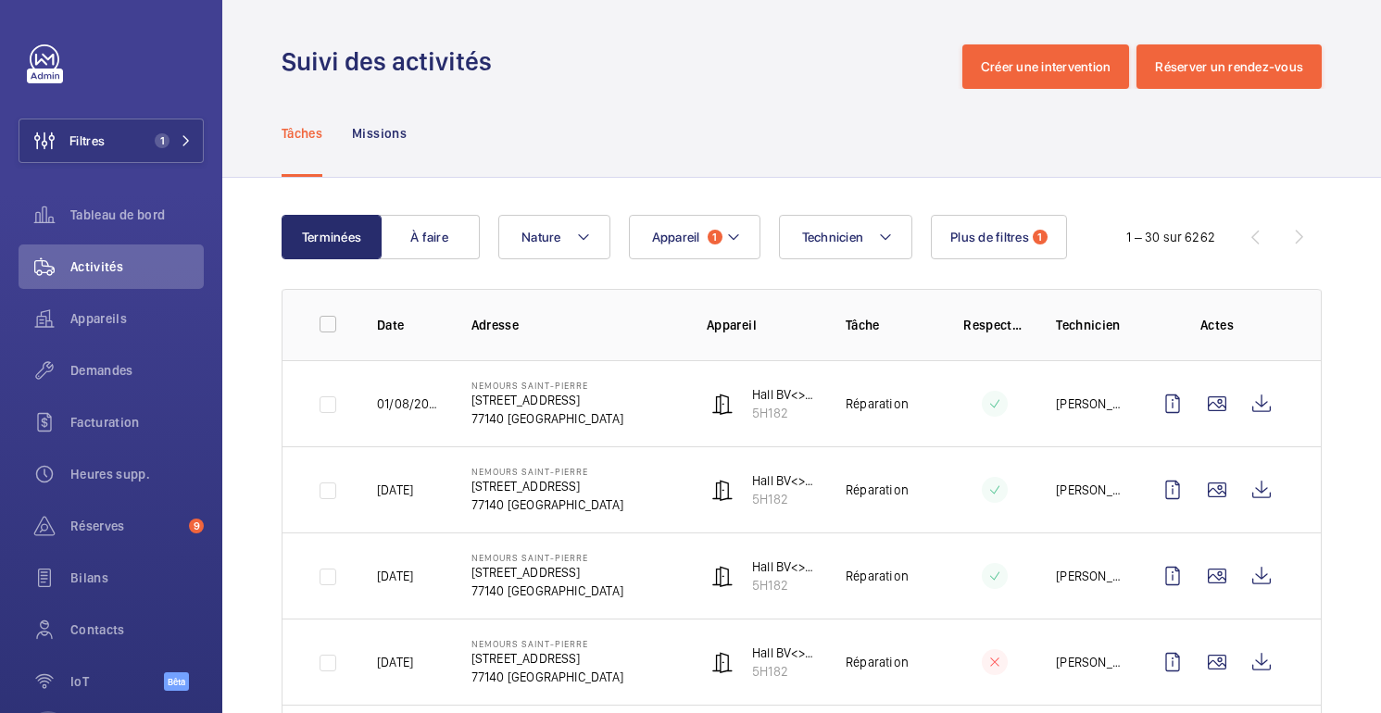
scroll to position [123, 0]
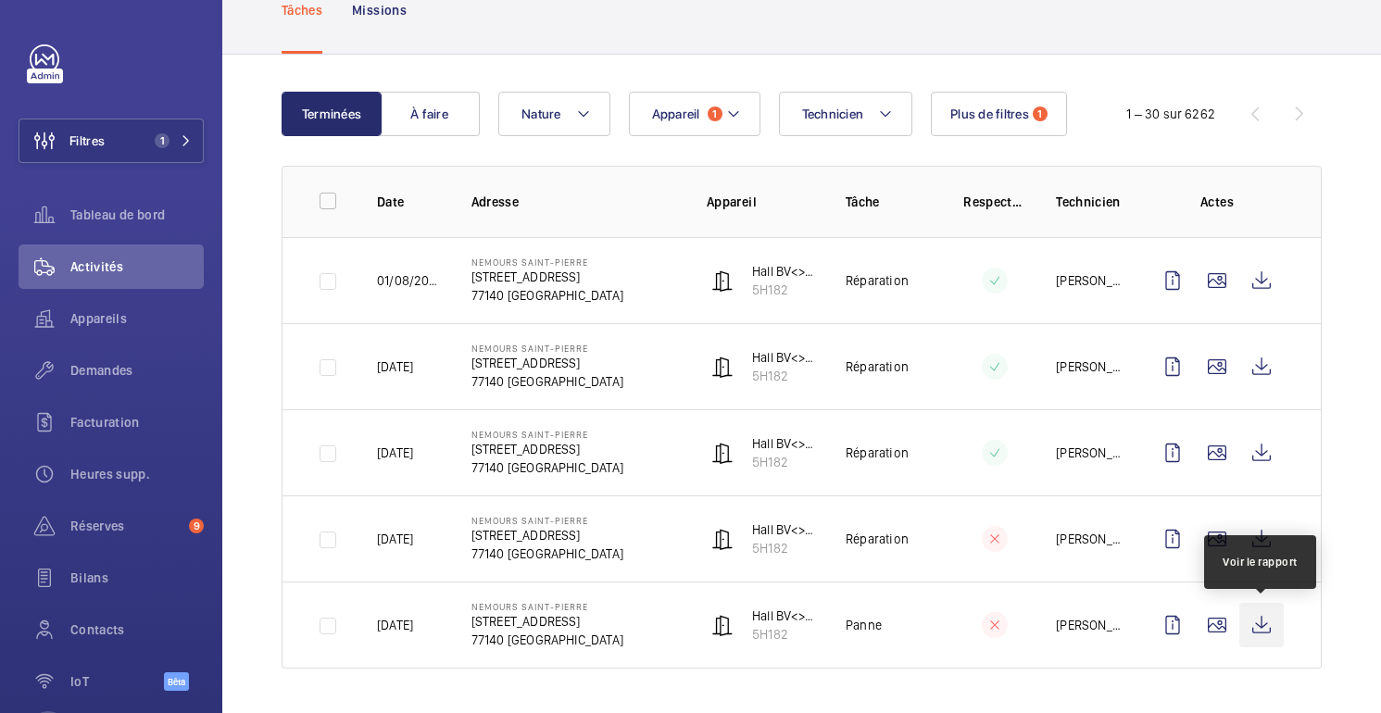
click at [1269, 615] on wm-front-icon-button at bounding box center [1261, 625] width 44 height 44
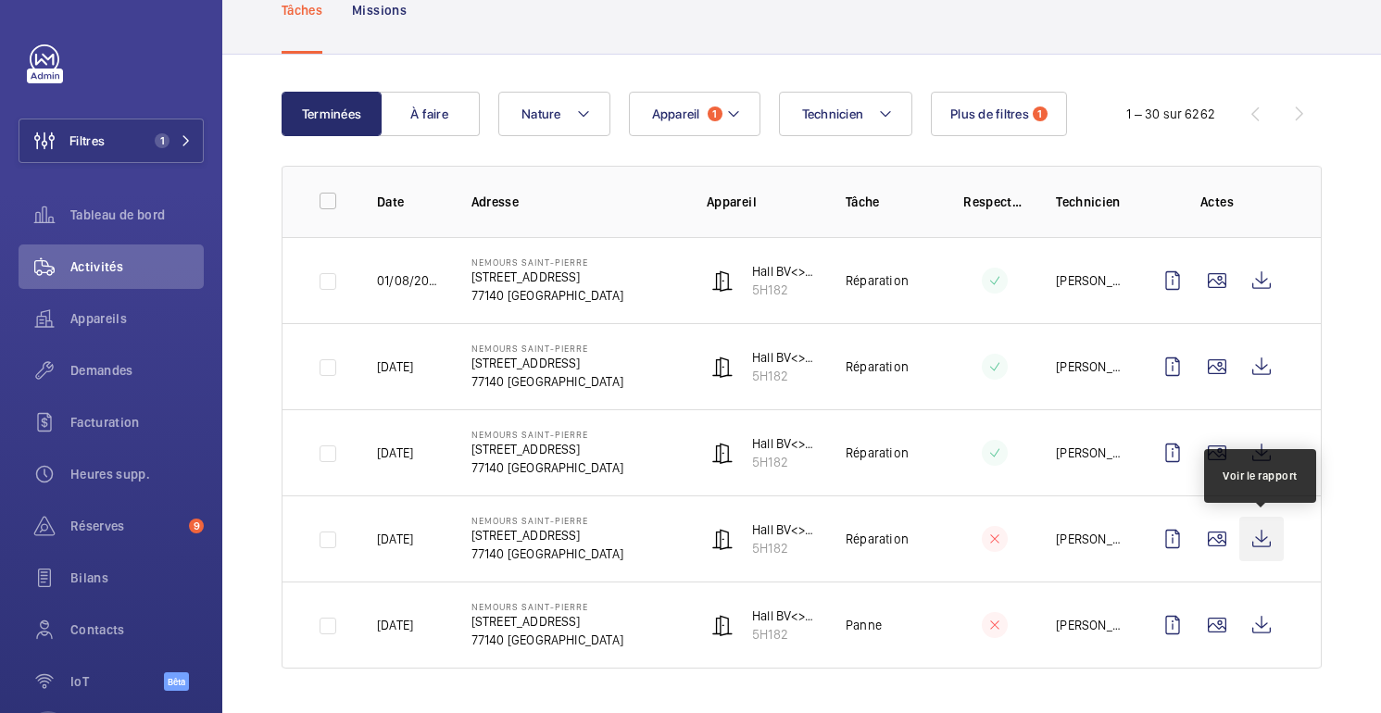
click at [1258, 544] on wm-front-icon-button at bounding box center [1261, 539] width 44 height 44
